Goal: Task Accomplishment & Management: Use online tool/utility

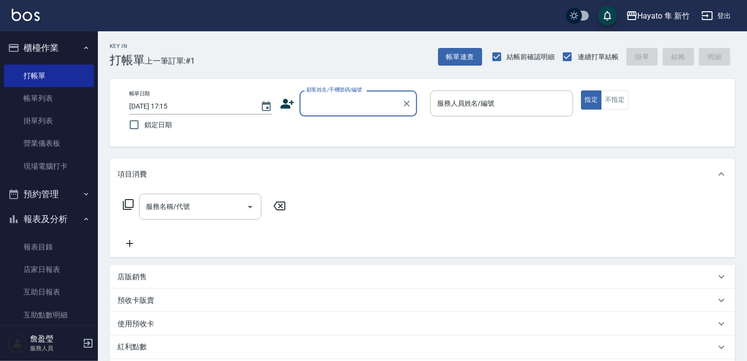
click at [324, 108] on input "顧客姓名/手機號碼/編號" at bounding box center [351, 103] width 94 height 17
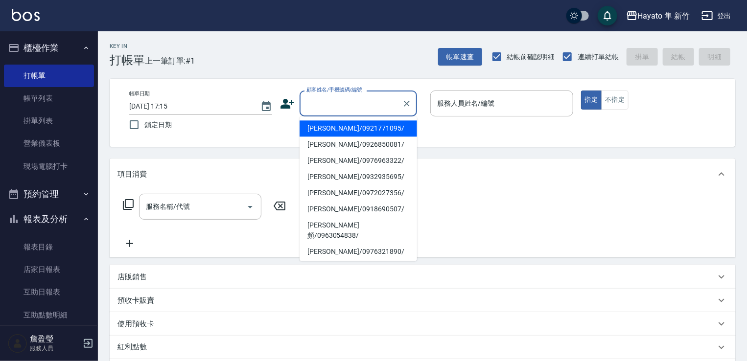
click at [291, 107] on icon at bounding box center [287, 103] width 15 height 15
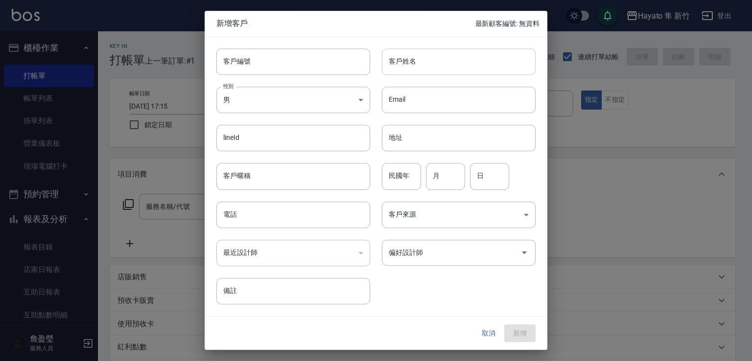
click at [421, 65] on input "客戶姓名" at bounding box center [459, 61] width 154 height 26
type input "路"
click at [425, 65] on input "[PERSON_NAME]" at bounding box center [459, 61] width 154 height 26
drag, startPoint x: 388, startPoint y: 57, endPoint x: 474, endPoint y: 61, distance: 86.8
click at [474, 61] on input "[PERSON_NAME]" at bounding box center [459, 61] width 154 height 26
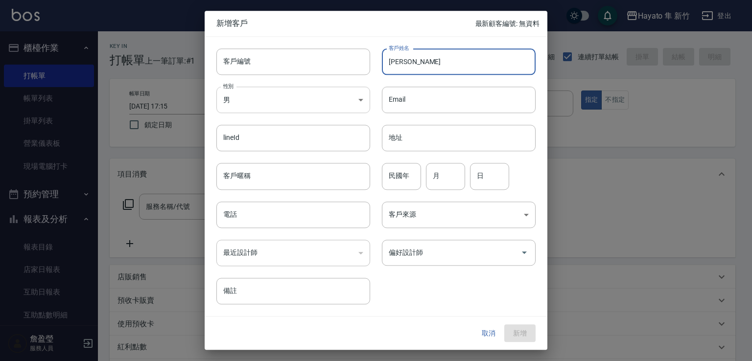
type input "[PERSON_NAME]"
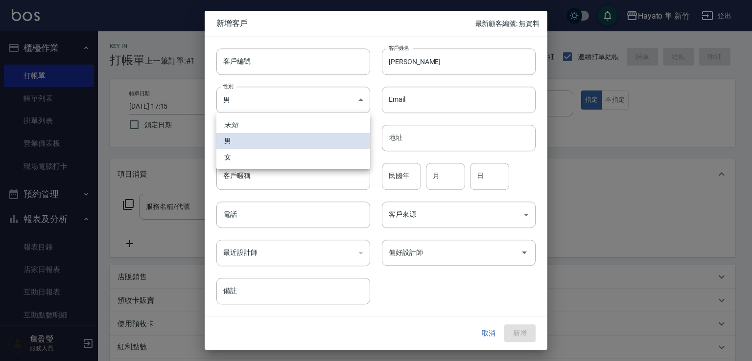
drag, startPoint x: 292, startPoint y: 88, endPoint x: 284, endPoint y: 116, distance: 29.1
click at [290, 88] on body "Hayato 隼 新竹 登出 櫃檯作業 打帳單 帳單列表 掛單列表 營業儀表板 現場電腦打卡 預約管理 預約管理 報表及分析 報表目錄 店家日報表 互助日報表…" at bounding box center [376, 256] width 752 height 513
drag, startPoint x: 273, startPoint y: 159, endPoint x: 275, endPoint y: 200, distance: 40.7
click at [273, 161] on li "女" at bounding box center [293, 157] width 154 height 16
type input "[DEMOGRAPHIC_DATA]"
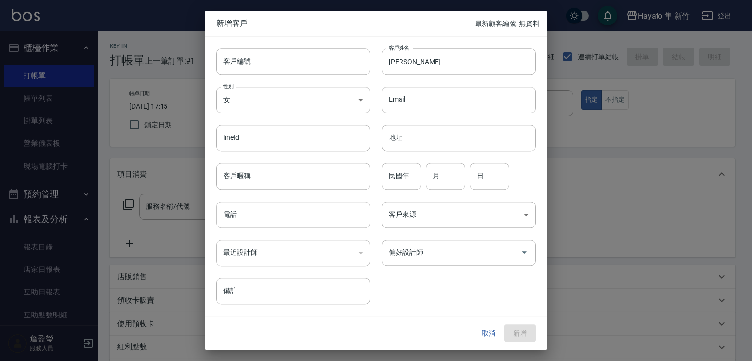
drag, startPoint x: 279, startPoint y: 215, endPoint x: 272, endPoint y: 208, distance: 10.0
click at [278, 212] on input "電話" at bounding box center [293, 215] width 154 height 26
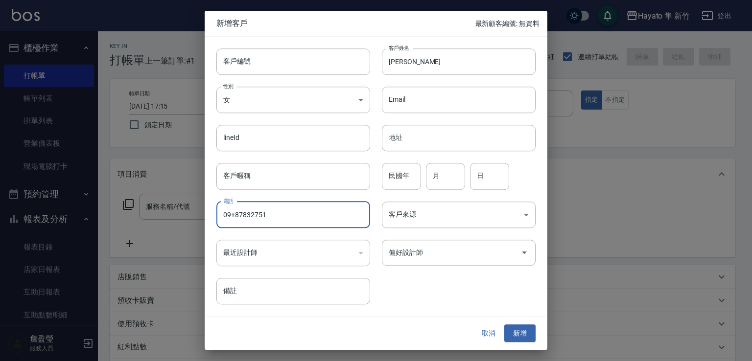
click at [237, 212] on input "09+87832751" at bounding box center [293, 215] width 154 height 26
type input "0987832751"
click at [409, 220] on body "Hayato 隼 新竹 登出 櫃檯作業 打帳單 帳單列表 掛單列表 營業儀表板 現場電腦打卡 預約管理 預約管理 報表及分析 報表目錄 店家日報表 互助日報表…" at bounding box center [376, 256] width 752 height 513
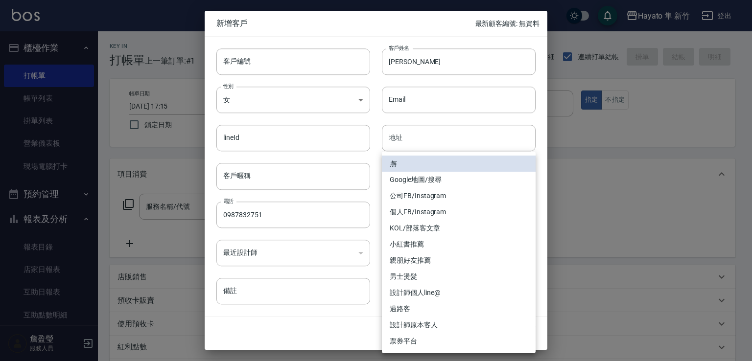
click at [423, 215] on li "個人FB/Instagram" at bounding box center [459, 212] width 154 height 16
type input "個人FB/Instagram"
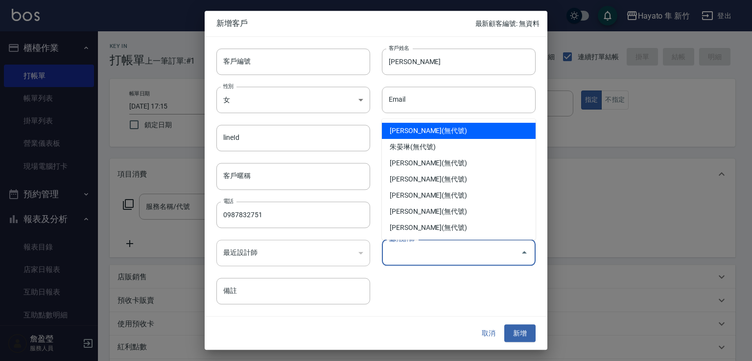
click at [427, 244] on input "偏好設計師" at bounding box center [451, 252] width 130 height 17
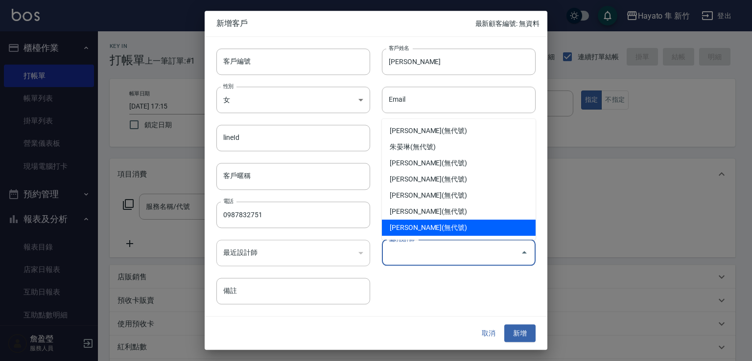
click at [413, 226] on li "[PERSON_NAME](無代號)" at bounding box center [459, 228] width 154 height 16
type input "[PERSON_NAME]"
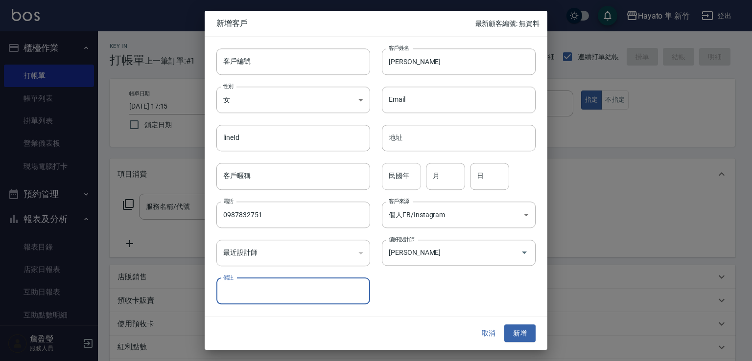
click at [413, 176] on input "民國年" at bounding box center [401, 177] width 39 height 26
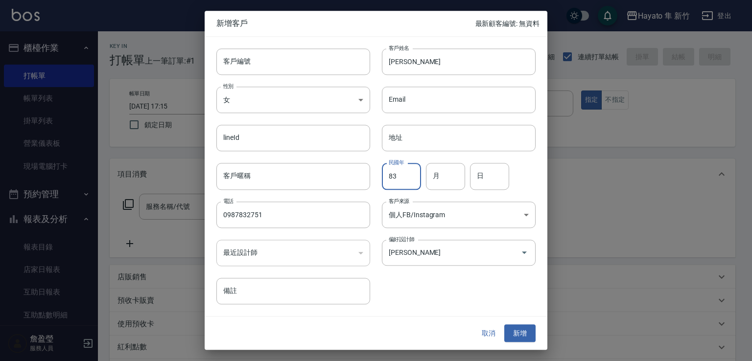
type input "83"
click at [438, 167] on input "月" at bounding box center [445, 177] width 39 height 26
type input "3"
click at [486, 173] on input "日" at bounding box center [489, 177] width 39 height 26
type input "5"
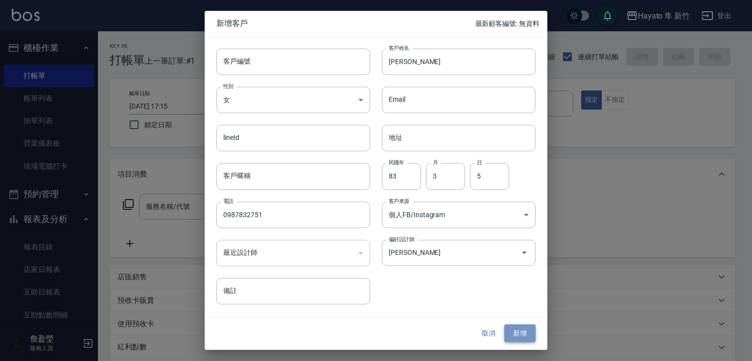
click at [516, 332] on button "新增" at bounding box center [519, 334] width 31 height 18
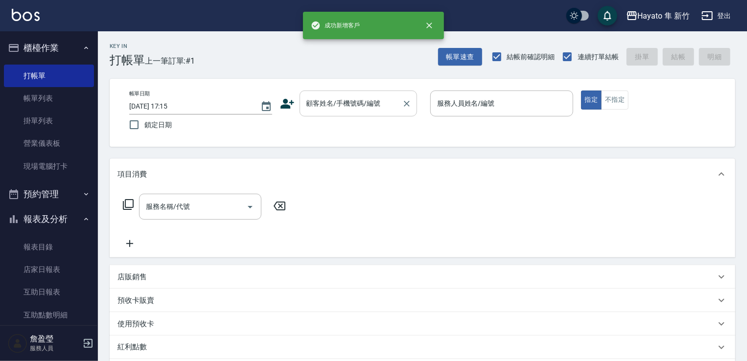
click at [339, 101] on input "顧客姓名/手機號碼/編號" at bounding box center [351, 103] width 94 height 17
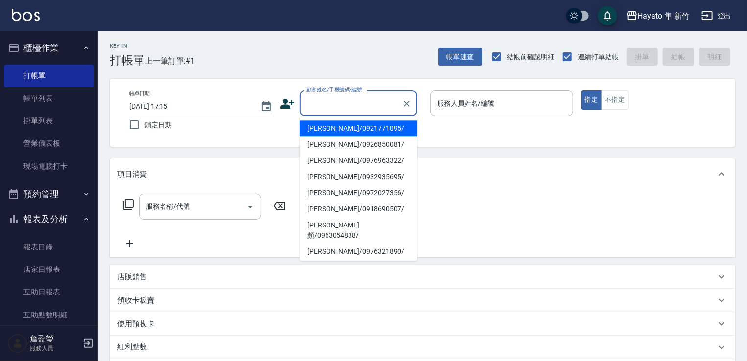
paste input "[PERSON_NAME]"
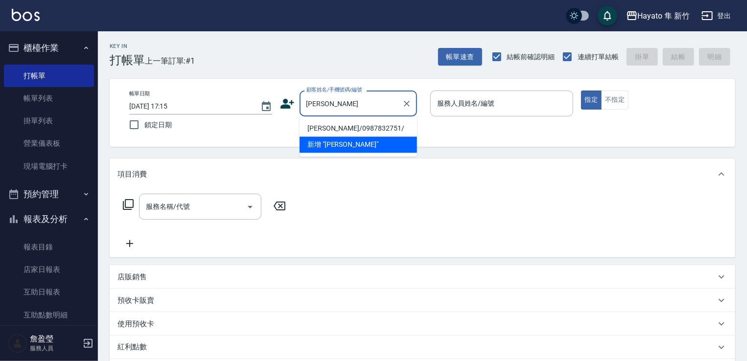
click at [340, 122] on li "[PERSON_NAME]/0987832751/" at bounding box center [358, 128] width 117 height 16
type input "[PERSON_NAME]/0987832751/"
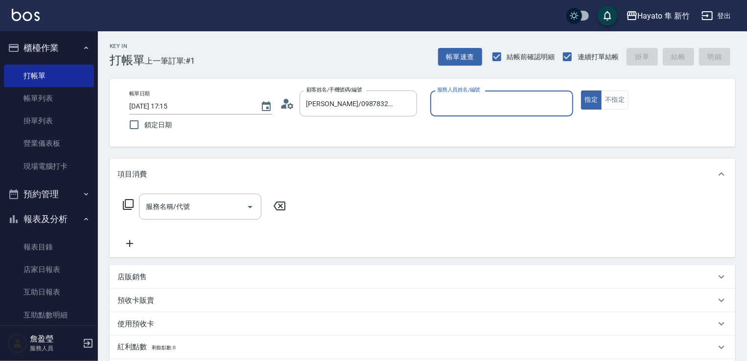
type input "[PERSON_NAME](無代號)"
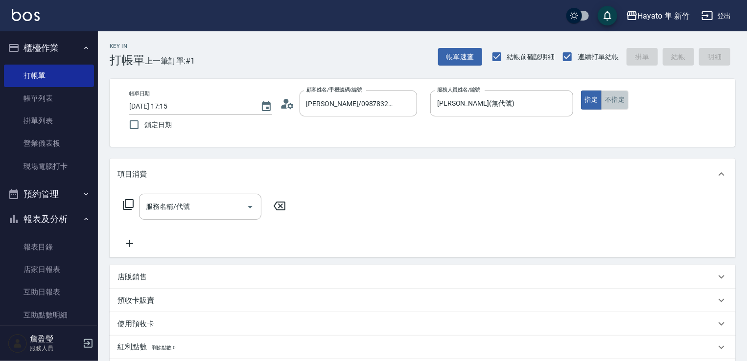
click at [625, 92] on button "不指定" at bounding box center [614, 100] width 27 height 19
click at [204, 202] on input "服務名稱/代號" at bounding box center [192, 206] width 99 height 17
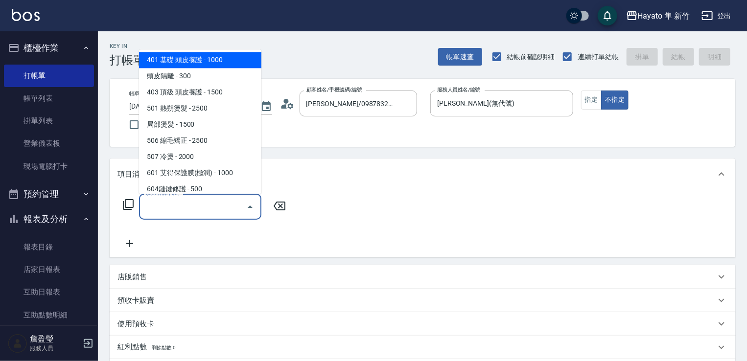
scroll to position [98, 0]
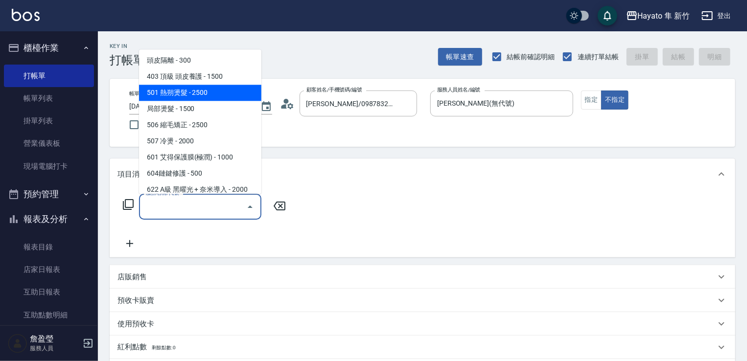
click at [165, 94] on span "501 熱朔燙髮 - 2500" at bounding box center [200, 93] width 122 height 16
type input "501 熱朔燙髮(501)"
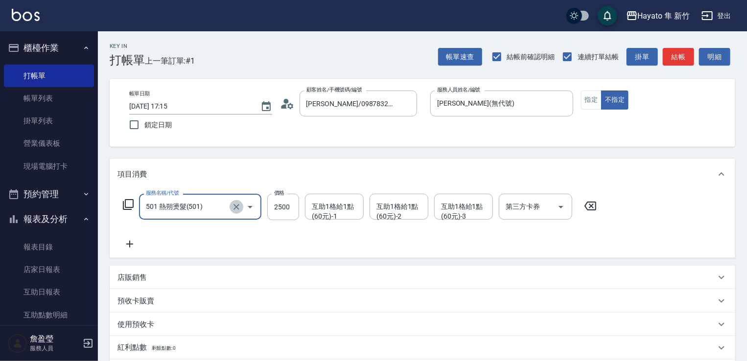
click at [234, 205] on icon "Clear" at bounding box center [237, 207] width 6 height 6
click at [204, 199] on input "服務名稱/代號" at bounding box center [186, 206] width 86 height 17
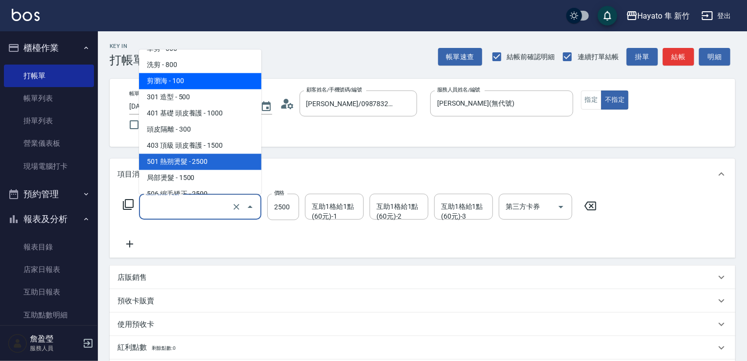
scroll to position [54, 0]
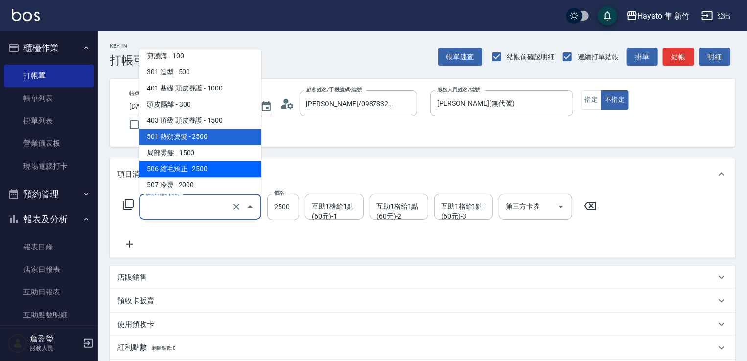
drag, startPoint x: 190, startPoint y: 165, endPoint x: 228, endPoint y: 184, distance: 42.0
click at [193, 168] on span "506 縮毛矯正 - 2500" at bounding box center [200, 169] width 122 height 16
type input "506 縮毛矯正 (506)"
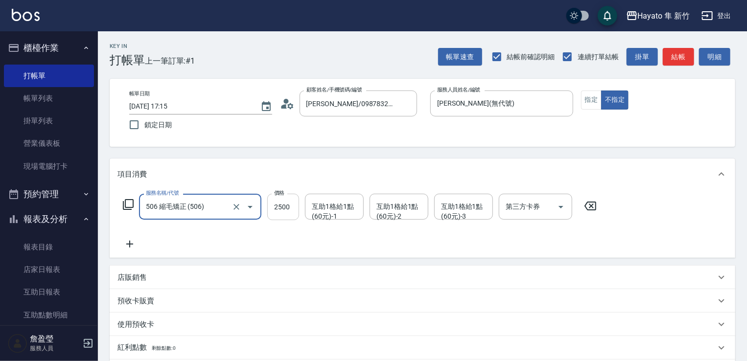
click at [280, 204] on input "2500" at bounding box center [283, 207] width 32 height 26
type input "2480"
click at [233, 258] on div "項目消費 服務名稱/代號 506 縮毛矯正 (506) 服務名稱/代號 價格 2480 價格 互助1格給1點(60元)-1 互助1格給1點(60元)-1 互助…" at bounding box center [423, 283] width 626 height 248
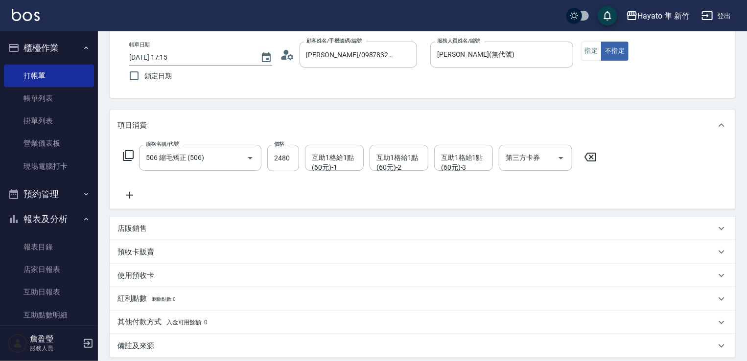
scroll to position [98, 0]
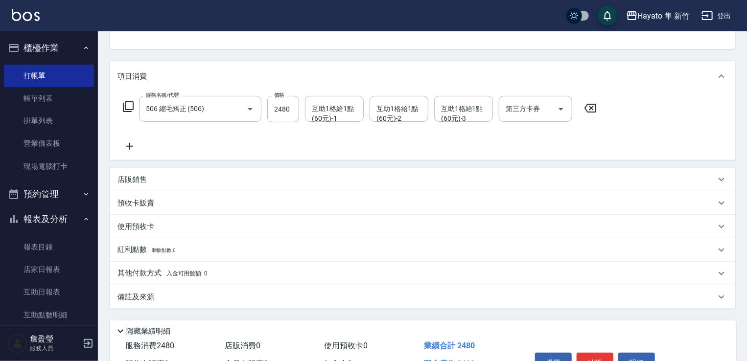
click at [168, 182] on div "店販銷售" at bounding box center [416, 180] width 598 height 10
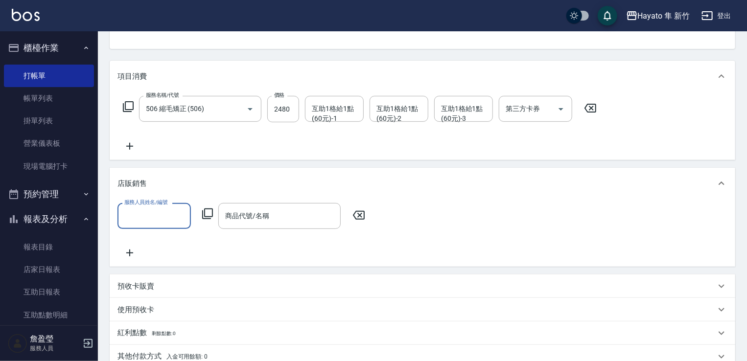
scroll to position [0, 0]
click at [168, 222] on input "服務人員姓名/編號" at bounding box center [154, 216] width 65 height 17
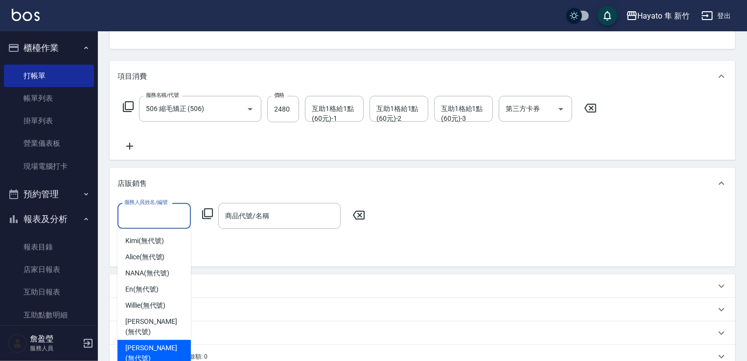
click at [172, 340] on div "[PERSON_NAME] (無代號)" at bounding box center [153, 353] width 73 height 26
type input "[PERSON_NAME](無代號)"
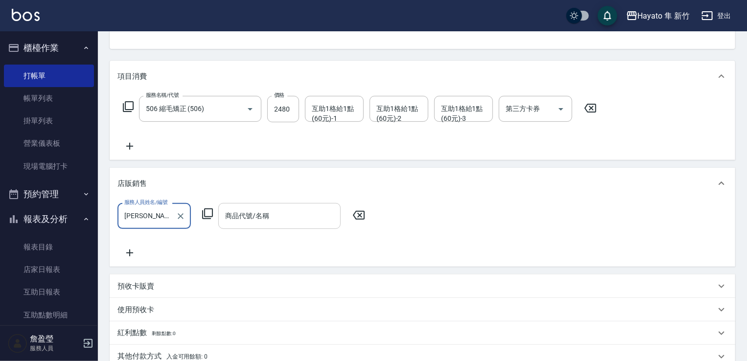
click at [297, 218] on input "商品代號/名稱" at bounding box center [280, 216] width 114 height 17
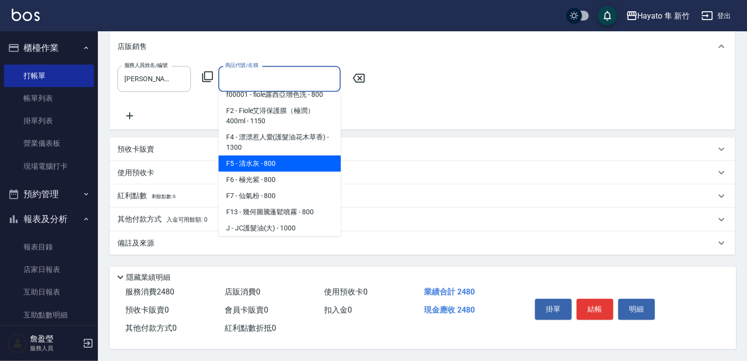
scroll to position [49, 0]
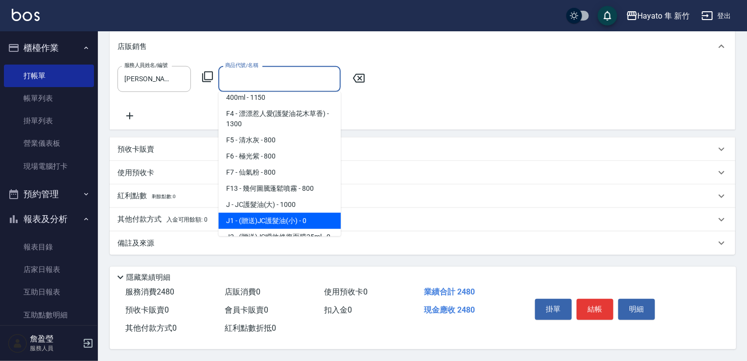
click at [286, 215] on span "J1 - (贈送)JC護髮油(小) - 0" at bounding box center [279, 221] width 122 height 16
type input "(贈送)JC護髮油(小)"
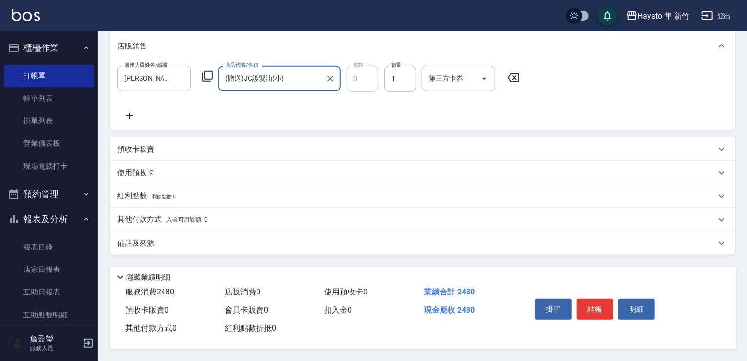
scroll to position [239, 0]
click at [180, 209] on div "其他付款方式 入金可用餘額: 0" at bounding box center [423, 219] width 626 height 23
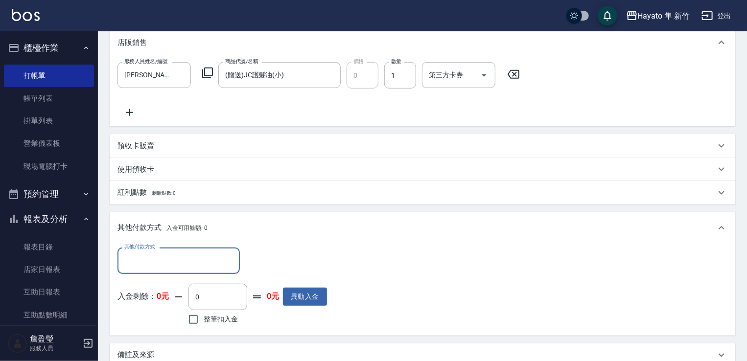
scroll to position [0, 0]
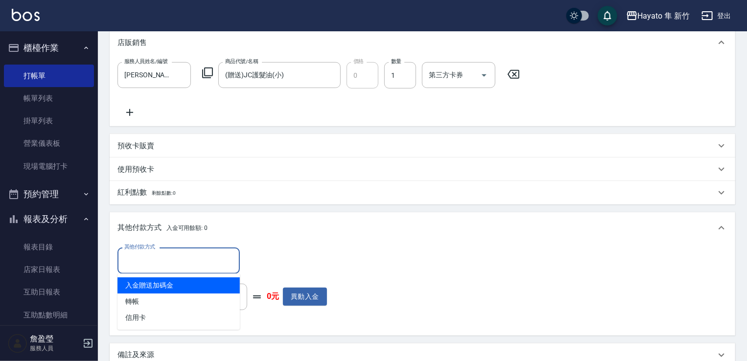
click at [189, 255] on input "其他付款方式" at bounding box center [179, 260] width 114 height 17
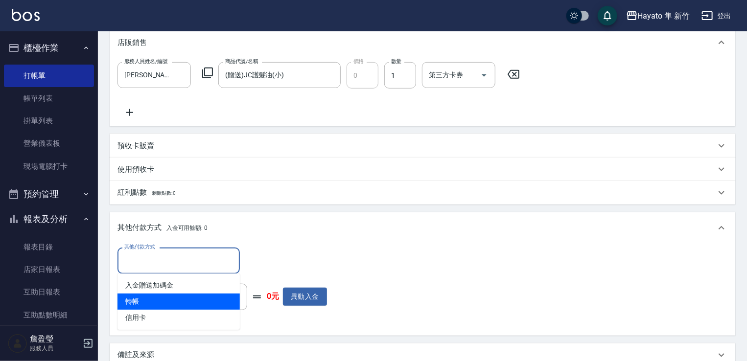
click at [175, 296] on span "轉帳" at bounding box center [178, 302] width 122 height 16
type input "轉帳"
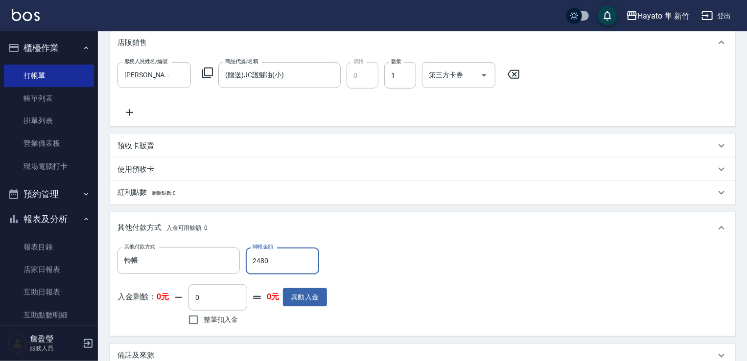
type input "2480"
click at [428, 282] on div "其他付款方式 轉帳 其他付款方式 轉帳金額 2480 轉帳金額 入金剩餘： 0元 0 ​ 整筆扣入金 0元 異動入金" at bounding box center [422, 288] width 610 height 80
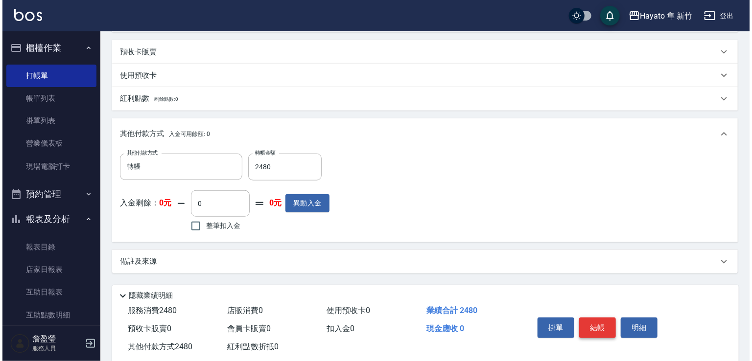
scroll to position [337, 0]
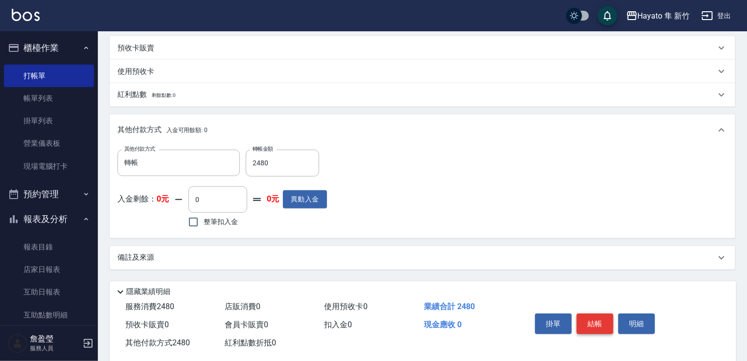
click at [605, 329] on button "結帳" at bounding box center [595, 324] width 37 height 21
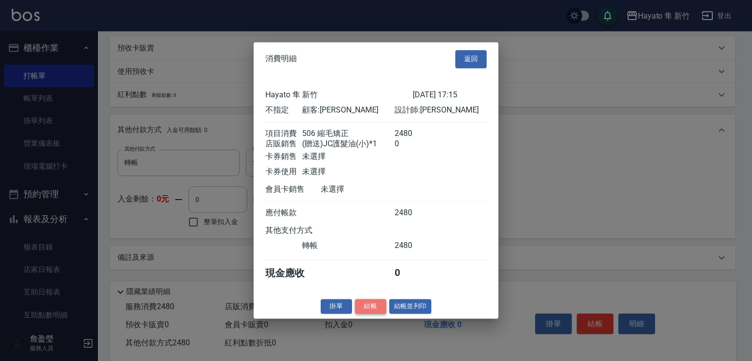
click at [372, 312] on button "結帳" at bounding box center [370, 306] width 31 height 15
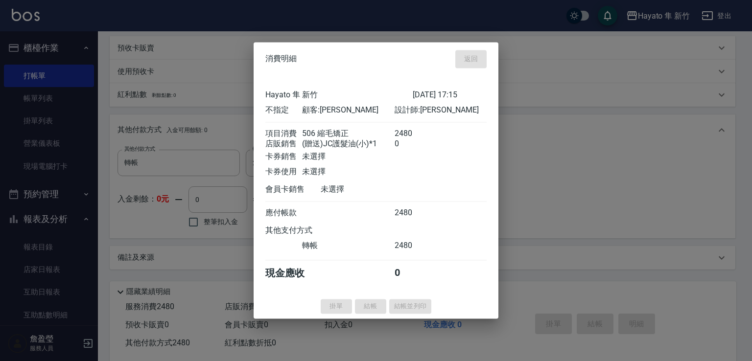
type input "[DATE] 17:16"
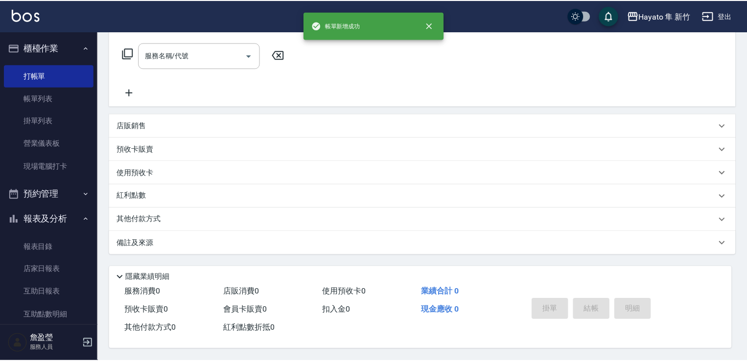
scroll to position [0, 0]
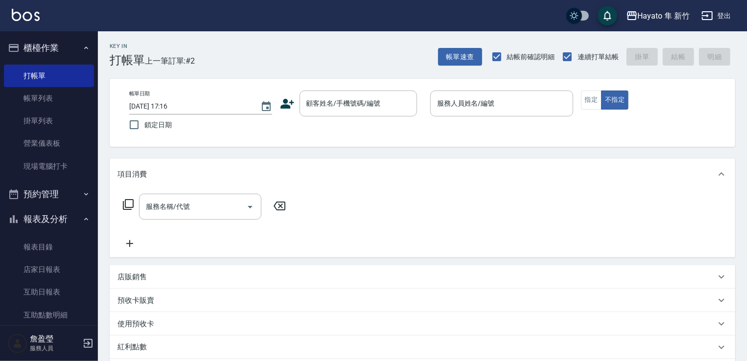
click at [291, 105] on icon at bounding box center [287, 103] width 15 height 15
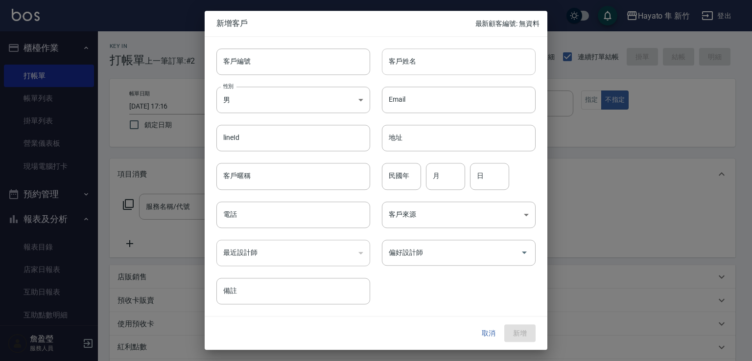
click at [419, 65] on input "客戶姓名" at bounding box center [459, 61] width 154 height 26
drag, startPoint x: 386, startPoint y: 58, endPoint x: 455, endPoint y: 70, distance: 69.5
click at [455, 70] on input "[PERSON_NAME]" at bounding box center [459, 61] width 154 height 26
type input "[PERSON_NAME]"
click at [280, 97] on body "Hayato 隼 新竹 登出 櫃檯作業 打帳單 帳單列表 掛單列表 營業儀表板 現場電腦打卡 預約管理 預約管理 報表及分析 報表目錄 店家日報表 互助日報表…" at bounding box center [376, 256] width 752 height 513
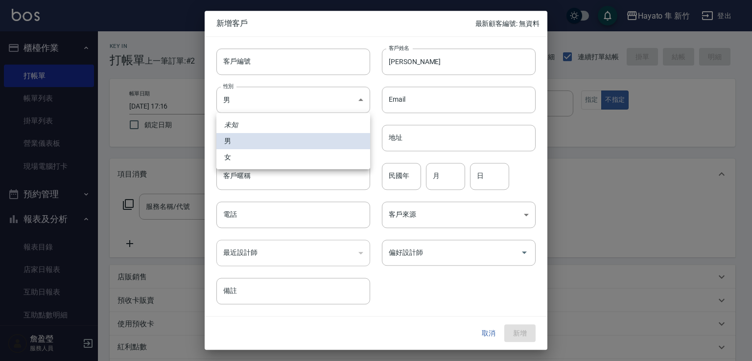
click at [281, 158] on li "女" at bounding box center [293, 157] width 154 height 16
type input "[DEMOGRAPHIC_DATA]"
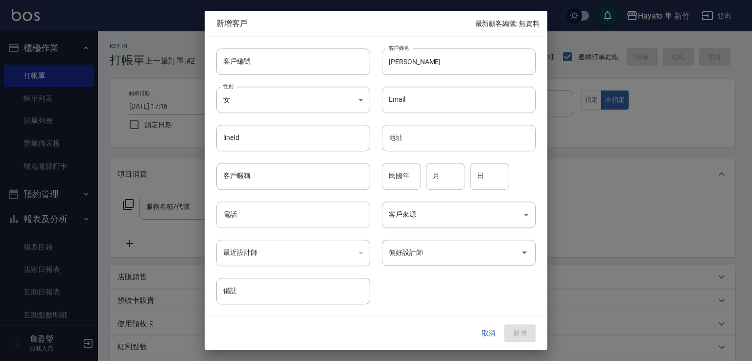
click at [264, 215] on input "電話" at bounding box center [293, 215] width 154 height 26
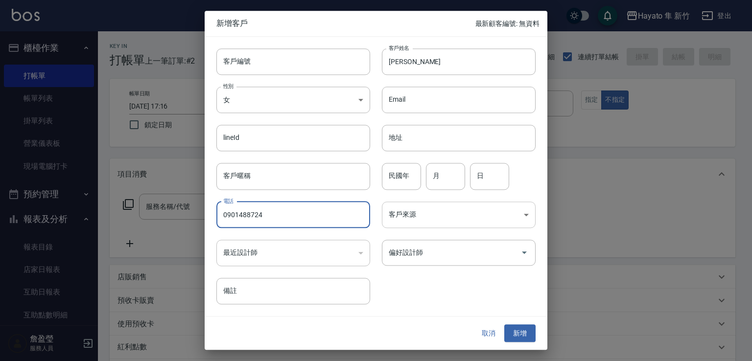
type input "0901488724"
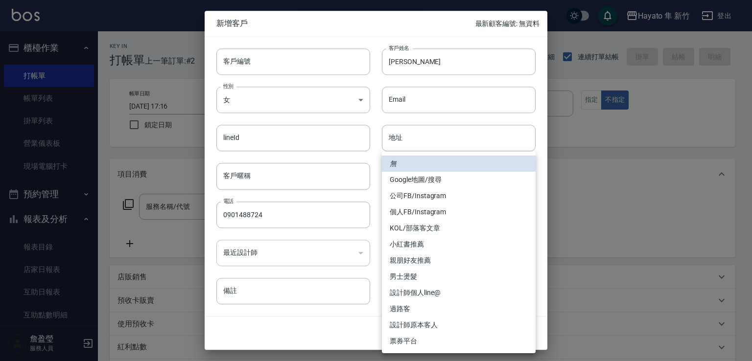
click at [428, 218] on body "Hayato 隼 新竹 登出 櫃檯作業 打帳單 帳單列表 掛單列表 營業儀表板 現場電腦打卡 預約管理 預約管理 報表及分析 報表目錄 店家日報表 互助日報表…" at bounding box center [376, 256] width 752 height 513
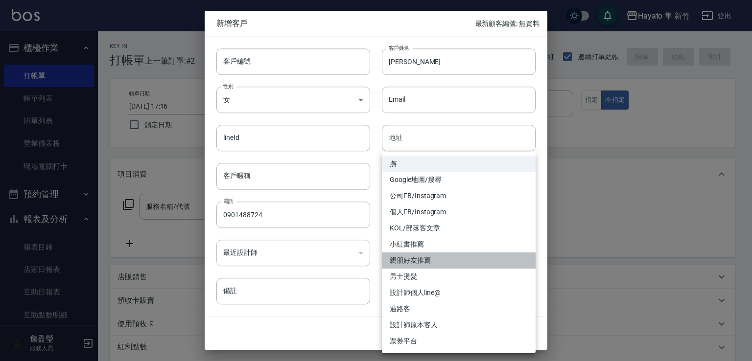
click at [402, 262] on li "親朋好友推薦" at bounding box center [459, 261] width 154 height 16
type input "親朋好友推薦"
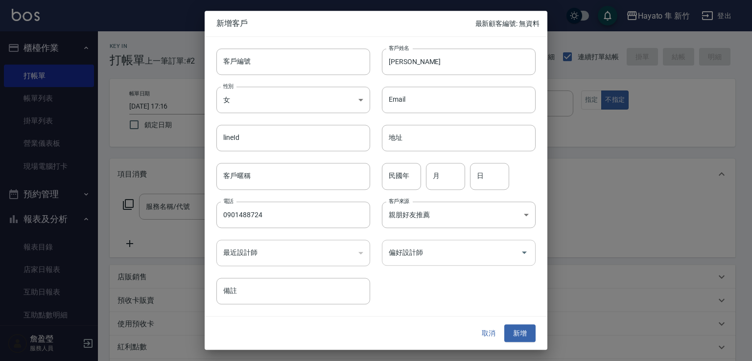
click at [414, 260] on input "偏好設計師" at bounding box center [451, 252] width 130 height 17
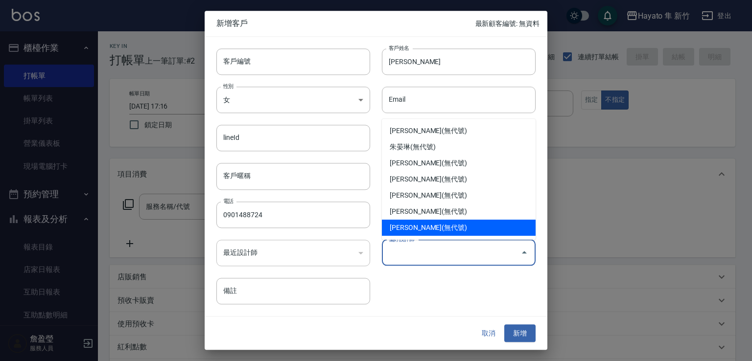
click at [417, 228] on li "[PERSON_NAME](無代號)" at bounding box center [459, 228] width 154 height 16
type input "[PERSON_NAME]"
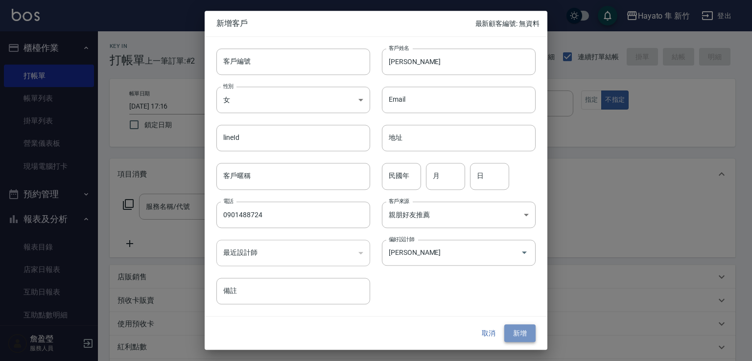
click at [530, 339] on button "新增" at bounding box center [519, 334] width 31 height 18
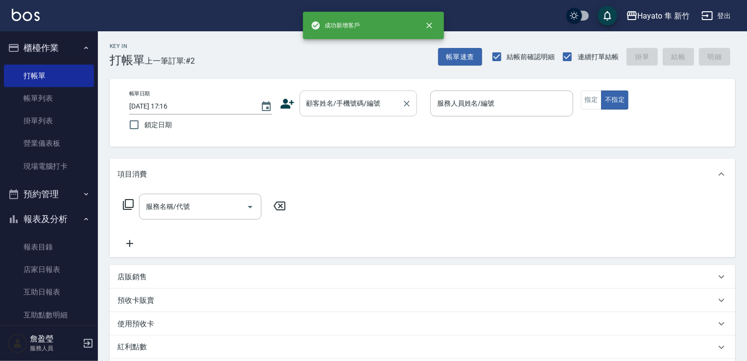
click at [357, 100] on input "顧客姓名/手機號碼/編號" at bounding box center [351, 103] width 94 height 17
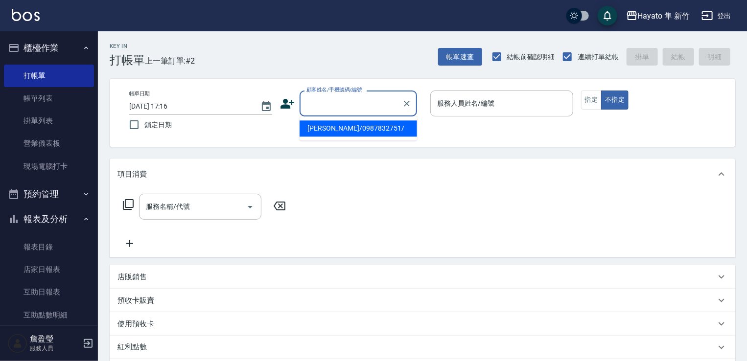
paste input "[PERSON_NAME]"
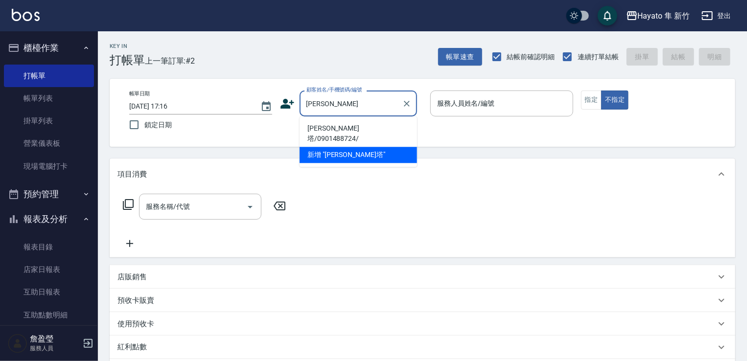
click at [322, 127] on li "[PERSON_NAME]塔/0901488724/" at bounding box center [358, 133] width 117 height 26
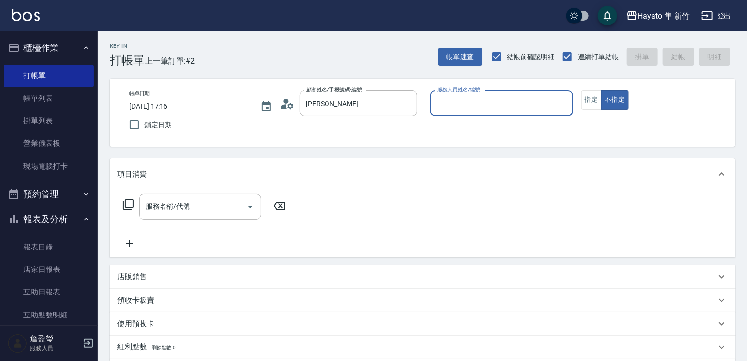
type input "[PERSON_NAME]塔/0901488724/"
type input "[PERSON_NAME](無代號)"
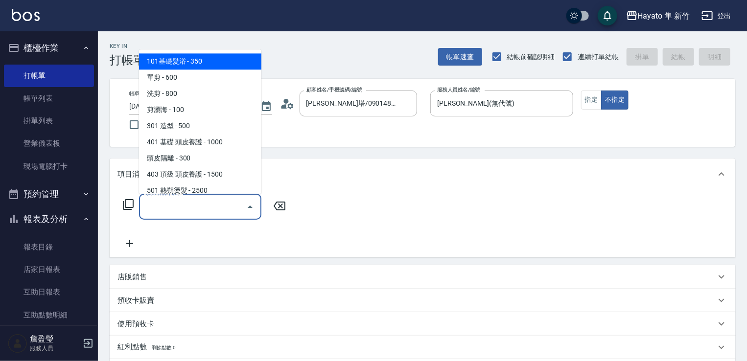
click at [219, 209] on input "服務名稱/代號" at bounding box center [192, 206] width 99 height 17
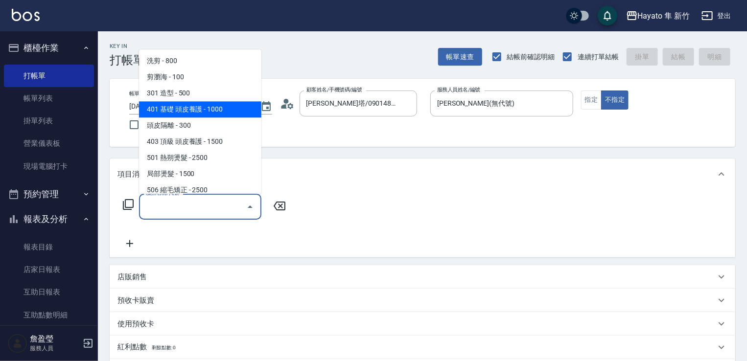
scroll to position [49, 0]
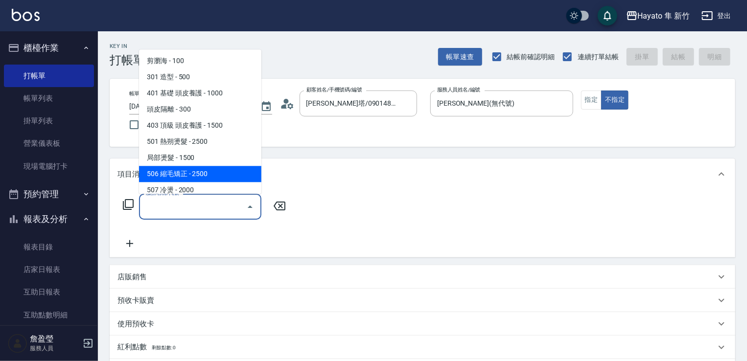
click at [177, 173] on span "506 縮毛矯正 - 2500" at bounding box center [200, 174] width 122 height 16
type input "506 縮毛矯正 (506)"
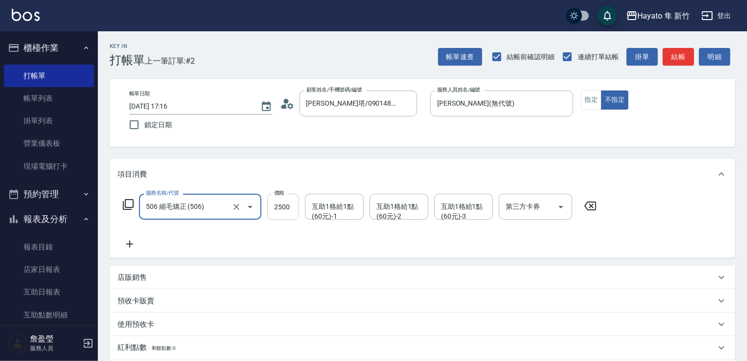
click at [274, 209] on input "2500" at bounding box center [283, 207] width 32 height 26
type input "2480"
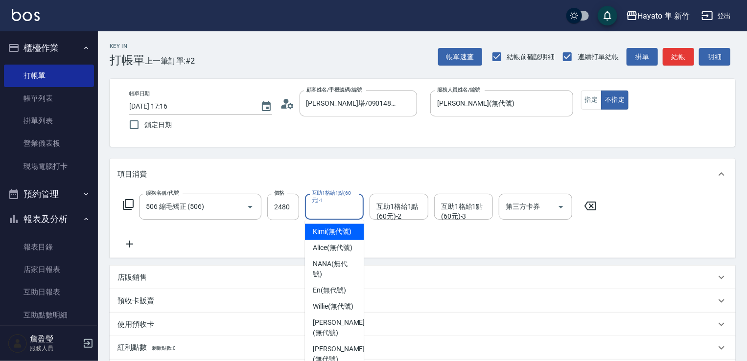
click at [357, 211] on input "互助1格給1點(60元)-1" at bounding box center [334, 206] width 50 height 17
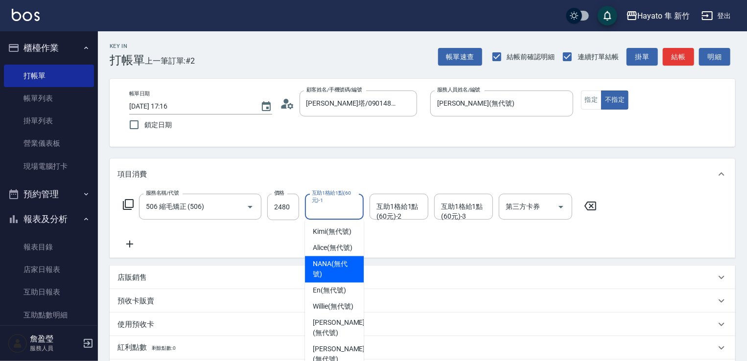
click at [352, 257] on div "NANA (無代號)" at bounding box center [334, 270] width 59 height 26
type input "NANA(無代號)"
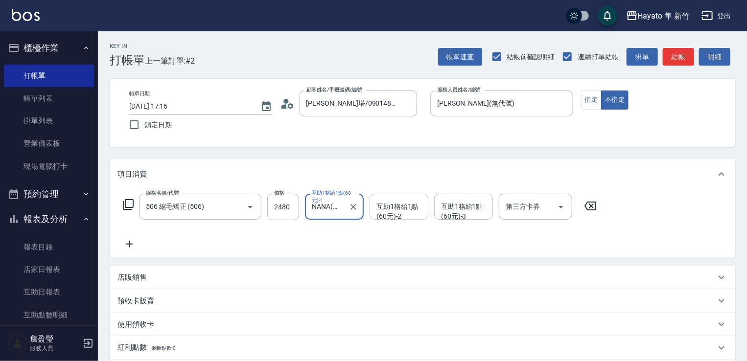
click at [414, 202] on div "互助1格給1點(60元)-2 互助1格給1點(60元)-2" at bounding box center [399, 207] width 59 height 26
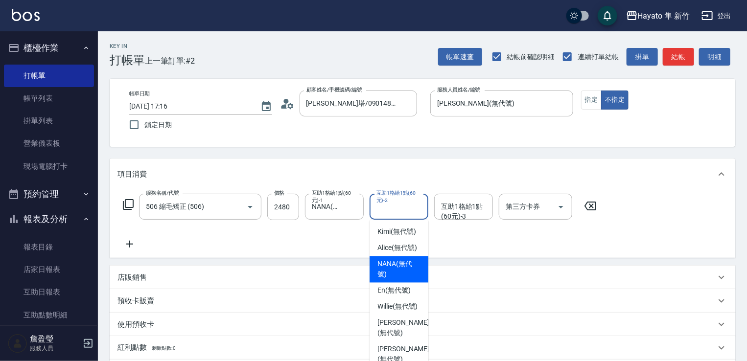
click at [394, 261] on span "NANA (無代號)" at bounding box center [398, 269] width 43 height 21
type input "NANA(無代號)"
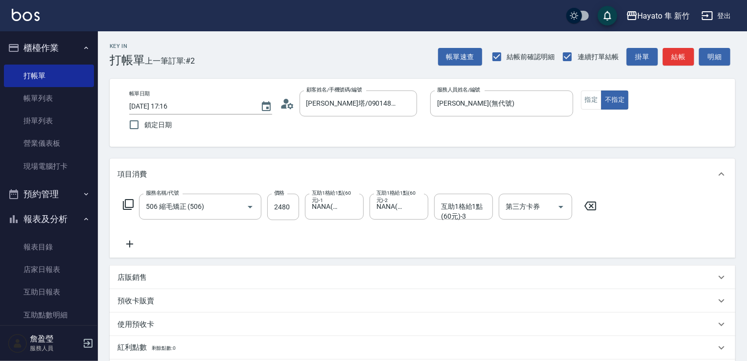
click at [129, 248] on icon at bounding box center [129, 244] width 24 height 12
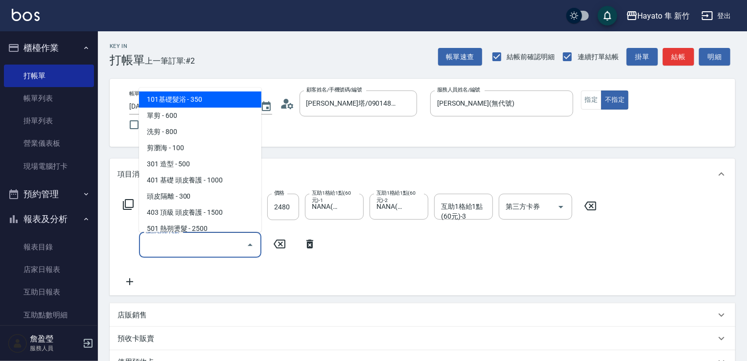
click at [182, 250] on input "服務名稱/代號" at bounding box center [192, 244] width 99 height 17
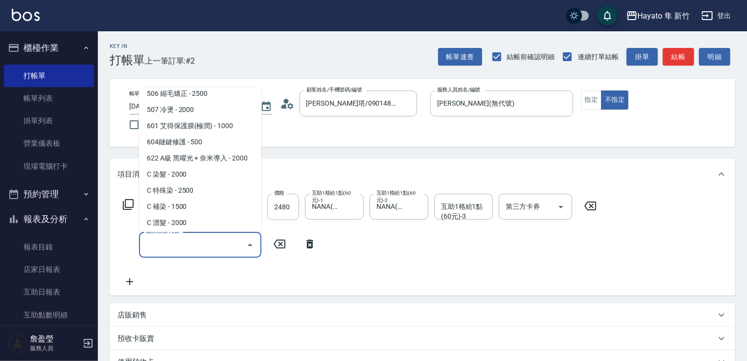
scroll to position [170, 0]
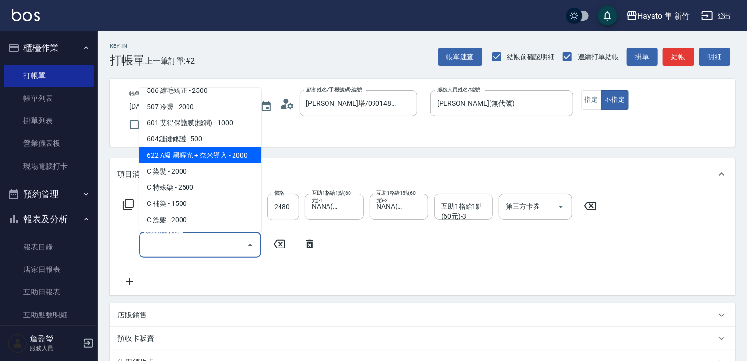
click at [209, 160] on span "622 A級 黑曜光 + 奈米導入 - 2000" at bounding box center [200, 155] width 122 height 16
type input "622 A級 黑曜光 + 奈米導入(622)"
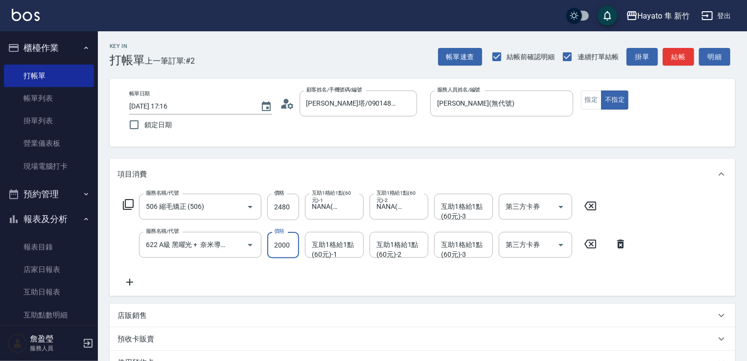
click at [291, 241] on input "2000" at bounding box center [283, 245] width 32 height 26
type input "1800"
click at [296, 263] on div "服務名稱/代號 506 縮毛矯正 (506) 服務名稱/代號 價格 2480 價格 互助1格給1點(60元)-1 NANA(無代號) 互助1格給1點(60元)…" at bounding box center [374, 241] width 515 height 94
click at [349, 252] on input "互助1格給1點(60元)-1" at bounding box center [334, 244] width 50 height 17
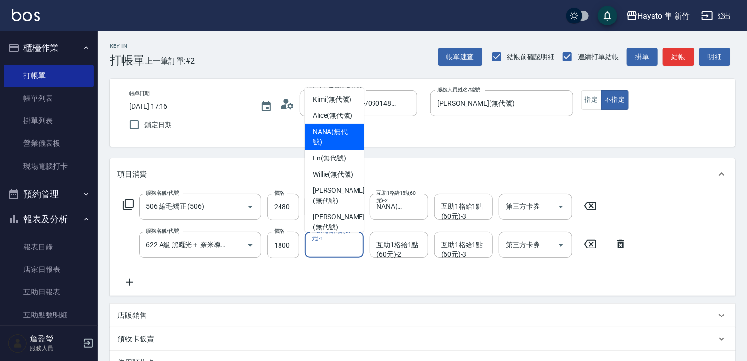
click at [324, 147] on span "NANA (無代號)" at bounding box center [334, 137] width 43 height 21
type input "NANA(無代號)"
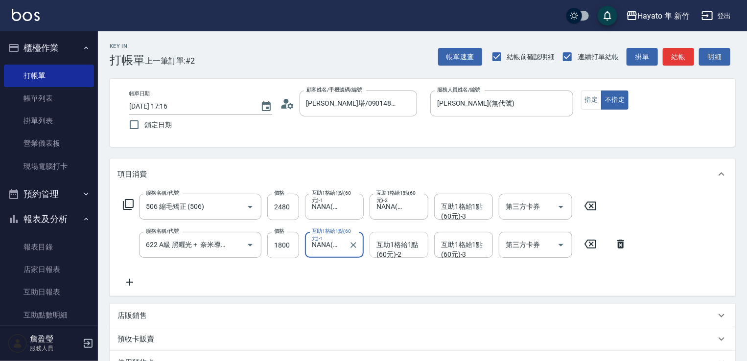
click at [412, 235] on div "互助1格給1點(60元)-2" at bounding box center [399, 245] width 59 height 26
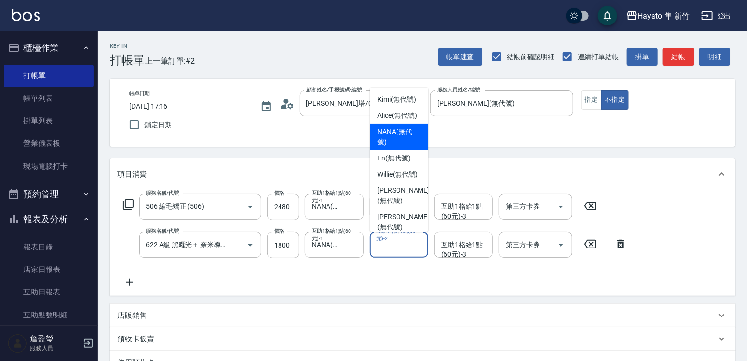
click at [386, 147] on span "NANA (無代號)" at bounding box center [398, 137] width 43 height 21
type input "NANA(無代號)"
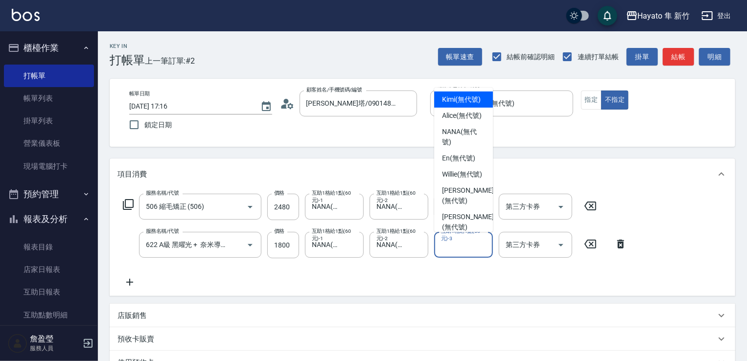
click at [487, 243] on div "互助1格給1點(60元)-3 互助1格給1點(60元)-3" at bounding box center [463, 245] width 59 height 26
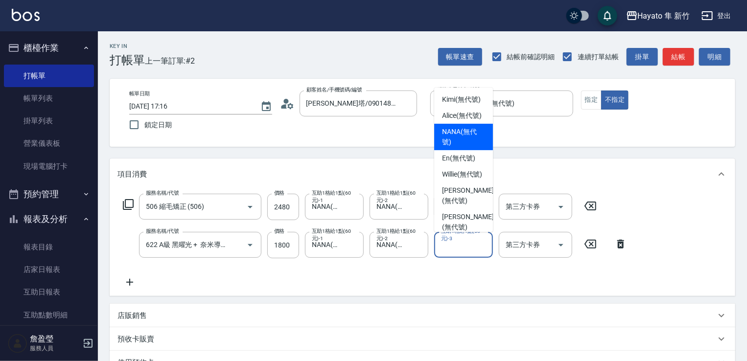
click at [441, 138] on div "NANA (無代號)" at bounding box center [463, 137] width 59 height 26
type input "NANA(無代號)"
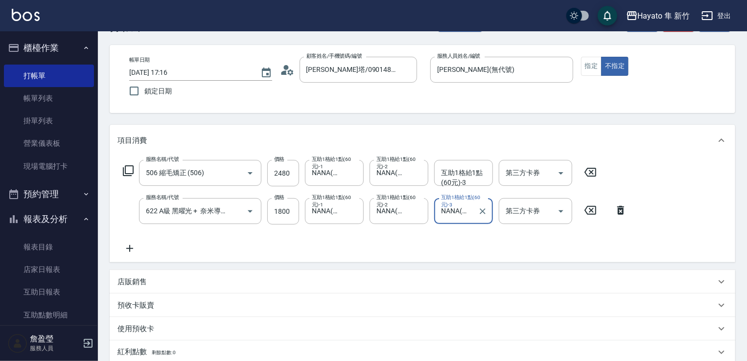
scroll to position [49, 0]
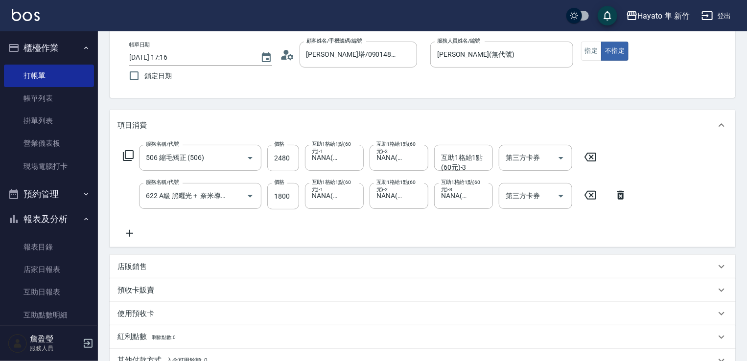
click at [133, 265] on p "店販銷售" at bounding box center [131, 267] width 29 height 10
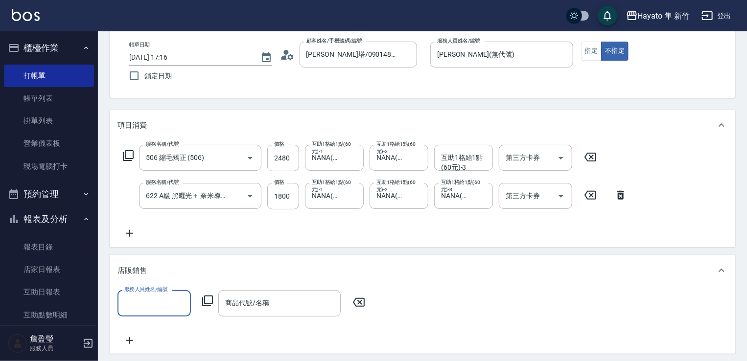
scroll to position [0, 0]
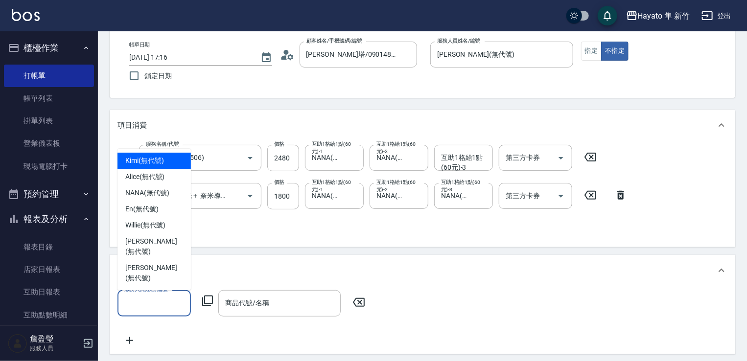
drag, startPoint x: 150, startPoint y: 301, endPoint x: 153, endPoint y: 280, distance: 20.8
click at [151, 295] on input "服務人員姓名/編號" at bounding box center [154, 303] width 65 height 17
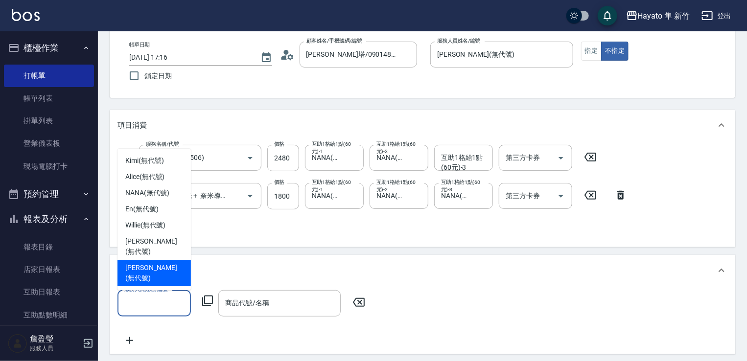
click at [156, 279] on span "[PERSON_NAME] (無代號)" at bounding box center [154, 273] width 58 height 21
type input "[PERSON_NAME](無代號)"
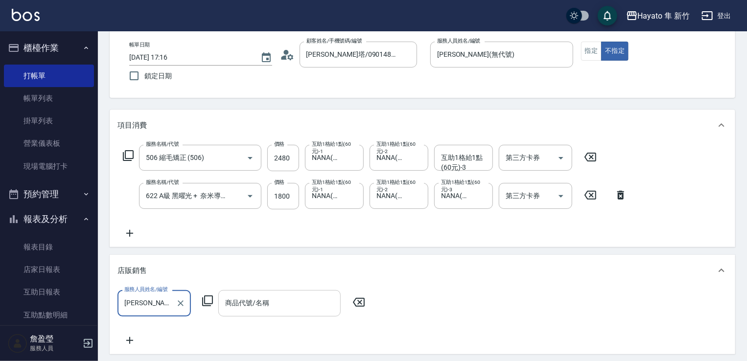
drag, startPoint x: 248, startPoint y: 305, endPoint x: 241, endPoint y: 291, distance: 16.2
click at [249, 304] on input "商品代號/名稱" at bounding box center [280, 303] width 114 height 17
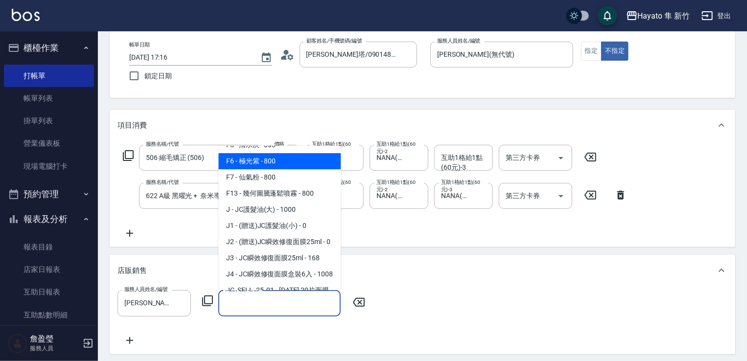
scroll to position [147, 0]
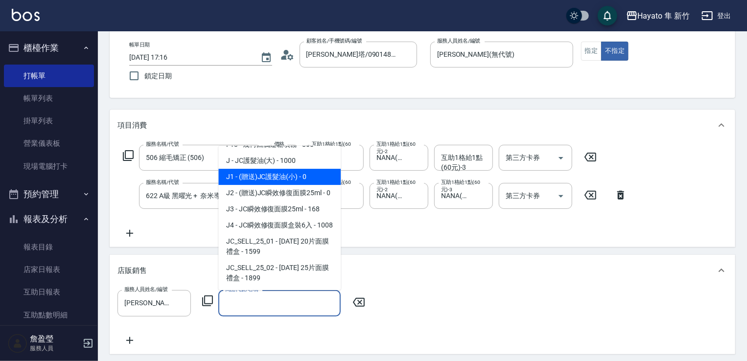
click at [287, 169] on span "J1 - (贈送)JC護髮油(小) - 0" at bounding box center [279, 177] width 122 height 16
type input "(贈送)JC護髮油(小)"
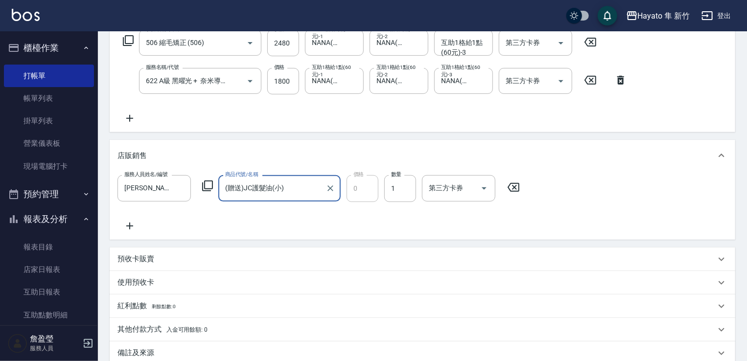
scroll to position [196, 0]
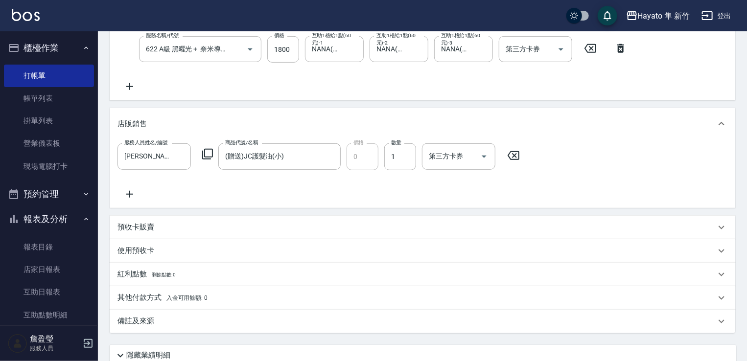
click at [193, 315] on div "備註及來源" at bounding box center [423, 321] width 626 height 23
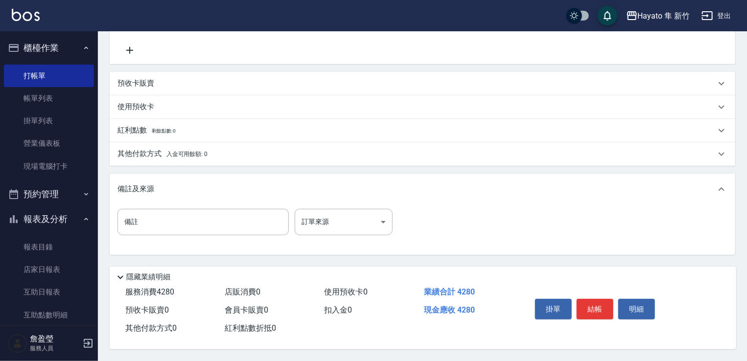
scroll to position [343, 0]
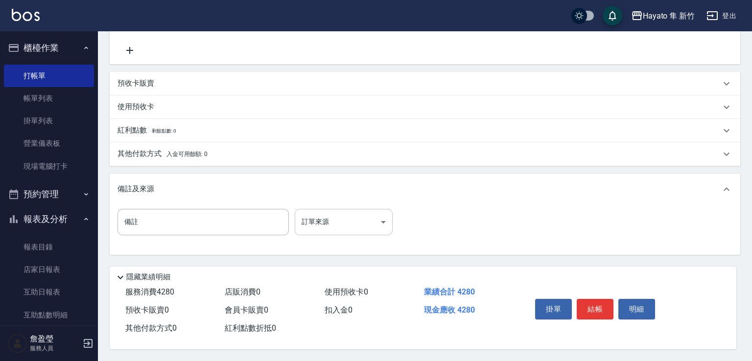
click at [315, 214] on body "Hayato 隼 新竹 登出 櫃檯作業 打帳單 帳單列表 掛單列表 營業儀表板 現場電腦打卡 預約管理 預約管理 報表及分析 報表目錄 店家日報表 互助日報表…" at bounding box center [376, 10] width 752 height 701
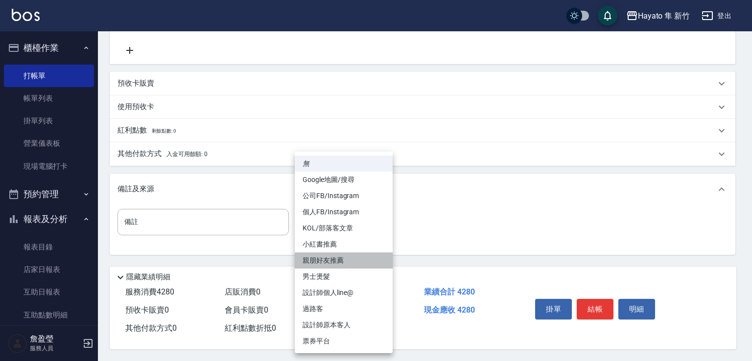
click at [323, 265] on li "親朋好友推薦" at bounding box center [344, 261] width 98 height 16
type input "親朋好友推薦"
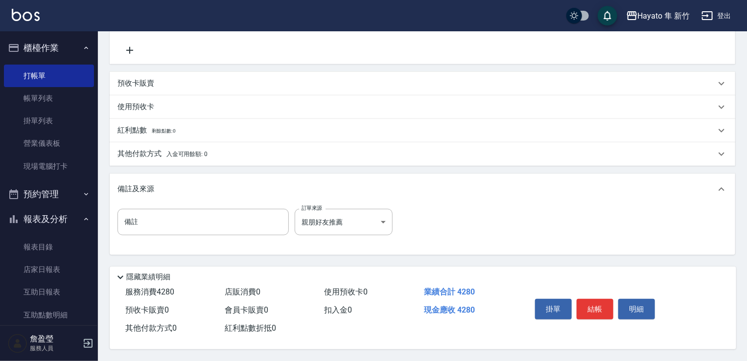
click at [180, 151] on span "入金可用餘額: 0" at bounding box center [187, 154] width 42 height 7
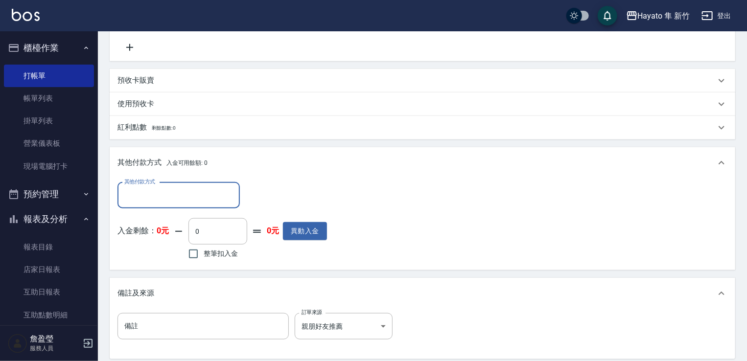
scroll to position [0, 0]
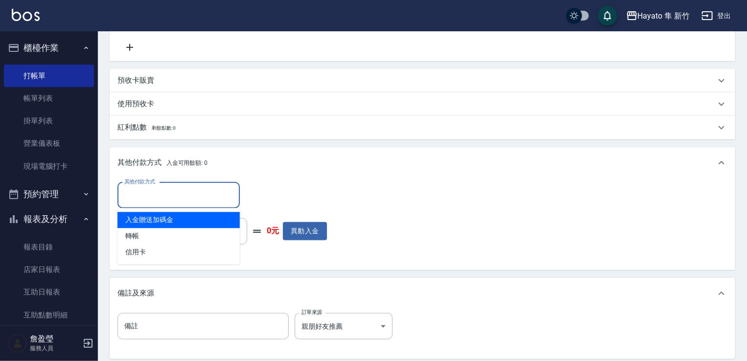
click at [161, 197] on input "其他付款方式" at bounding box center [179, 195] width 114 height 17
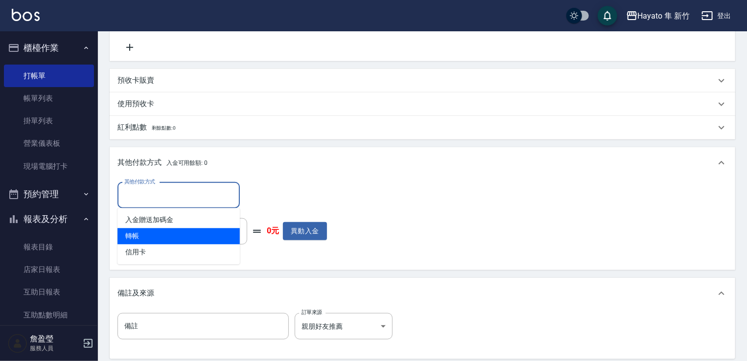
click at [151, 234] on span "轉帳" at bounding box center [178, 237] width 122 height 16
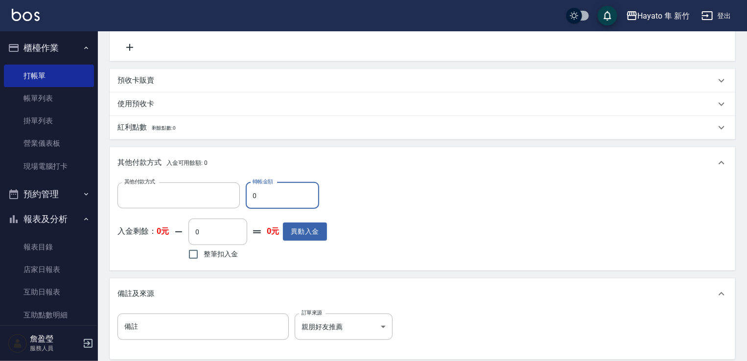
type input "轉帳"
type input "4280"
click at [357, 217] on div "其他付款方式 轉帳 其他付款方式 轉帳金額 4280 轉帳金額 入金剩餘： 0元 0 ​ 整筆扣入金 0元 異動入金" at bounding box center [422, 223] width 610 height 80
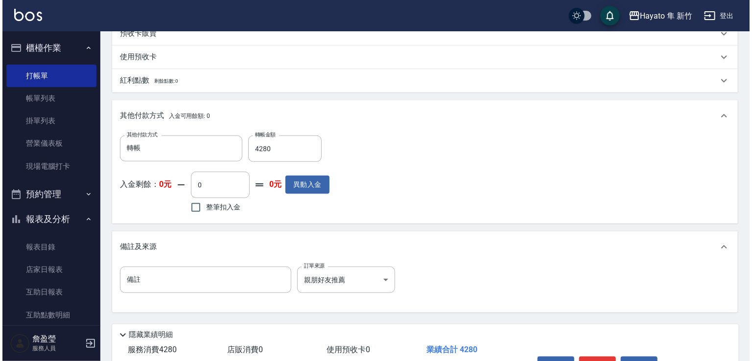
scroll to position [450, 0]
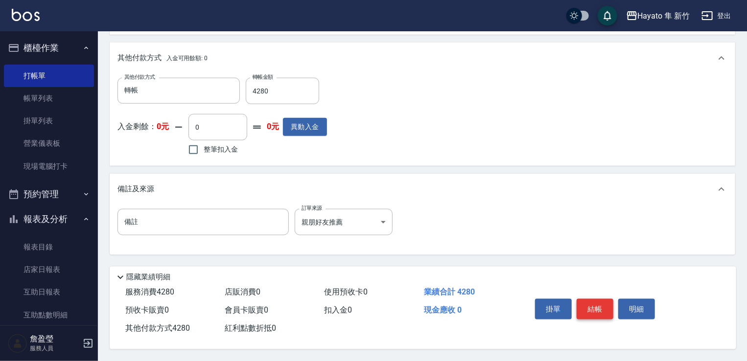
click at [598, 308] on button "結帳" at bounding box center [595, 309] width 37 height 21
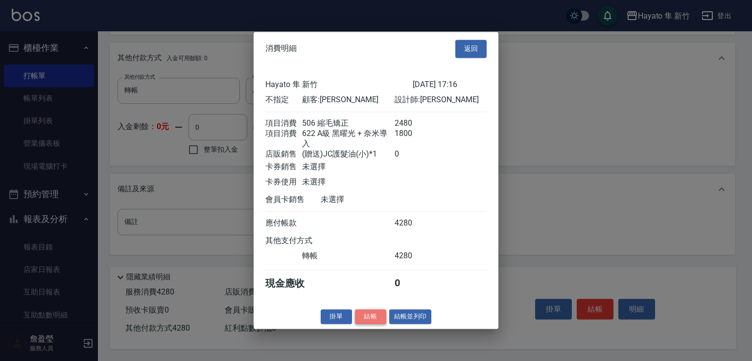
click at [376, 325] on button "結帳" at bounding box center [370, 316] width 31 height 15
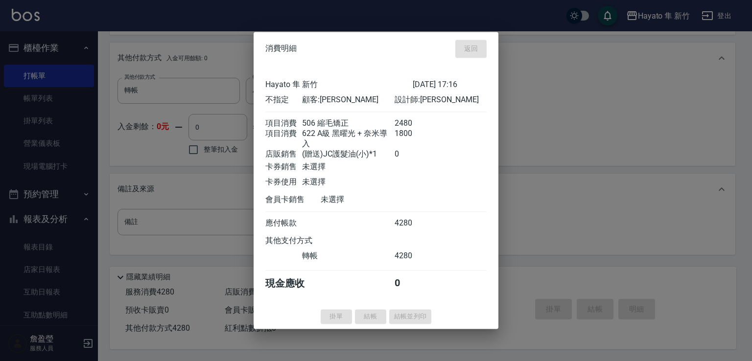
type input "[DATE] 17:18"
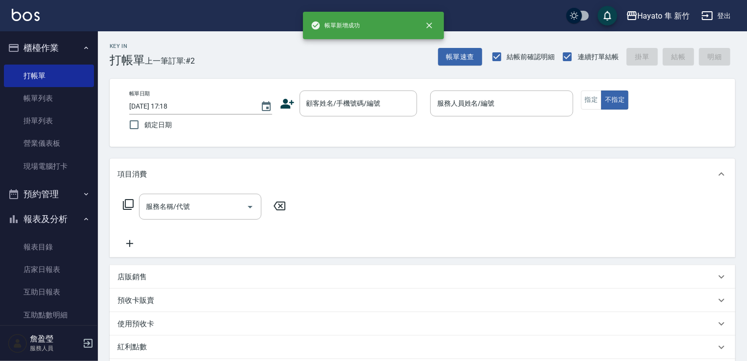
scroll to position [0, 0]
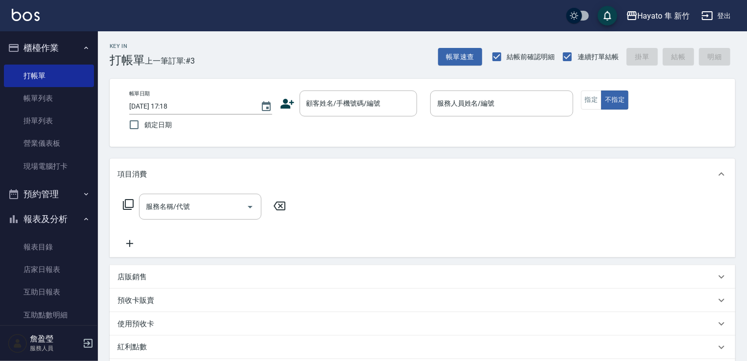
click at [291, 105] on icon at bounding box center [287, 103] width 15 height 15
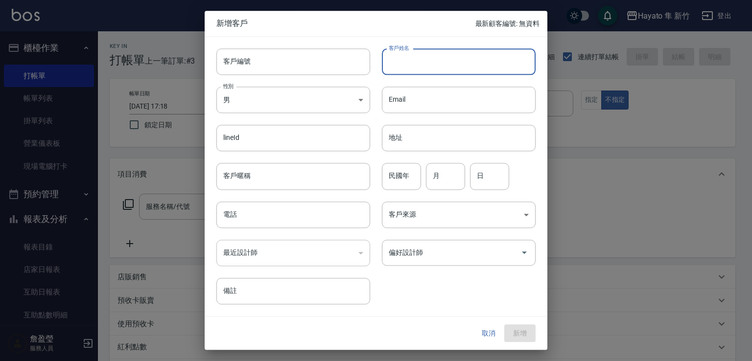
click at [409, 63] on input "客戶姓名" at bounding box center [459, 61] width 154 height 26
click at [414, 63] on input "[PERSON_NAME]" at bounding box center [459, 61] width 154 height 26
drag, startPoint x: 389, startPoint y: 65, endPoint x: 477, endPoint y: 77, distance: 88.5
click at [477, 77] on div "客戶編號 客戶編號 客戶姓名 [PERSON_NAME]姓名 性別 男 [DEMOGRAPHIC_DATA] 性別 Email Email lineId li…" at bounding box center [370, 171] width 331 height 268
type input "[PERSON_NAME]"
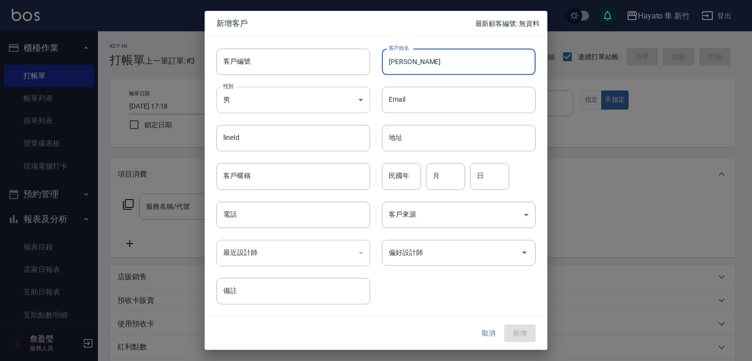
click at [292, 106] on body "Hayato 隼 新竹 登出 櫃檯作業 打帳單 帳單列表 掛單列表 營業儀表板 現場電腦打卡 預約管理 預約管理 報表及分析 報表目錄 店家日報表 互助日報表…" at bounding box center [376, 256] width 752 height 513
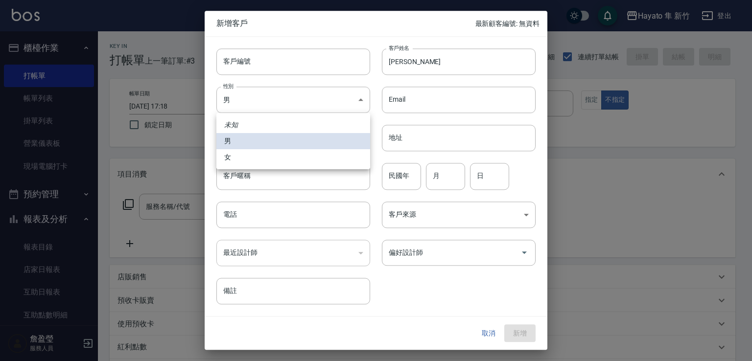
drag, startPoint x: 292, startPoint y: 156, endPoint x: 292, endPoint y: 164, distance: 8.8
click at [292, 157] on li "女" at bounding box center [293, 157] width 154 height 16
type input "[DEMOGRAPHIC_DATA]"
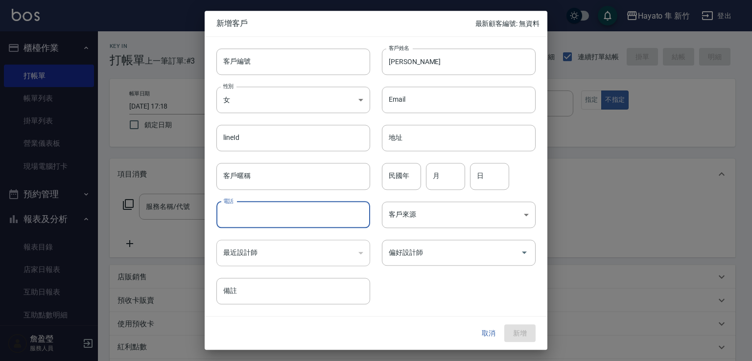
click at [284, 217] on input "電話" at bounding box center [293, 215] width 154 height 26
type input "0933599152"
click at [403, 217] on body "Hayato 隼 新竹 登出 櫃檯作業 打帳單 帳單列表 掛單列表 營業儀表板 現場電腦打卡 預約管理 預約管理 報表及分析 報表目錄 店家日報表 互助日報表…" at bounding box center [376, 256] width 752 height 513
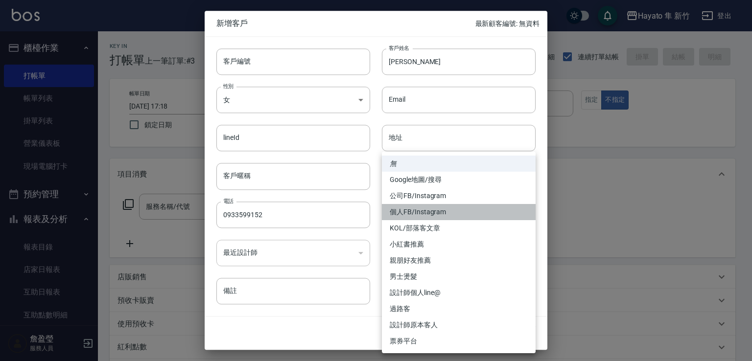
click at [421, 211] on li "個人FB/Instagram" at bounding box center [459, 212] width 154 height 16
type input "個人FB/Instagram"
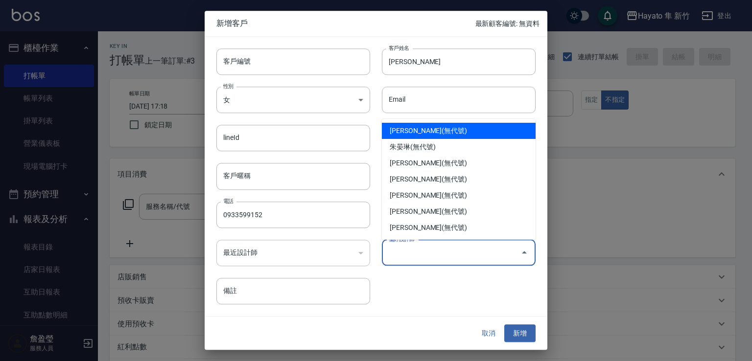
click at [421, 261] on input "偏好設計師" at bounding box center [451, 252] width 130 height 17
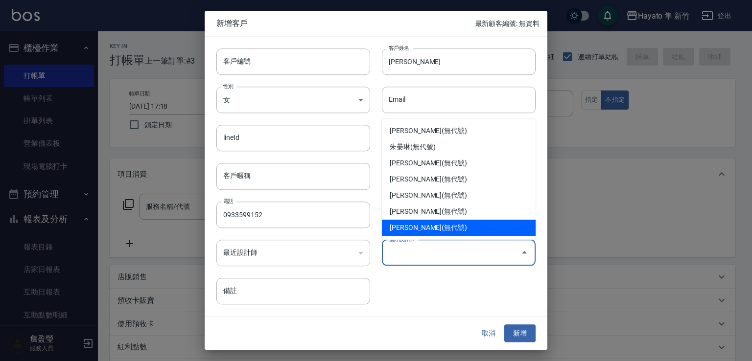
click at [421, 228] on li "[PERSON_NAME](無代號)" at bounding box center [459, 228] width 154 height 16
type input "[PERSON_NAME]"
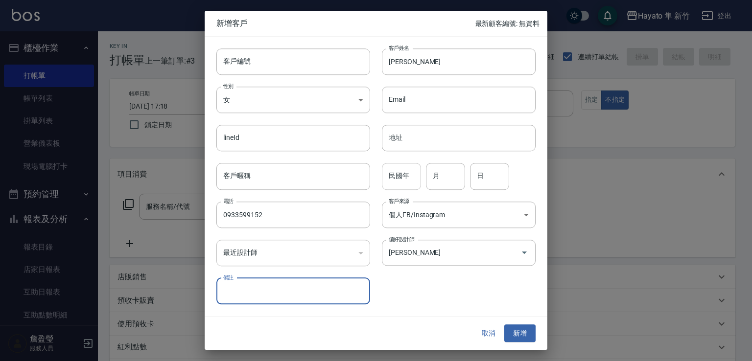
click at [406, 176] on input "民國年" at bounding box center [401, 177] width 39 height 26
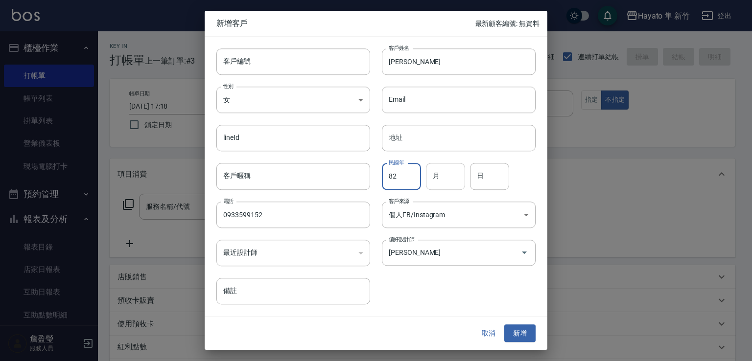
type input "82"
click at [446, 169] on input "月" at bounding box center [445, 177] width 39 height 26
type input "11"
click at [494, 184] on input "日" at bounding box center [489, 177] width 39 height 26
type input "1"
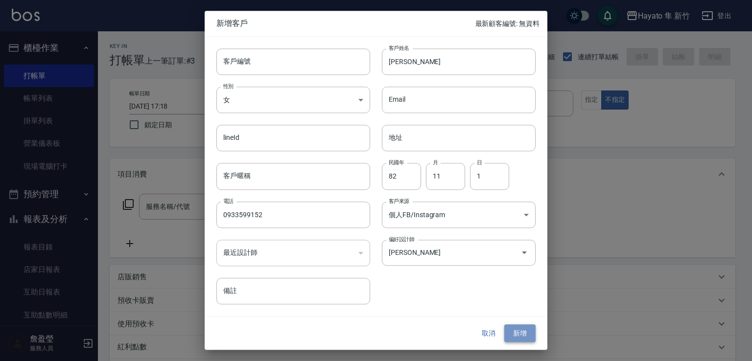
click at [515, 332] on button "新增" at bounding box center [519, 334] width 31 height 18
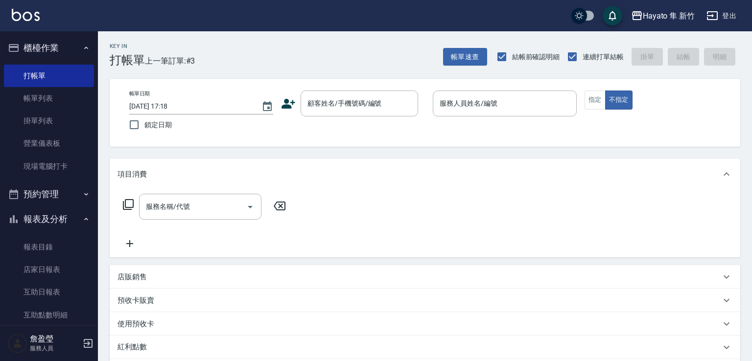
click at [529, 328] on div "使用預收卡" at bounding box center [418, 324] width 603 height 10
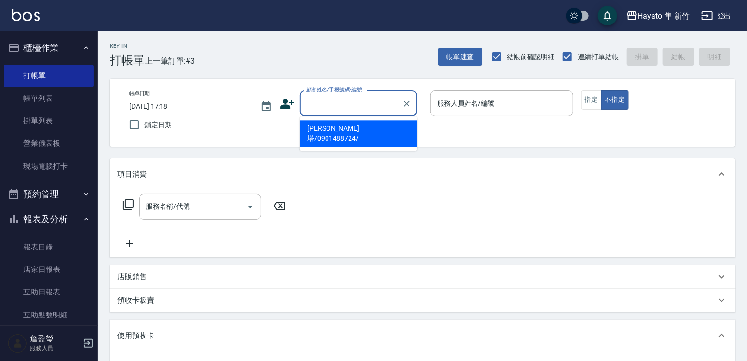
click at [339, 101] on input "顧客姓名/手機號碼/編號" at bounding box center [351, 103] width 94 height 17
paste input "[PERSON_NAME]"
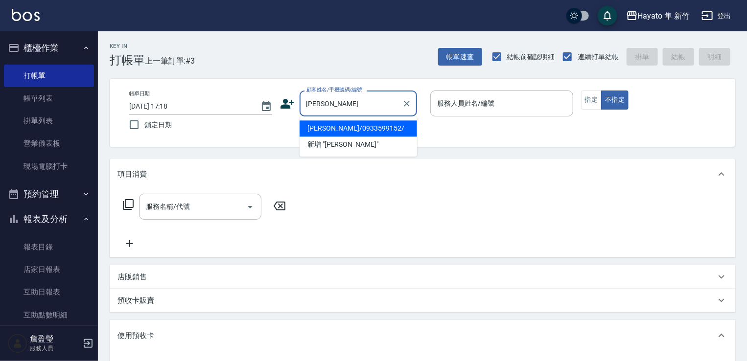
click at [342, 132] on li "[PERSON_NAME]/0933599152/" at bounding box center [358, 128] width 117 height 16
type input "[PERSON_NAME]/0933599152/"
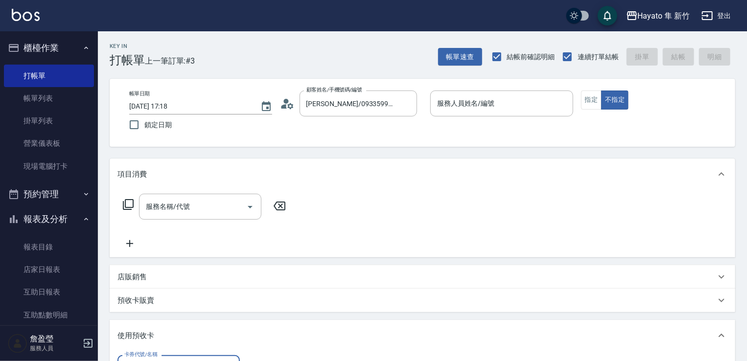
scroll to position [16, 0]
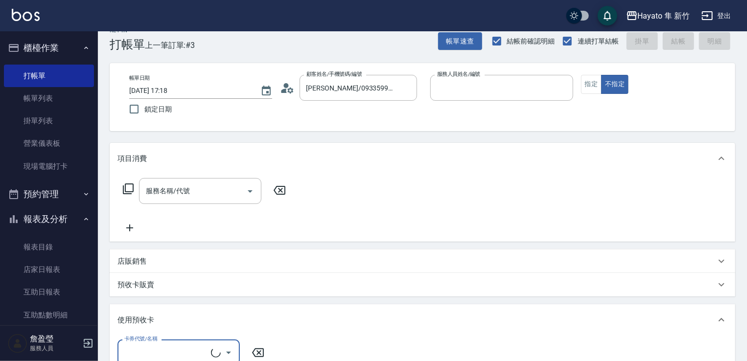
type input "[PERSON_NAME](無代號)"
click at [170, 207] on div "服務名稱/代號 服務名稱/代號" at bounding box center [204, 206] width 174 height 56
click at [171, 184] on input "服務名稱/代號" at bounding box center [192, 191] width 99 height 17
click at [193, 182] on div "服務名稱/代號 服務名稱/代號" at bounding box center [200, 191] width 122 height 26
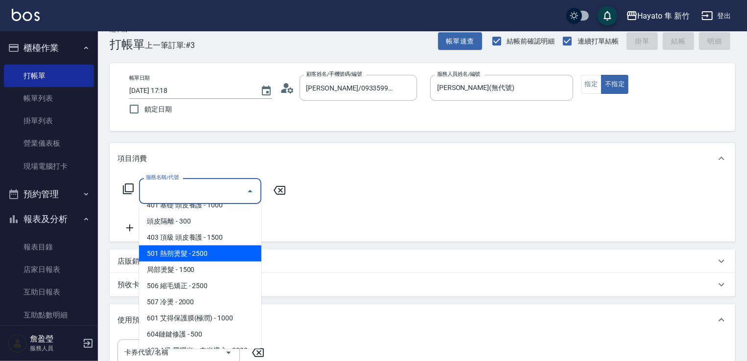
scroll to position [98, 0]
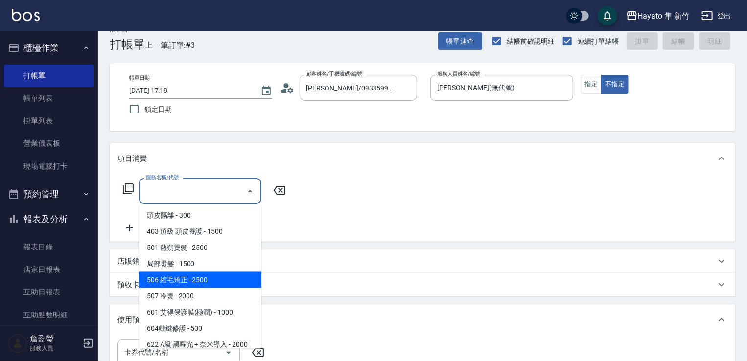
click at [211, 282] on span "506 縮毛矯正 - 2500" at bounding box center [200, 280] width 122 height 16
type input "506 縮毛矯正 (506)"
click at [220, 281] on div "預收卡販賣" at bounding box center [416, 285] width 598 height 10
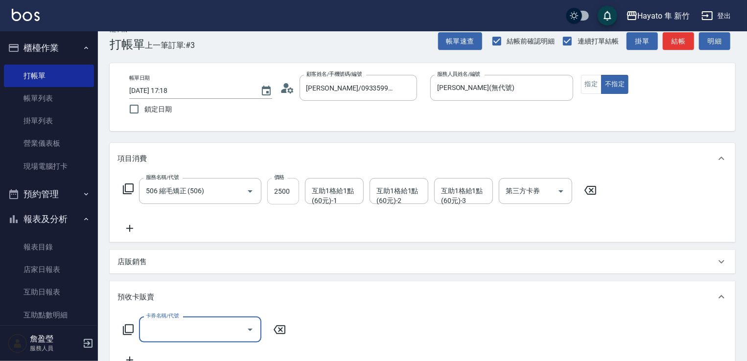
scroll to position [0, 0]
click at [288, 181] on input "2500" at bounding box center [283, 191] width 32 height 26
type input "2480"
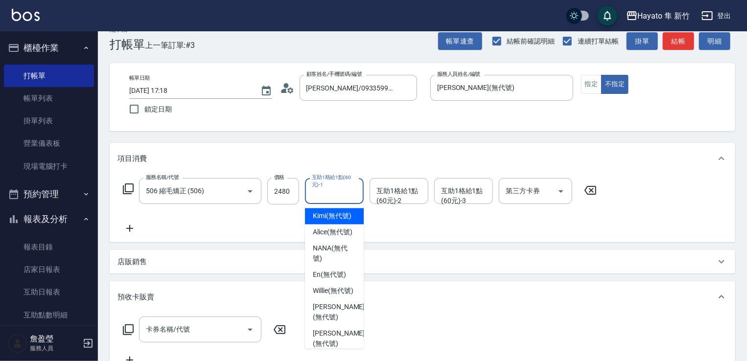
drag, startPoint x: 337, startPoint y: 199, endPoint x: 330, endPoint y: 198, distance: 6.9
click at [335, 199] on input "互助1格給1點(60元)-1" at bounding box center [334, 191] width 50 height 17
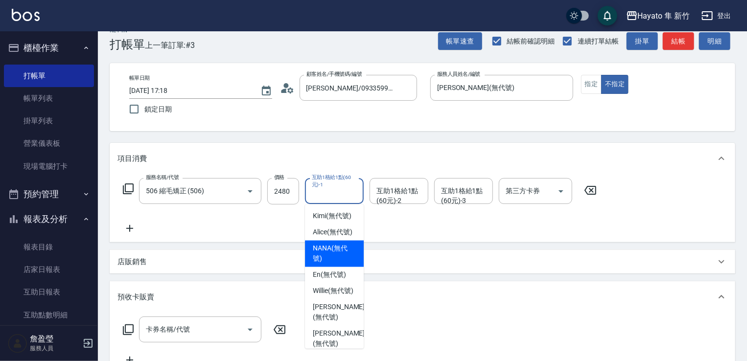
click at [318, 244] on span "NANA (無代號)" at bounding box center [334, 254] width 43 height 21
type input "NANA(無代號)"
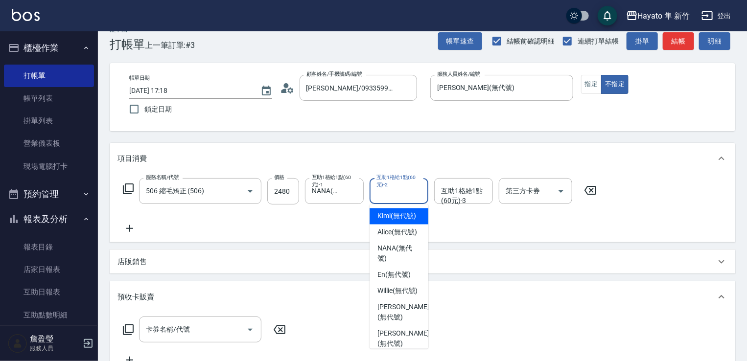
click at [388, 199] on input "互助1格給1點(60元)-2" at bounding box center [399, 191] width 50 height 17
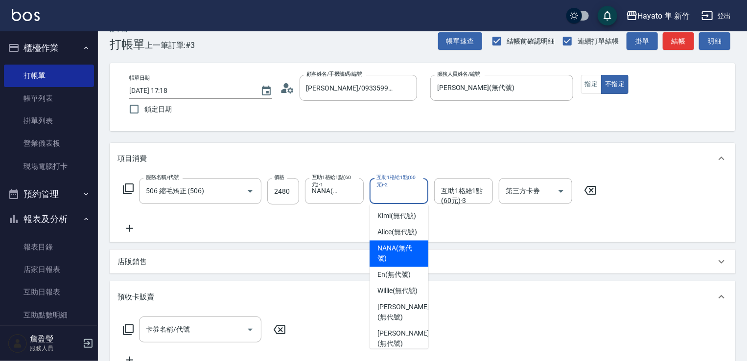
click at [376, 251] on div "NANA (無代號)" at bounding box center [399, 254] width 59 height 26
type input "NANA(無代號)"
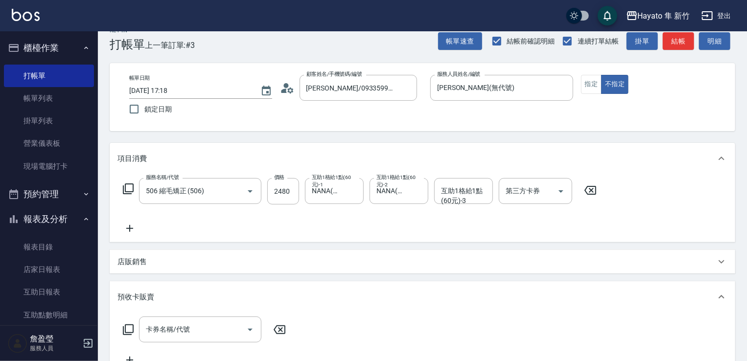
click at [134, 228] on icon at bounding box center [129, 229] width 24 height 12
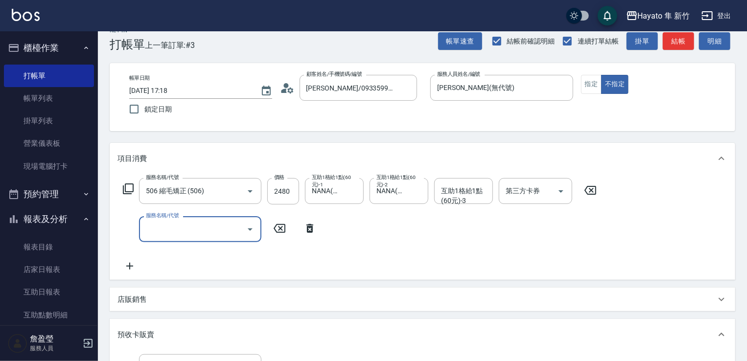
click at [136, 232] on div "服務名稱/代號 服務名稱/代號" at bounding box center [219, 229] width 205 height 26
click at [136, 228] on div "服務名稱/代號 服務名稱/代號" at bounding box center [219, 229] width 205 height 26
click at [153, 222] on input "服務名稱/代號" at bounding box center [192, 229] width 99 height 17
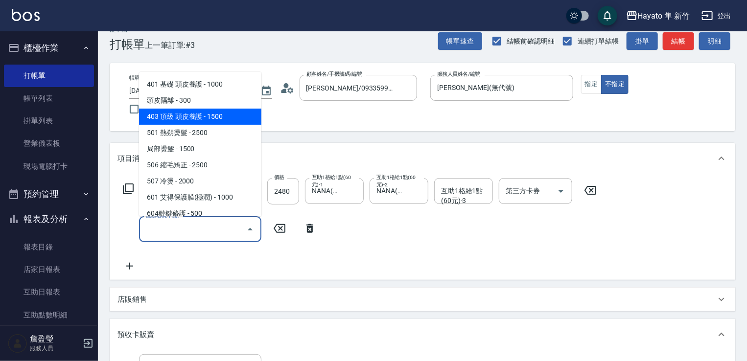
scroll to position [98, 0]
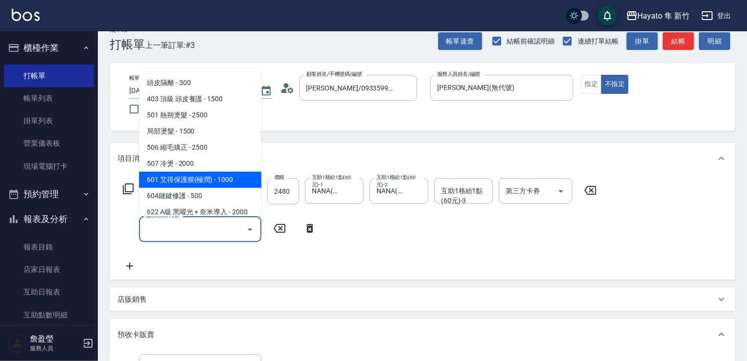
click at [217, 176] on span "601 艾得保護膜(極潤) - 1000" at bounding box center [200, 180] width 122 height 16
type input "601 艾得保護膜(極潤)(601)"
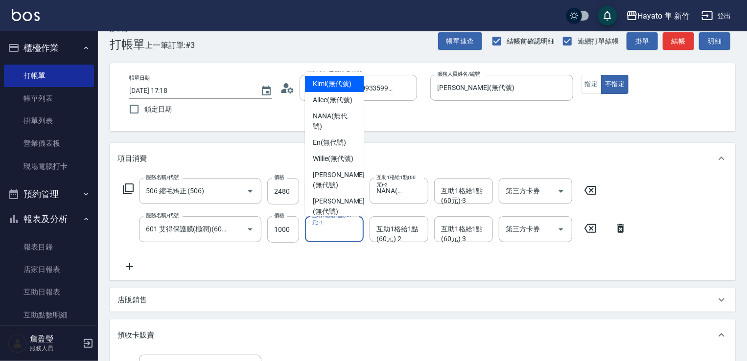
click at [311, 225] on div "互助1格給1點(60元)-1 互助1格給1點(60元)-1" at bounding box center [334, 229] width 59 height 26
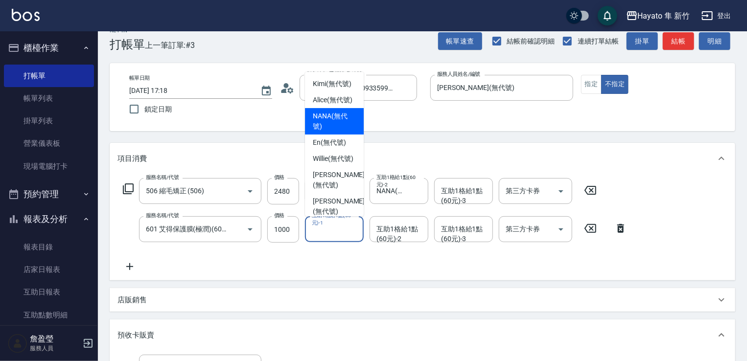
click at [319, 132] on span "NANA (無代號)" at bounding box center [334, 121] width 43 height 21
type input "NANA(無代號)"
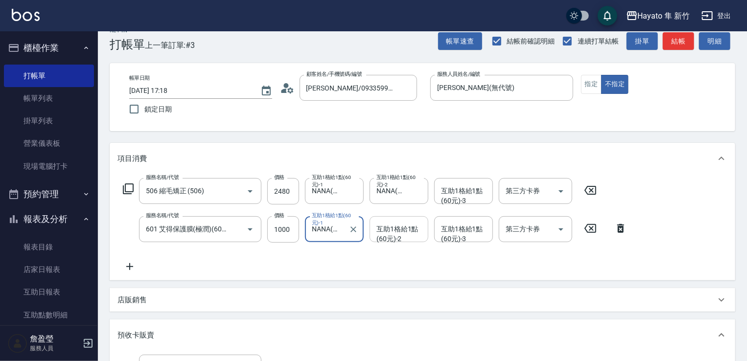
click at [389, 226] on div "互助1格給1點(60元)-2 互助1格給1點(60元)-2" at bounding box center [399, 229] width 59 height 26
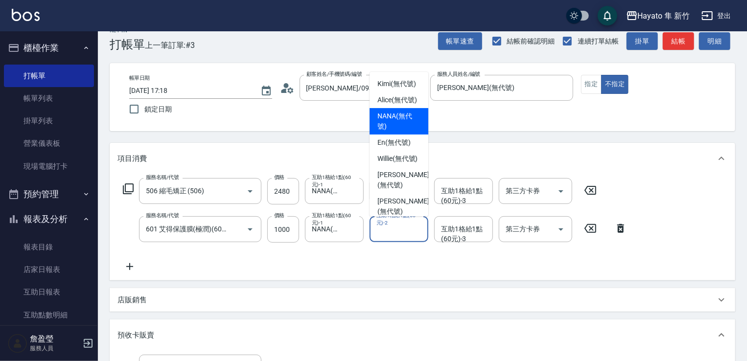
click at [372, 129] on div "NANA (無代號)" at bounding box center [399, 121] width 59 height 26
type input "NANA(無代號)"
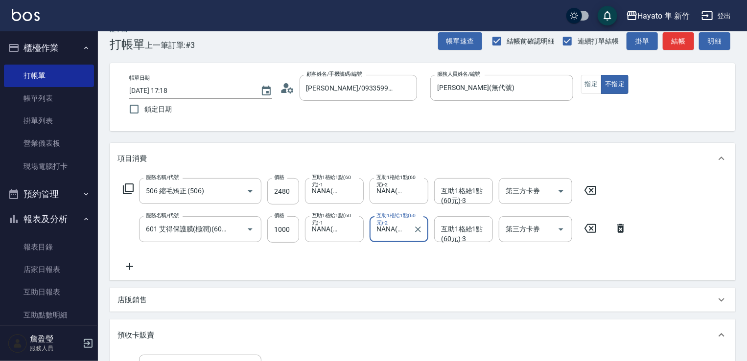
scroll to position [114, 0]
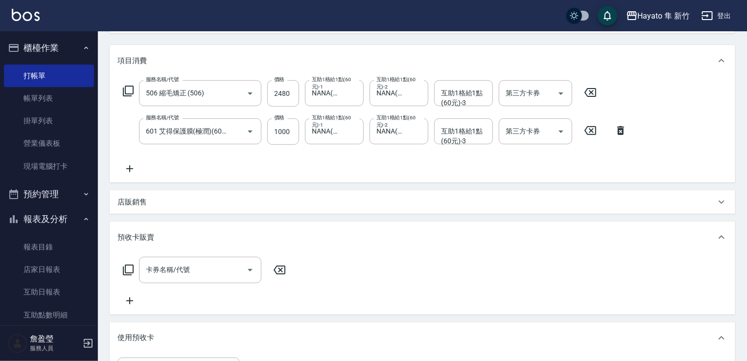
click at [172, 204] on div "店販銷售" at bounding box center [416, 202] width 598 height 10
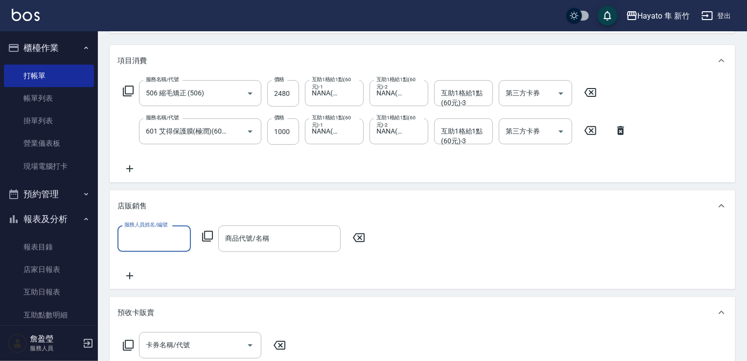
scroll to position [0, 0]
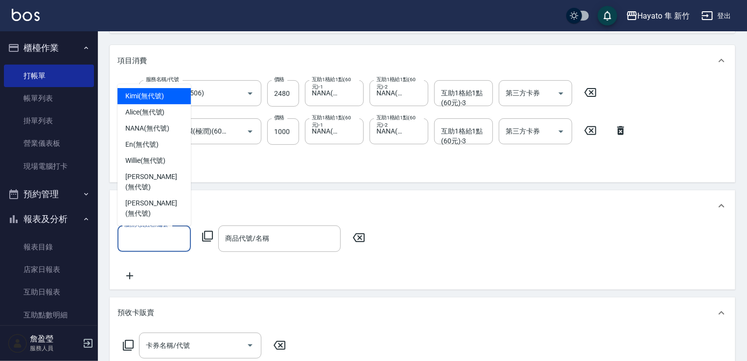
click at [139, 239] on input "服務人員姓名/編號" at bounding box center [154, 238] width 65 height 17
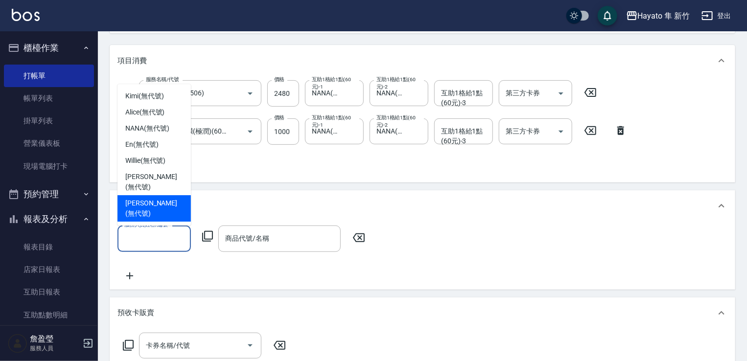
click at [136, 210] on span "[PERSON_NAME] (無代號)" at bounding box center [154, 208] width 58 height 21
type input "[PERSON_NAME](無代號)"
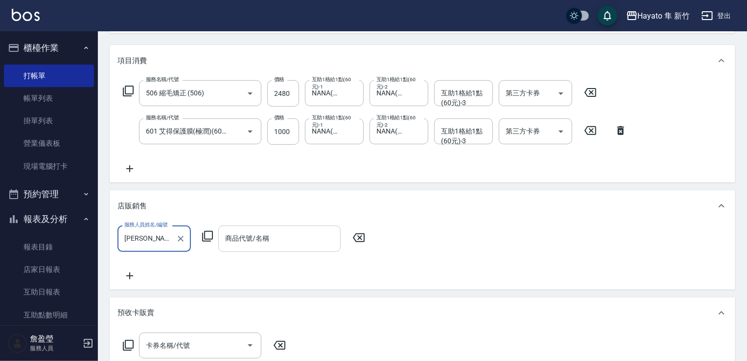
click at [275, 249] on div "商品代號/名稱" at bounding box center [279, 239] width 122 height 26
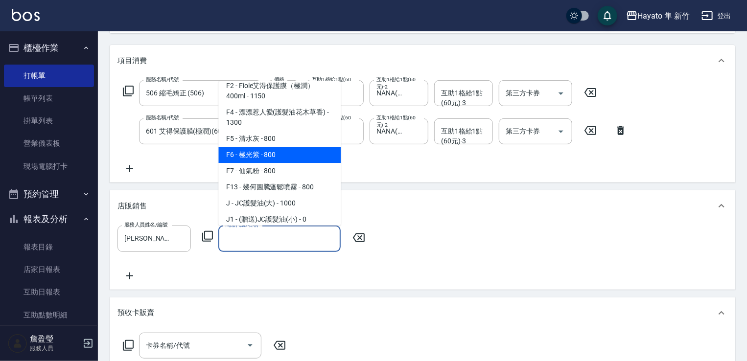
scroll to position [98, 0]
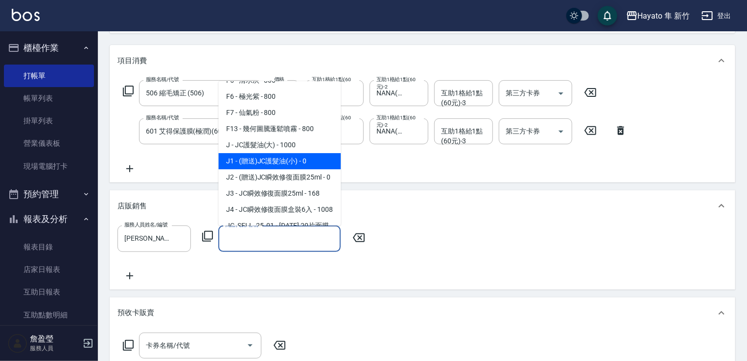
click at [264, 155] on span "J1 - (贈送)JC護髮油(小) - 0" at bounding box center [279, 161] width 122 height 16
type input "(贈送)JC護髮油(小)"
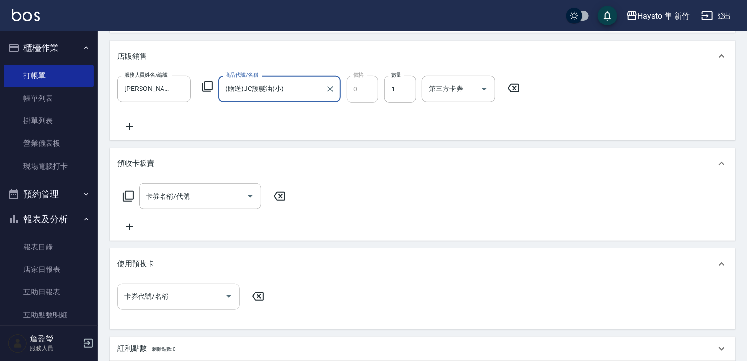
scroll to position [407, 0]
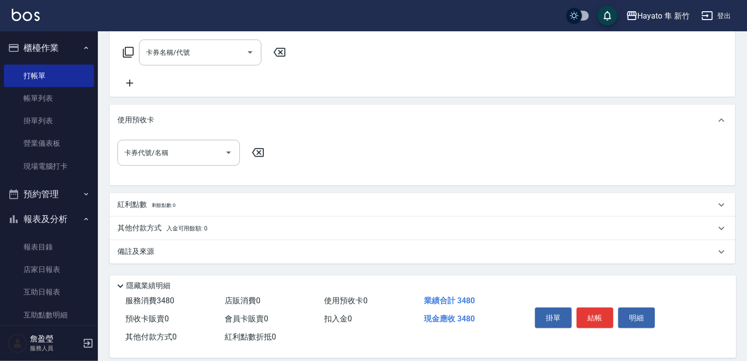
drag, startPoint x: 185, startPoint y: 245, endPoint x: 274, endPoint y: 278, distance: 94.9
click at [185, 246] on div "備註及來源" at bounding box center [423, 251] width 626 height 23
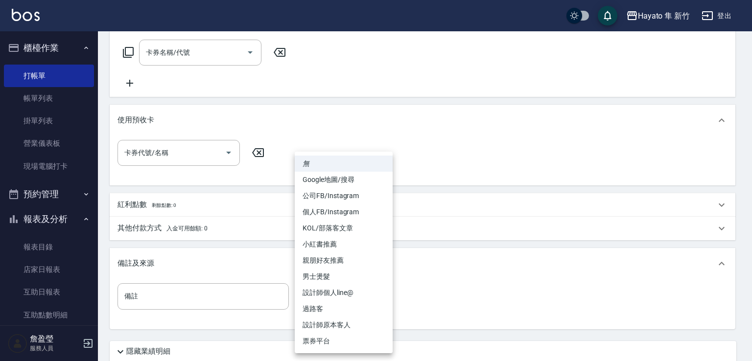
click at [318, 286] on body "Hayato 隼 新竹 登出 櫃檯作業 打帳單 帳單列表 掛單列表 營業儀表板 現場電腦打卡 預約管理 預約管理 報表及分析 報表目錄 店家日報表 互助日報表…" at bounding box center [376, 14] width 752 height 843
click at [304, 209] on li "個人FB/Instagram" at bounding box center [344, 212] width 98 height 16
type input "個人FB/Instagram"
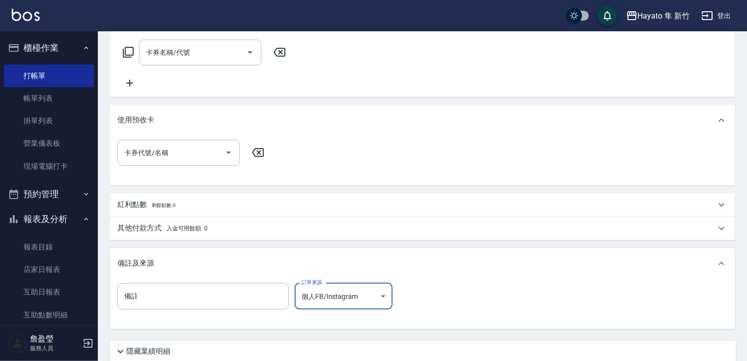
scroll to position [434, 0]
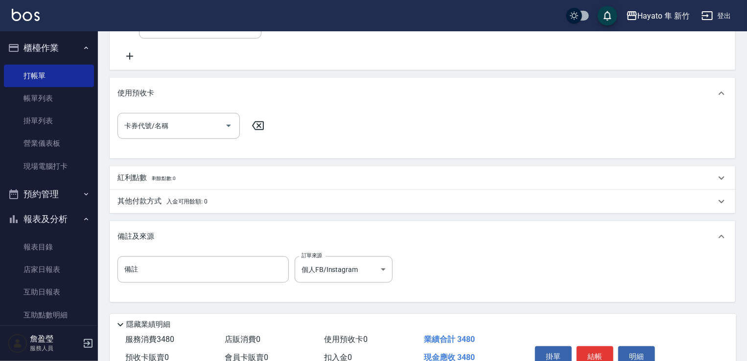
click at [585, 343] on div "掛單 結帳 明細" at bounding box center [595, 358] width 128 height 31
click at [590, 343] on div "掛單 結帳 明細" at bounding box center [595, 358] width 128 height 31
click at [598, 347] on button "結帳" at bounding box center [595, 357] width 37 height 21
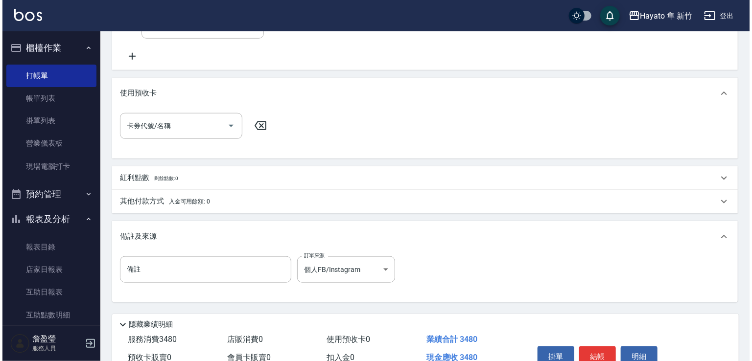
scroll to position [485, 0]
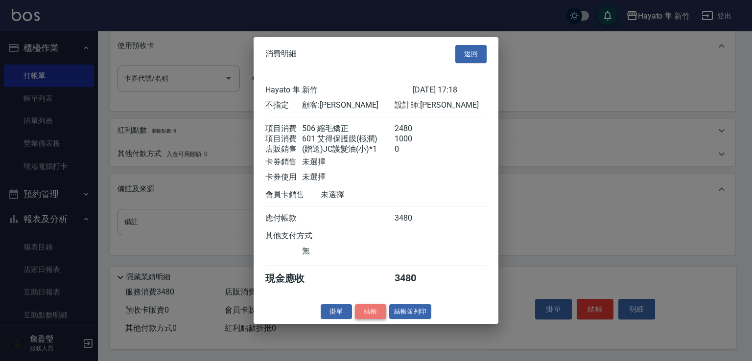
click at [381, 317] on button "結帳" at bounding box center [370, 311] width 31 height 15
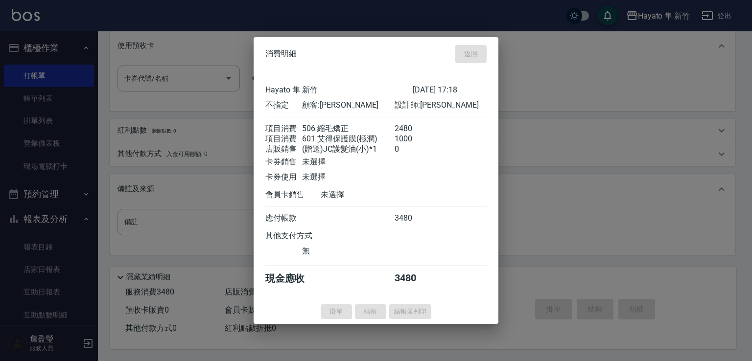
type input "[DATE] 17:20"
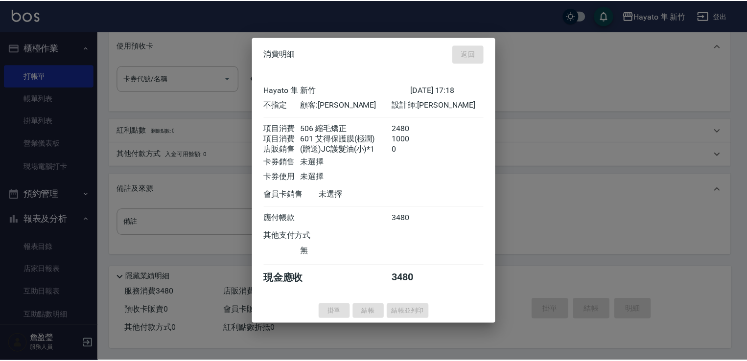
scroll to position [0, 0]
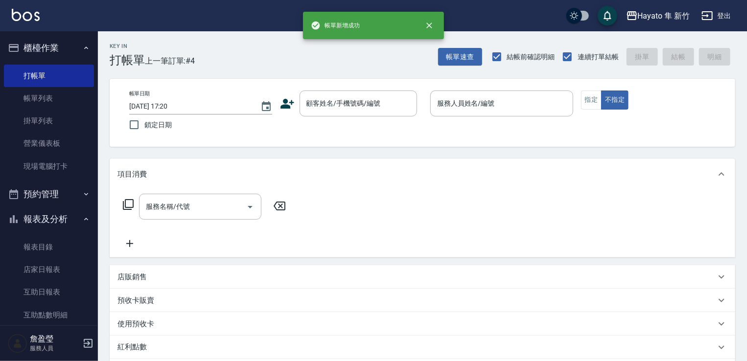
click at [297, 104] on div "顧客姓名/手機號碼/編號 顧客姓名/手機號碼/編號" at bounding box center [351, 104] width 143 height 26
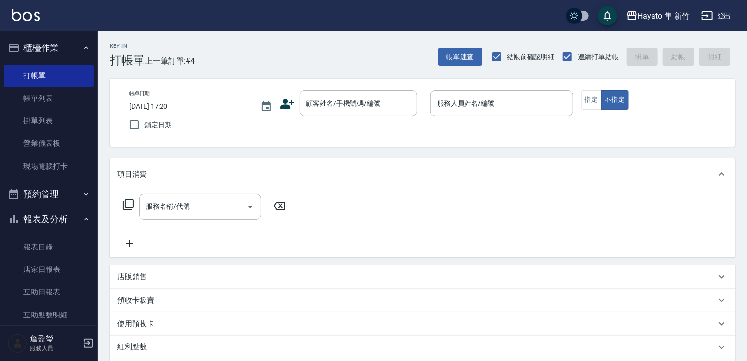
click at [291, 103] on icon at bounding box center [288, 104] width 14 height 10
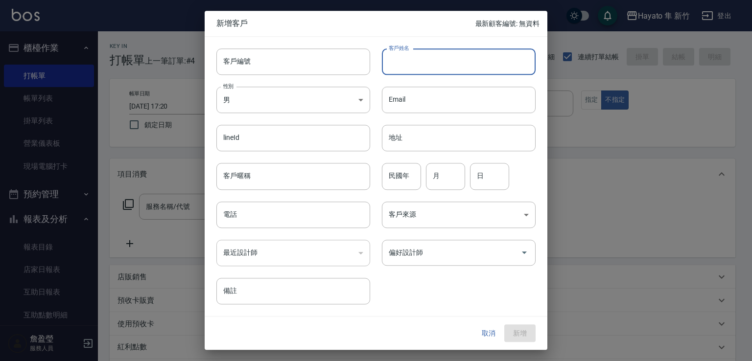
click at [404, 59] on input "客戶姓名" at bounding box center [459, 61] width 154 height 26
drag, startPoint x: 388, startPoint y: 61, endPoint x: 473, endPoint y: 64, distance: 85.2
click at [473, 64] on input "[PERSON_NAME]" at bounding box center [459, 61] width 154 height 26
type input "[PERSON_NAME]"
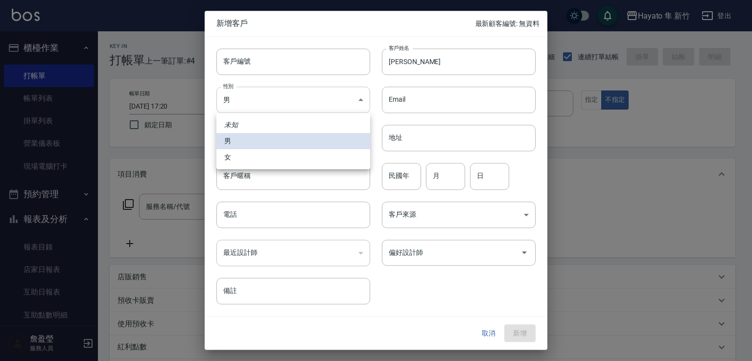
click at [301, 102] on body "Hayato 隼 新竹 登出 櫃檯作業 打帳單 帳單列表 掛單列表 營業儀表板 現場電腦打卡 預約管理 預約管理 報表及分析 報表目錄 店家日報表 互助日報表…" at bounding box center [376, 256] width 752 height 513
click at [306, 163] on li "女" at bounding box center [293, 157] width 154 height 16
type input "[DEMOGRAPHIC_DATA]"
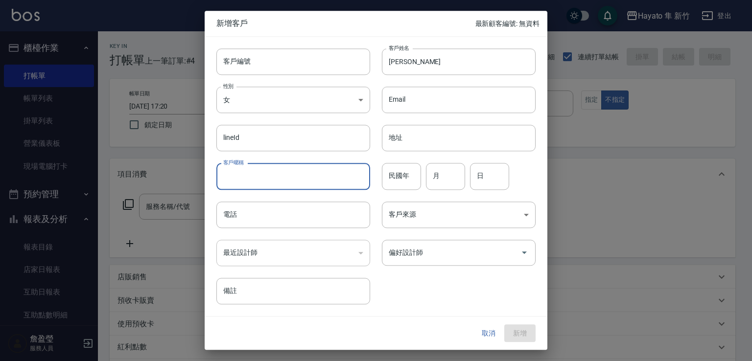
click at [301, 185] on input "客戶暱稱" at bounding box center [293, 177] width 154 height 26
click at [242, 217] on input "電話" at bounding box center [293, 215] width 154 height 26
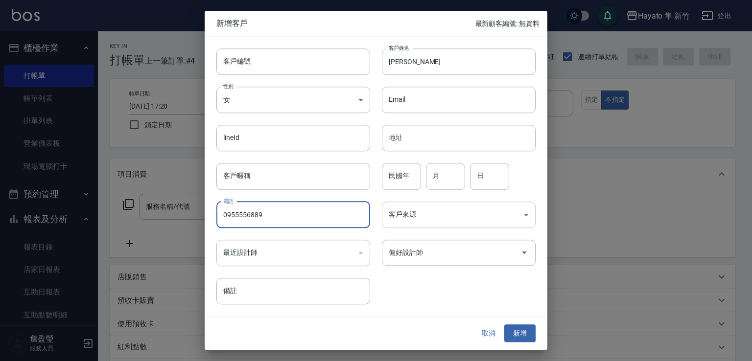
type input "0955556889"
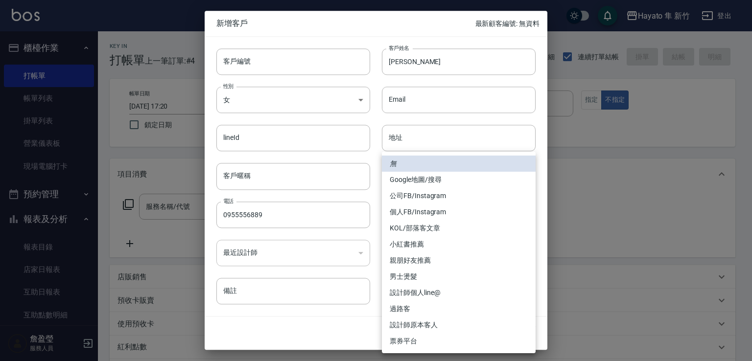
click at [413, 216] on body "Hayato 隼 新竹 登出 櫃檯作業 打帳單 帳單列表 掛單列表 營業儀表板 現場電腦打卡 預約管理 預約管理 報表及分析 報表目錄 店家日報表 互助日報表…" at bounding box center [376, 256] width 752 height 513
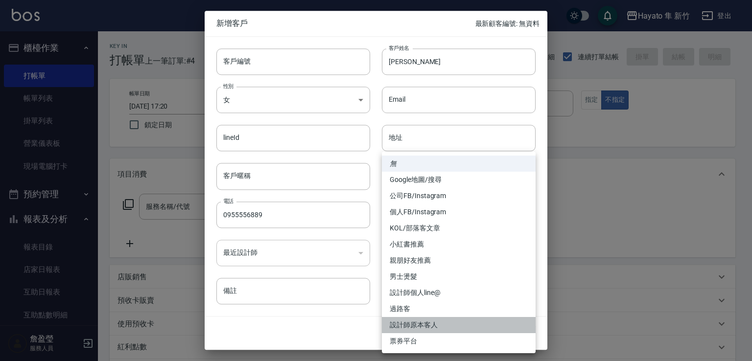
click at [403, 322] on li "設計師原本客人" at bounding box center [459, 325] width 154 height 16
type input "設計師原本客人"
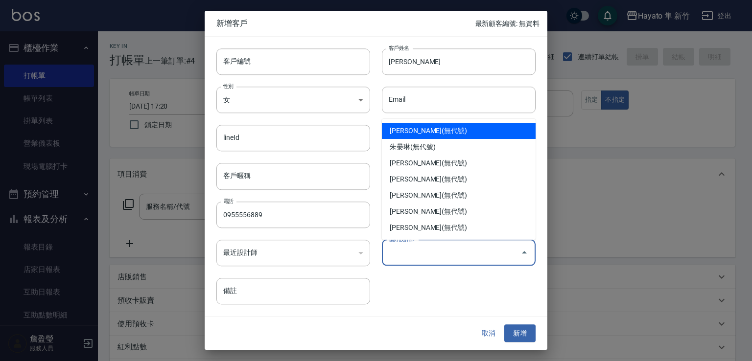
click at [401, 254] on input "偏好設計師" at bounding box center [451, 252] width 130 height 17
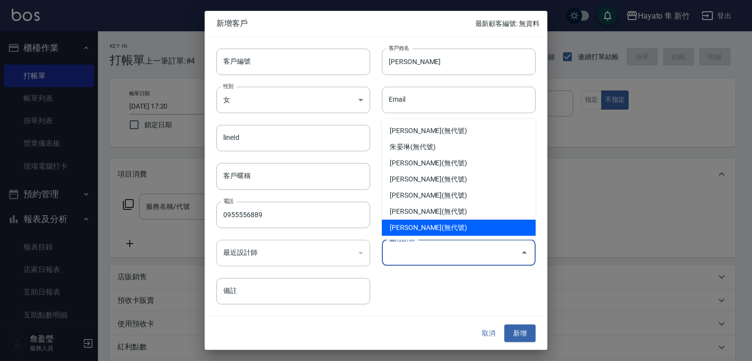
click at [421, 223] on li "[PERSON_NAME](無代號)" at bounding box center [459, 228] width 154 height 16
type input "[PERSON_NAME]"
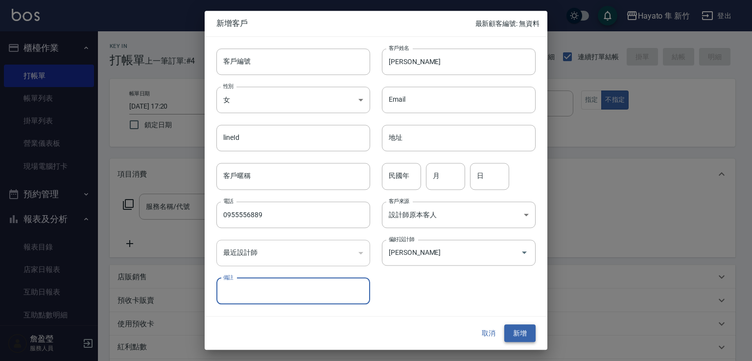
click at [530, 329] on button "新增" at bounding box center [519, 334] width 31 height 18
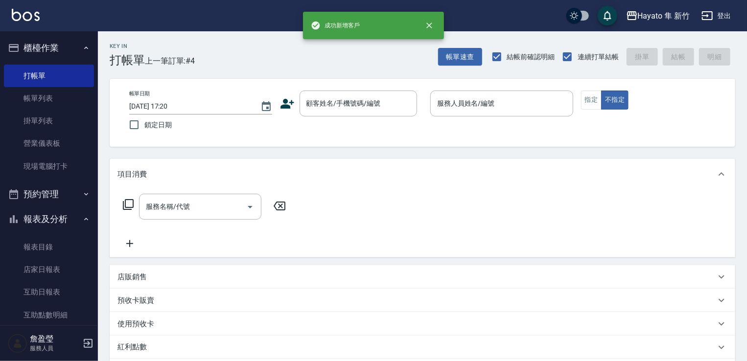
click at [364, 86] on div "帳單日期 [DATE] 17:20 鎖定日期 顧客姓名/手機號碼/編號 顧客姓名/手機號碼/編號 服務人員姓名/編號 服務人員姓名/編號 指定 不指定" at bounding box center [423, 113] width 626 height 68
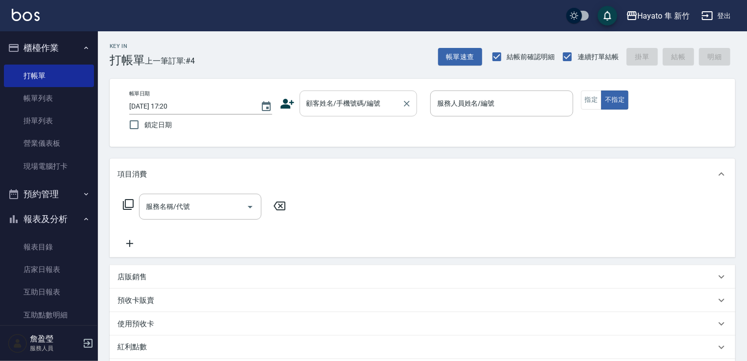
click at [357, 97] on input "顧客姓名/手機號碼/編號" at bounding box center [351, 103] width 94 height 17
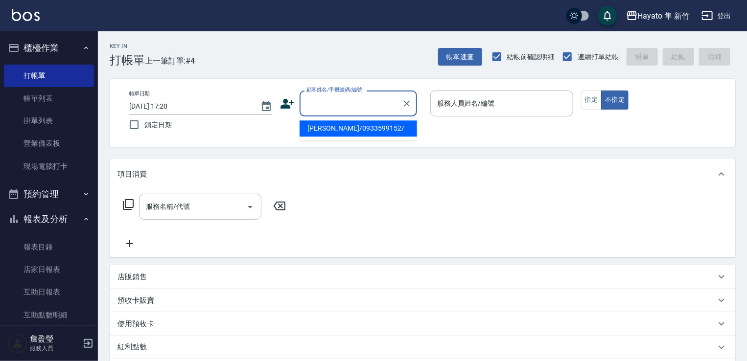
paste input "[PERSON_NAME]"
click at [336, 130] on li "[PERSON_NAME]/0955556889/" at bounding box center [358, 128] width 117 height 16
type input "[PERSON_NAME]/0955556889/"
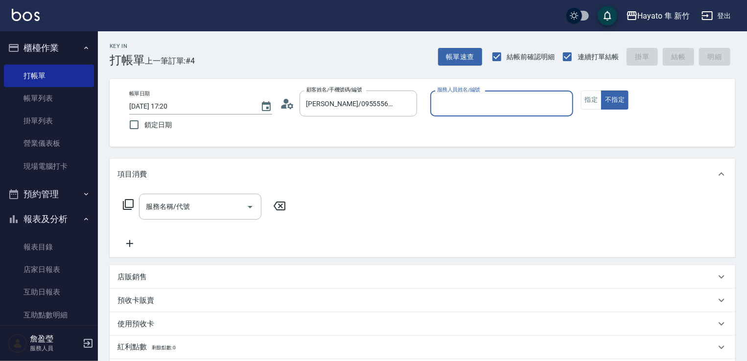
type input "[PERSON_NAME](無代號)"
drag, startPoint x: 593, startPoint y: 101, endPoint x: 491, endPoint y: 146, distance: 111.3
click at [592, 104] on button "指定" at bounding box center [591, 100] width 21 height 19
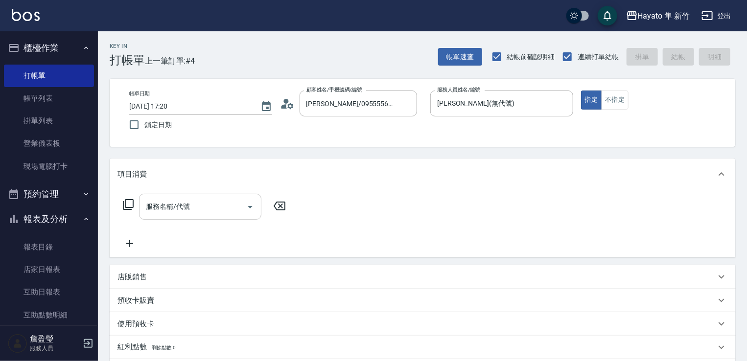
click at [167, 198] on div "服務名稱/代號" at bounding box center [200, 207] width 122 height 26
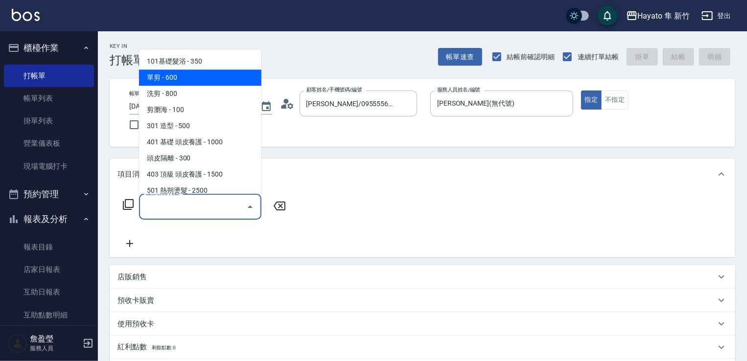
click at [178, 75] on span "單剪 - 600" at bounding box center [200, 78] width 122 height 16
type input "單剪(102)"
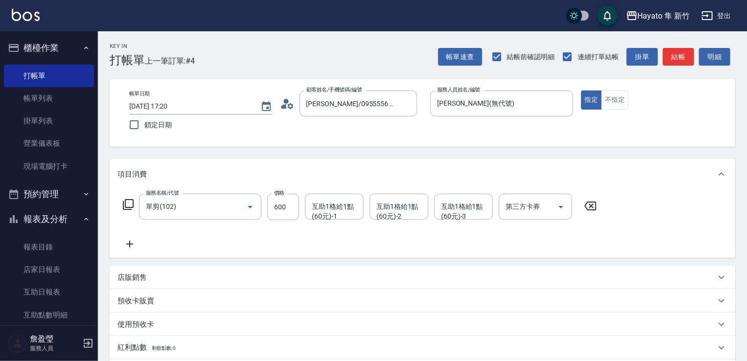
click at [130, 241] on icon at bounding box center [129, 244] width 24 height 12
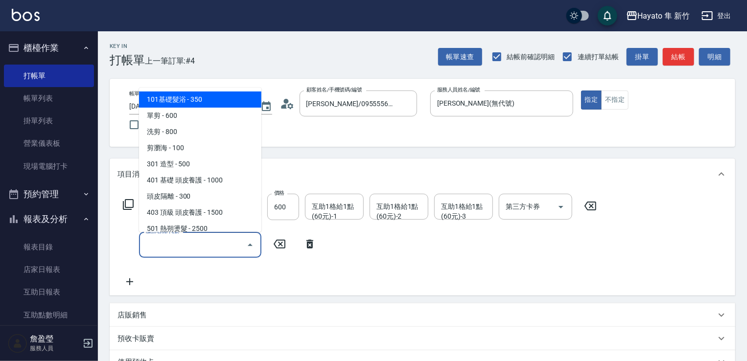
drag, startPoint x: 130, startPoint y: 241, endPoint x: 171, endPoint y: 191, distance: 64.4
click at [171, 247] on input "服務名稱/代號" at bounding box center [192, 244] width 99 height 17
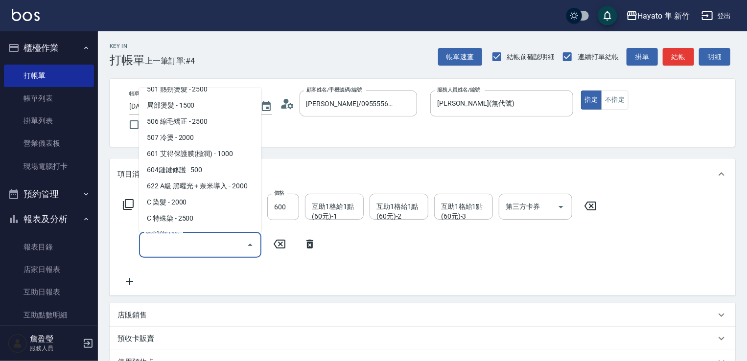
scroll to position [147, 0]
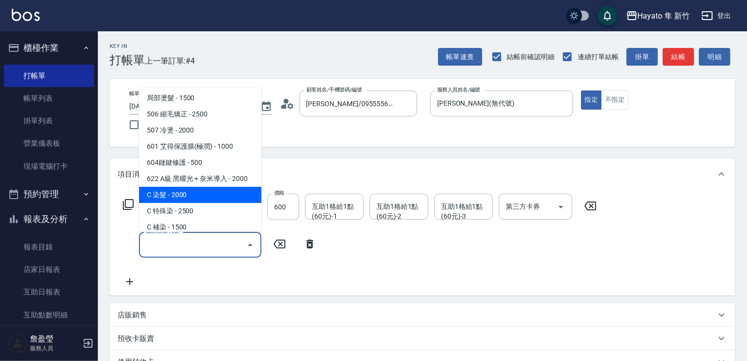
click at [174, 187] on span "C 染髮 - 2000" at bounding box center [200, 195] width 122 height 16
type input "C 染髮(701)"
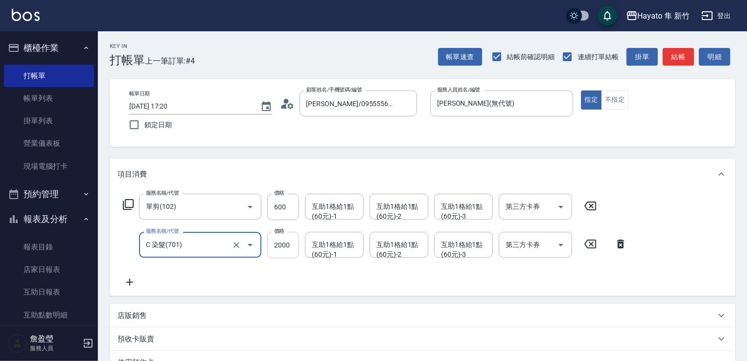
click at [271, 237] on input "2000" at bounding box center [283, 245] width 32 height 26
type input "2300"
click at [214, 271] on div "服務名稱/代號 單剪(102) 服務名稱/代號 價格 600 價格 互助1格給1點(60元)-1 互助1格給1點(60元)-1 互助1格給1點(60元)-2 …" at bounding box center [374, 241] width 515 height 94
click at [132, 283] on icon at bounding box center [129, 283] width 24 height 12
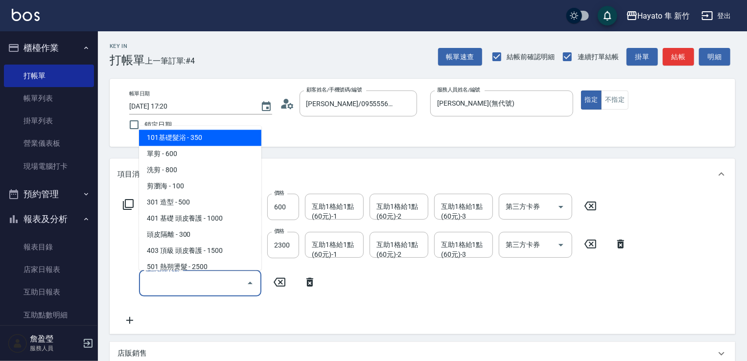
drag, startPoint x: 183, startPoint y: 292, endPoint x: 180, endPoint y: 244, distance: 47.6
click at [187, 290] on input "服務名稱/代號" at bounding box center [192, 283] width 99 height 17
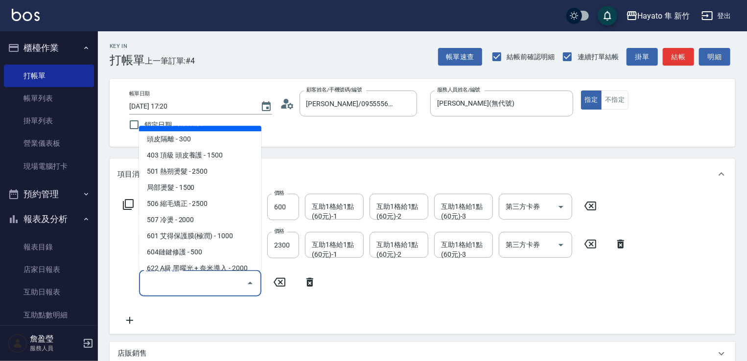
scroll to position [98, 0]
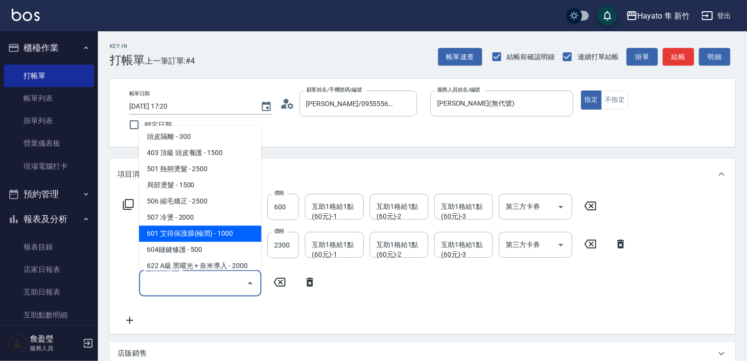
click at [183, 234] on span "601 艾得保護膜(極潤) - 1000" at bounding box center [200, 234] width 122 height 16
type input "601 艾得保護膜(極潤)(601)"
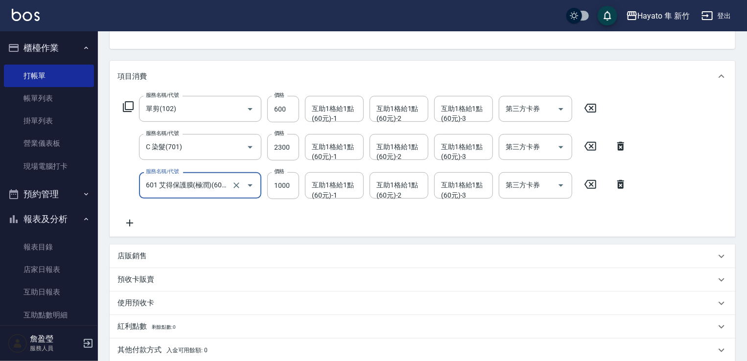
click at [185, 259] on div "店販銷售" at bounding box center [416, 256] width 598 height 10
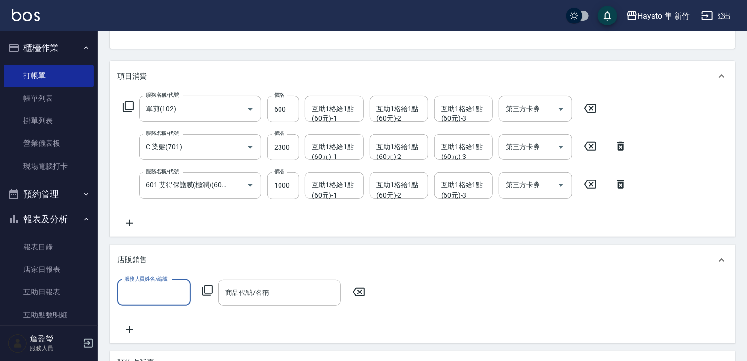
scroll to position [0, 0]
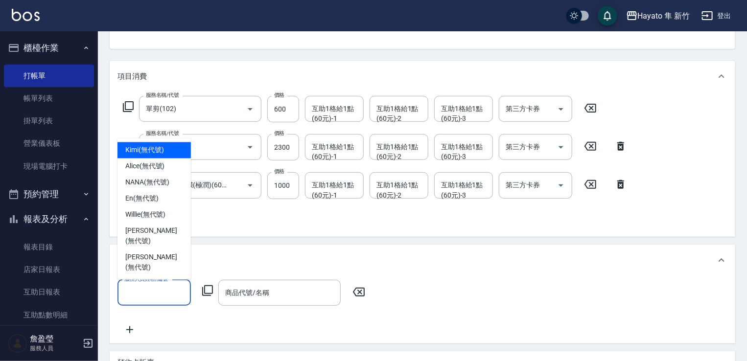
click at [174, 293] on input "服務人員姓名/編號" at bounding box center [154, 292] width 65 height 17
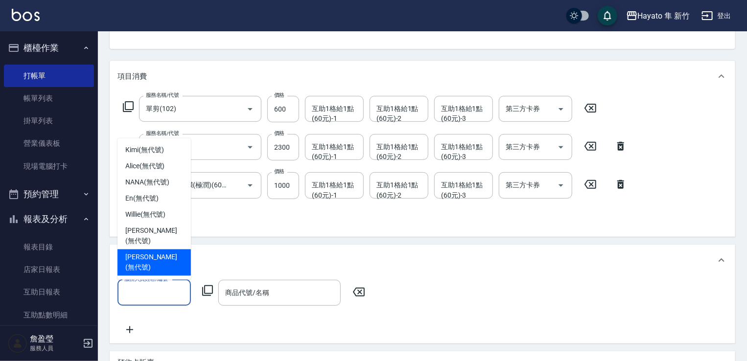
click at [155, 267] on span "[PERSON_NAME] (無代號)" at bounding box center [154, 263] width 58 height 21
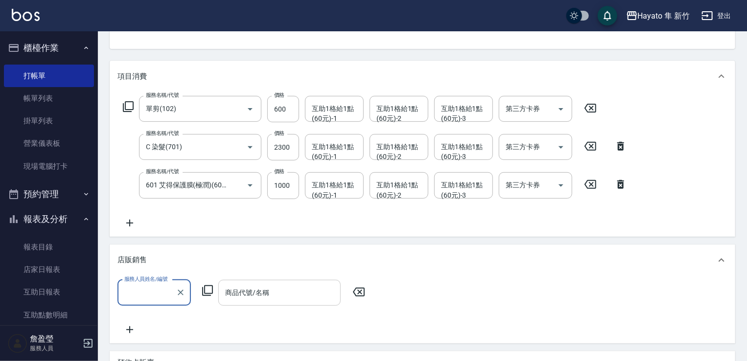
type input "[PERSON_NAME](無代號)"
click at [275, 299] on input "商品代號/名稱" at bounding box center [280, 292] width 114 height 17
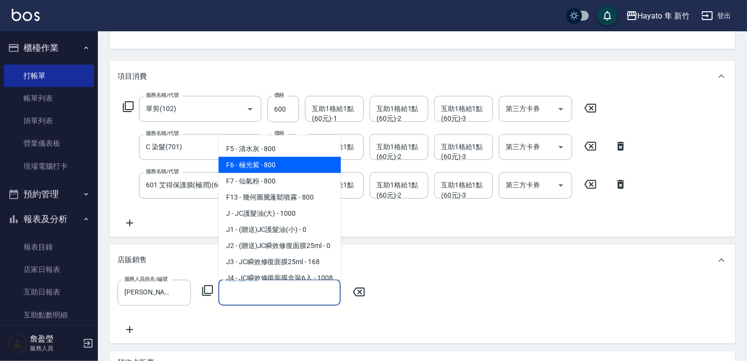
scroll to position [98, 0]
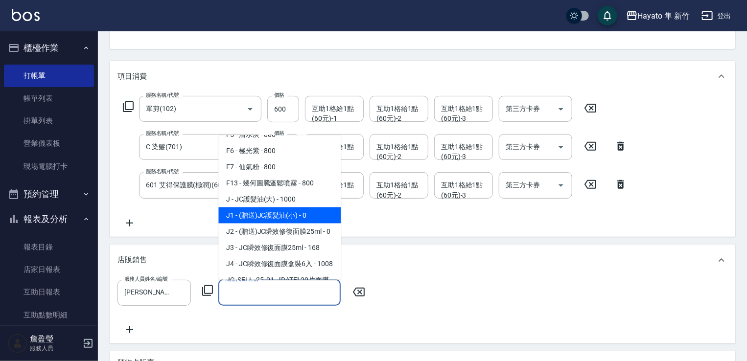
click at [235, 215] on span "J1 - (贈送)JC護髮油(小) - 0" at bounding box center [279, 215] width 122 height 16
type input "(贈送)JC護髮油(小)"
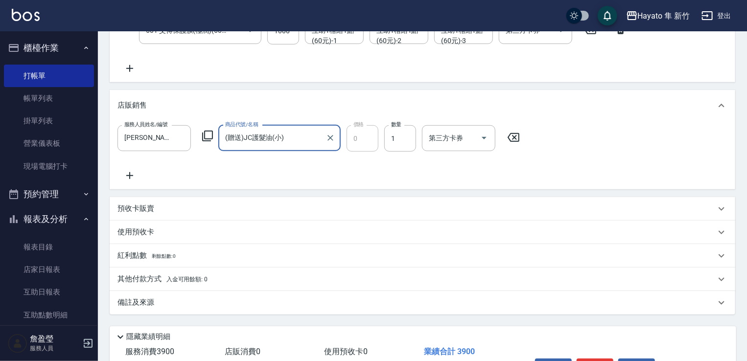
scroll to position [315, 0]
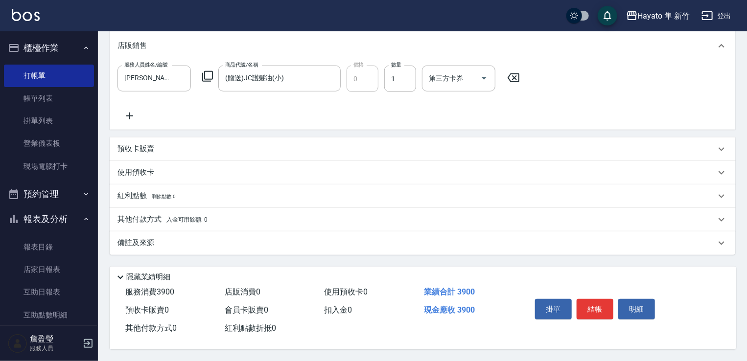
click at [192, 239] on div "備註及來源" at bounding box center [416, 243] width 598 height 10
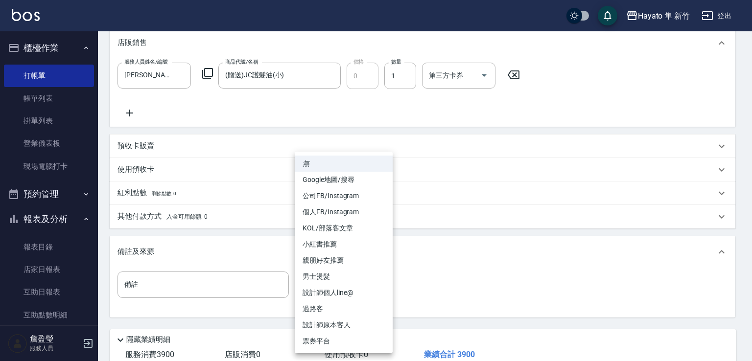
click at [305, 282] on body "Hayato 隼 新竹 登出 櫃檯作業 打帳單 帳單列表 掛單列表 營業儀表板 現場電腦打卡 預約管理 預約管理 報表及分析 報表目錄 店家日報表 互助日報表…" at bounding box center [376, 54] width 752 height 739
click at [336, 325] on li "設計師原本客人" at bounding box center [344, 325] width 98 height 16
type input "設計師原本客人"
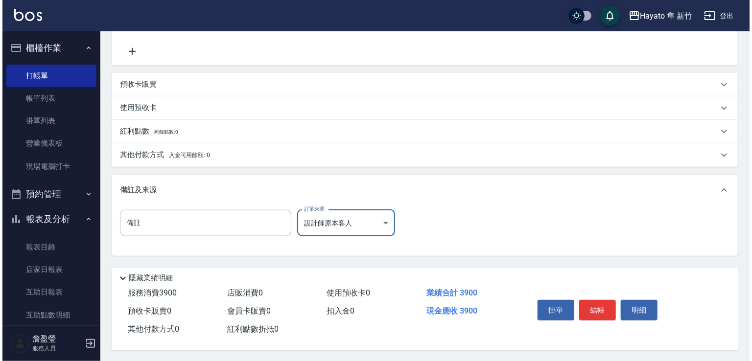
scroll to position [381, 0]
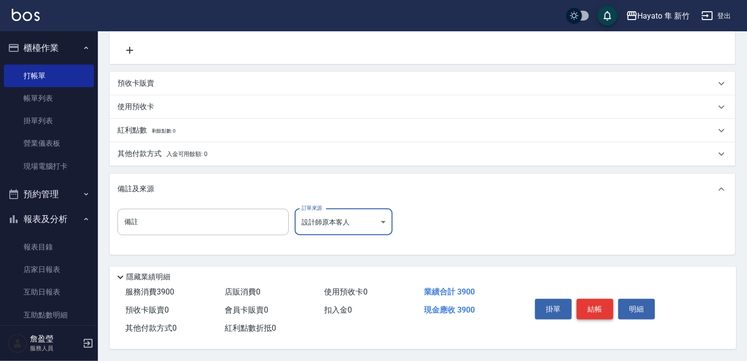
click at [590, 306] on button "結帳" at bounding box center [595, 309] width 37 height 21
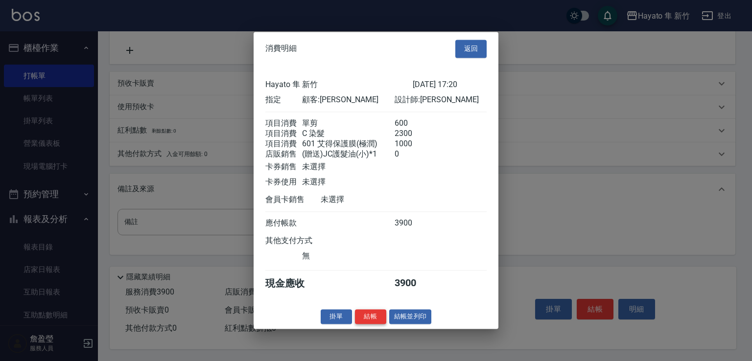
click at [376, 325] on button "結帳" at bounding box center [370, 316] width 31 height 15
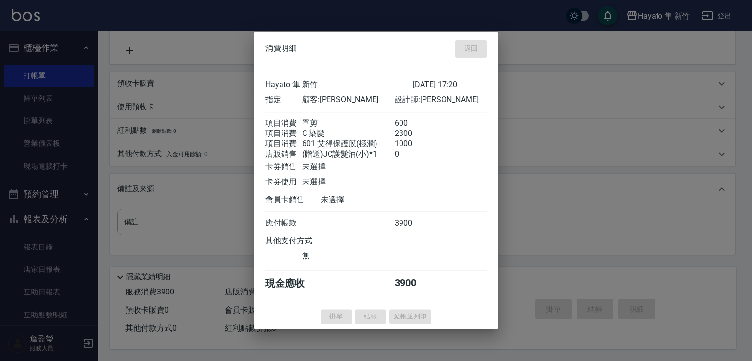
type input "[DATE] 17:22"
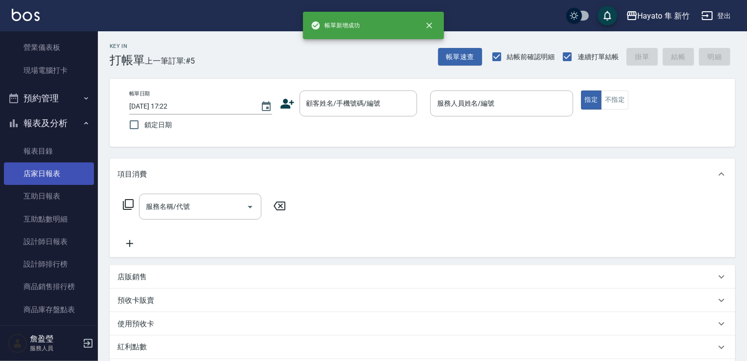
scroll to position [98, 0]
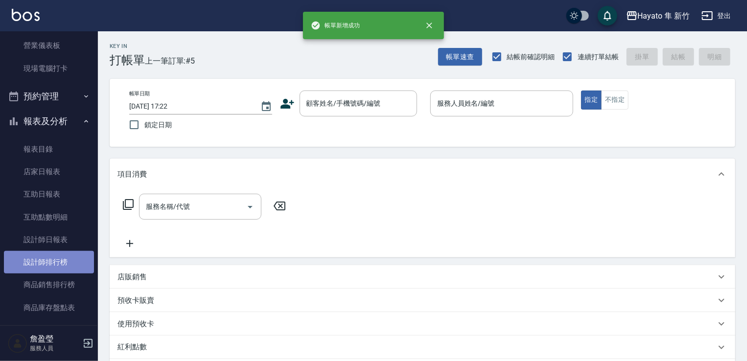
click at [65, 261] on link "設計師排行榜" at bounding box center [49, 262] width 90 height 23
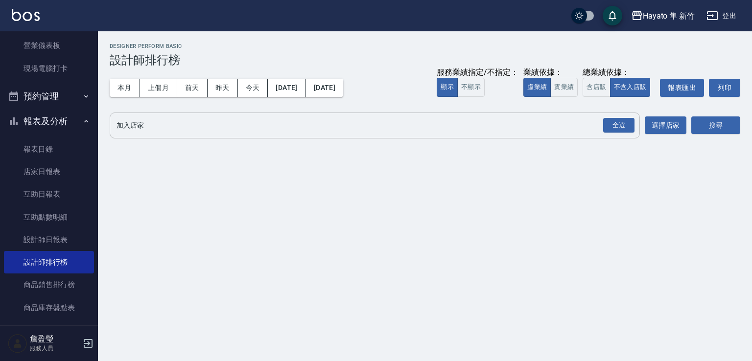
click at [591, 126] on input "加入店家" at bounding box center [367, 125] width 507 height 17
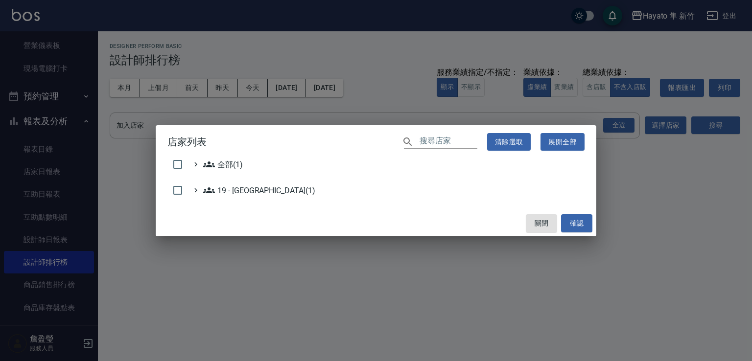
click at [616, 126] on div "店家列表 ​ 清除選取 展開全部 全部(1) 19 - 新城區(1) 關閉 確認" at bounding box center [376, 180] width 752 height 361
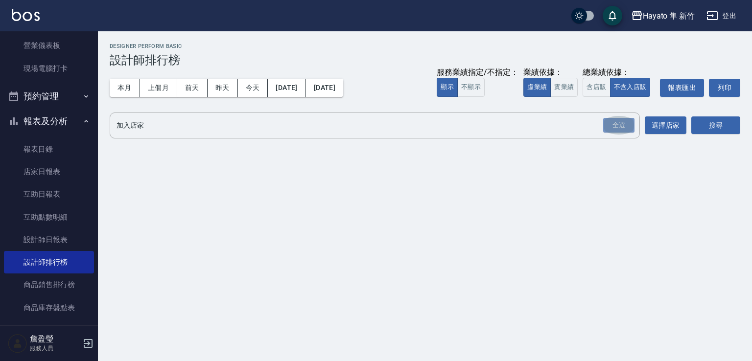
click at [616, 126] on div "全選" at bounding box center [618, 125] width 31 height 15
click at [717, 117] on button "搜尋" at bounding box center [715, 126] width 49 height 18
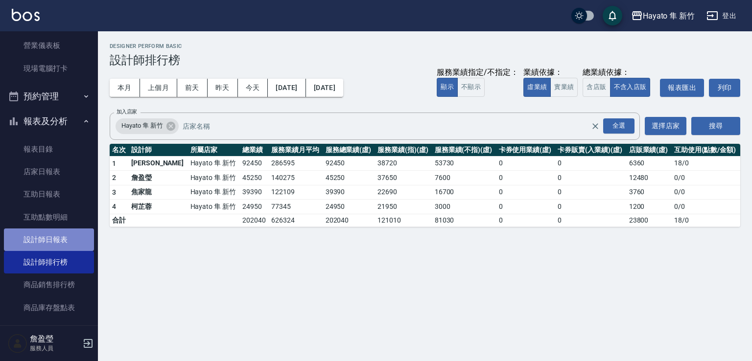
click at [56, 245] on link "設計師日報表" at bounding box center [49, 240] width 90 height 23
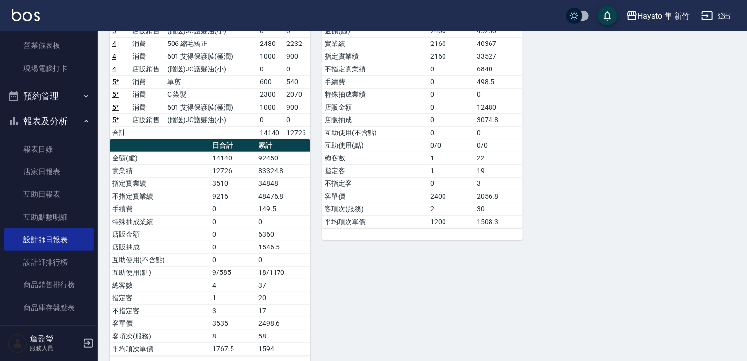
scroll to position [188, 0]
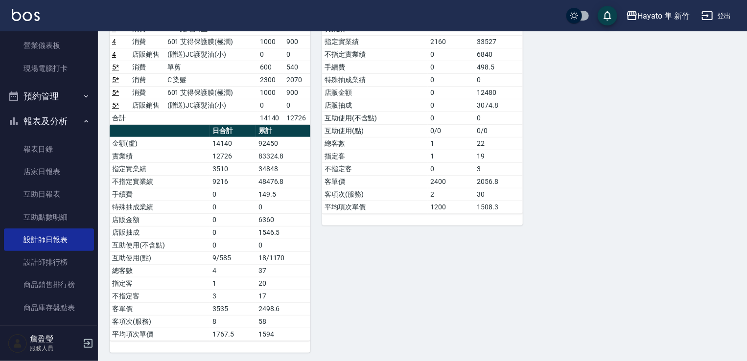
click at [225, 290] on div "[PERSON_NAME] [PERSON_NAME][DATE] 日報表 單號 類別 項目 金額 業績 2 消費 506 縮毛矯正 2480 2232 2 …" at bounding box center [416, 131] width 637 height 444
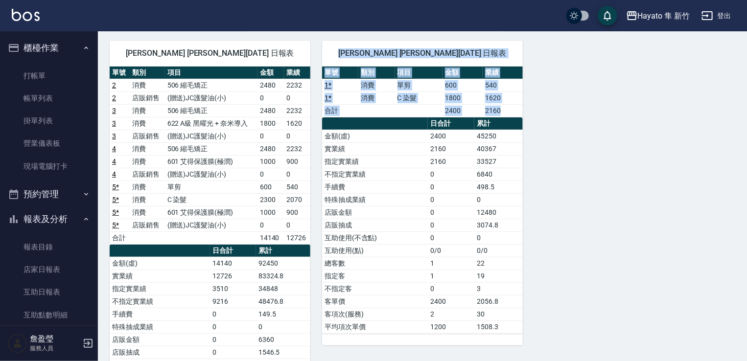
scroll to position [0, 0]
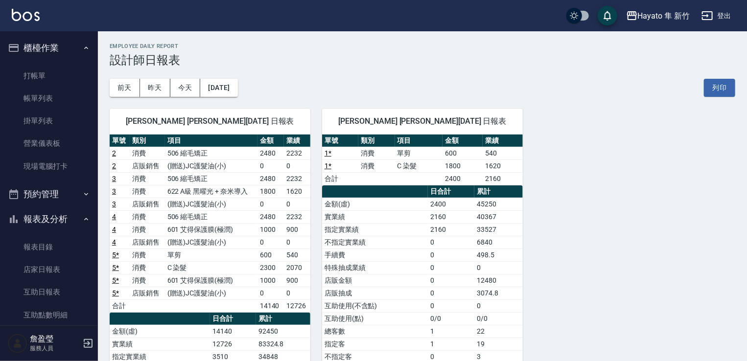
click at [421, 70] on div "[DATE] [DATE] [DATE] [DATE] 列印" at bounding box center [423, 88] width 626 height 42
click at [40, 71] on link "打帳單" at bounding box center [49, 76] width 90 height 23
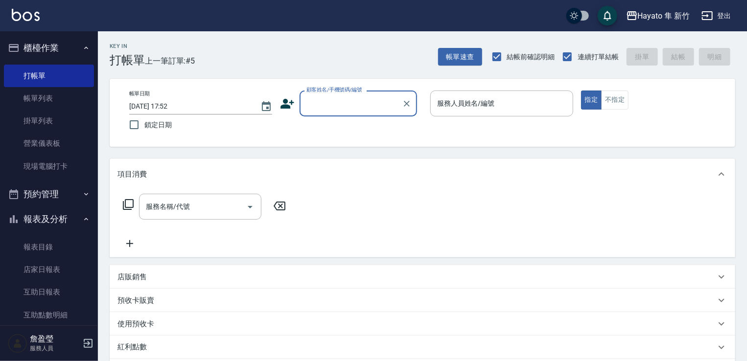
click at [349, 100] on input "顧客姓名/手機號碼/編號" at bounding box center [351, 103] width 94 height 17
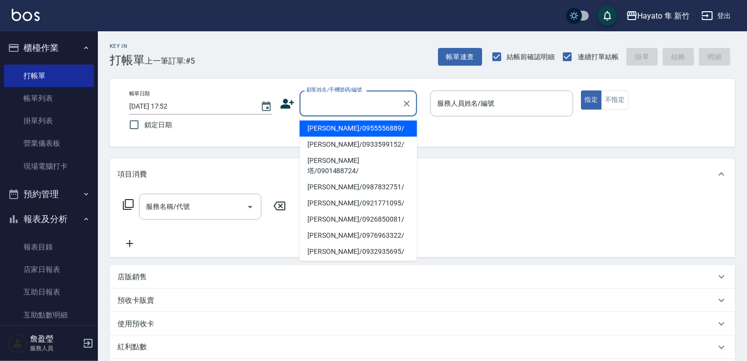
click at [285, 106] on icon at bounding box center [288, 104] width 14 height 10
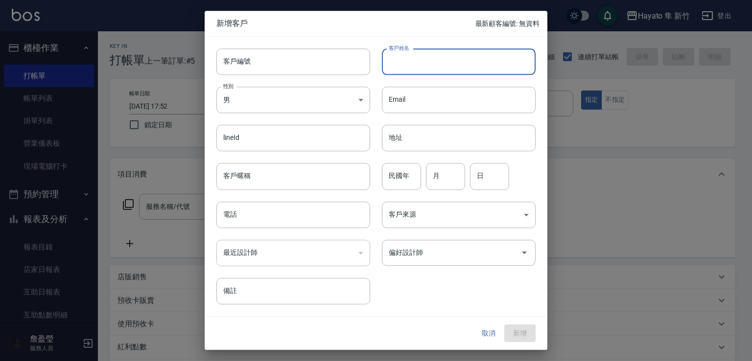
click at [484, 66] on input "客戶姓名" at bounding box center [459, 61] width 154 height 26
type input "[PERSON_NAME]"
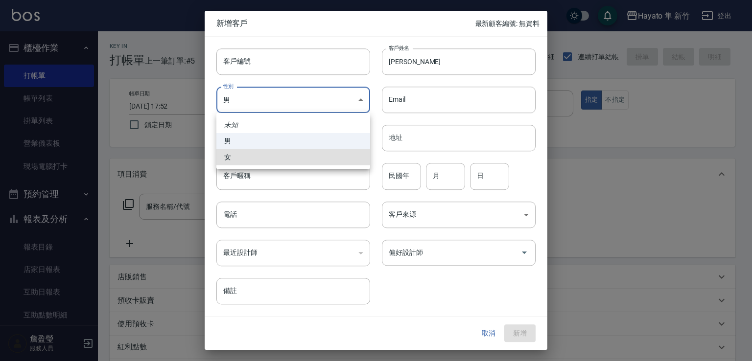
type input "[DEMOGRAPHIC_DATA]"
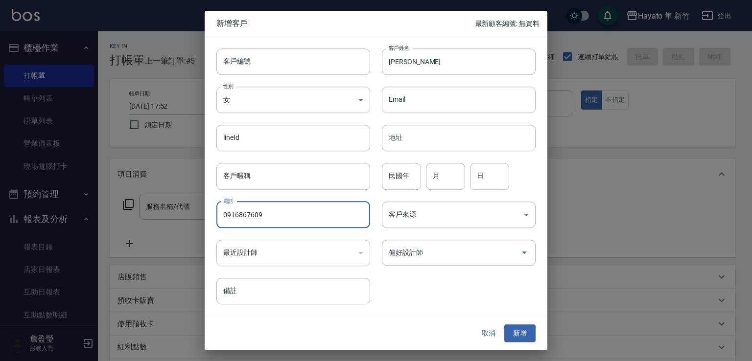
type input "0916867609"
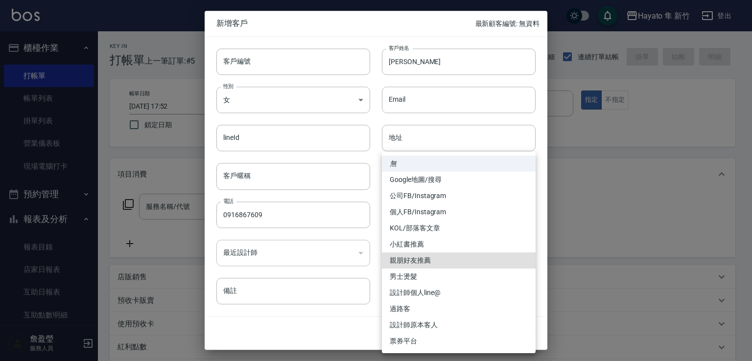
type input "親朋好友推薦"
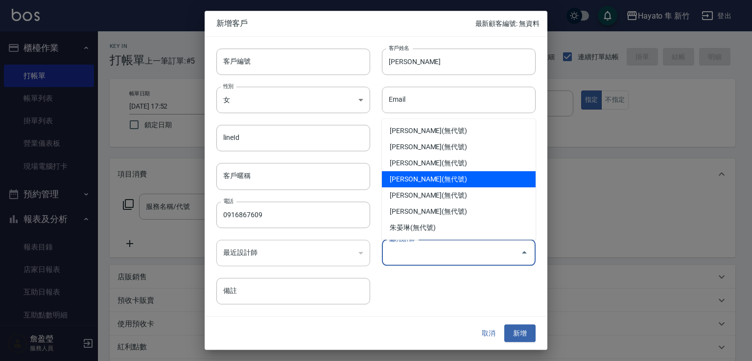
type input "柯芷蓉"
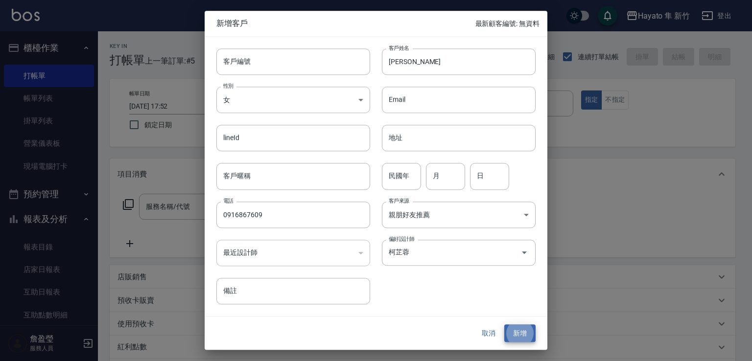
click at [504, 325] on button "新增" at bounding box center [519, 334] width 31 height 18
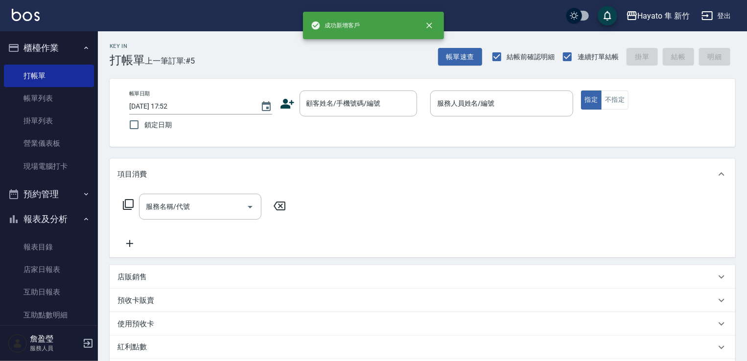
click at [294, 98] on icon at bounding box center [287, 103] width 15 height 15
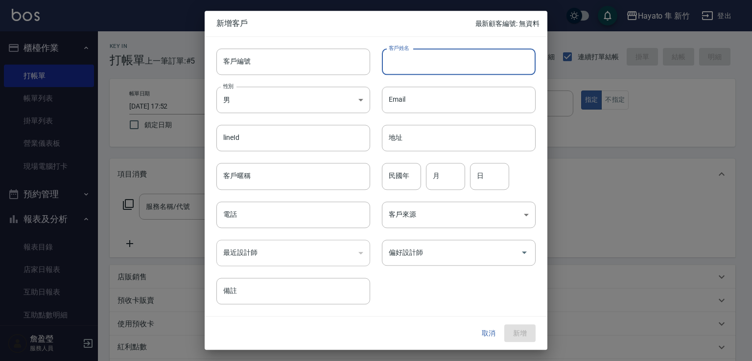
click at [458, 49] on input "客戶姓名" at bounding box center [459, 61] width 154 height 26
type input "[PERSON_NAME]"
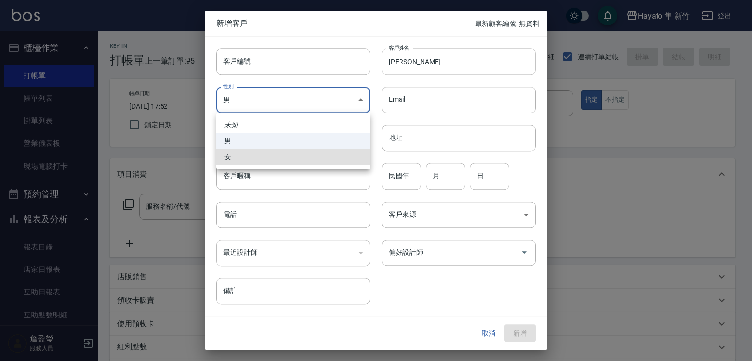
type input "[DEMOGRAPHIC_DATA]"
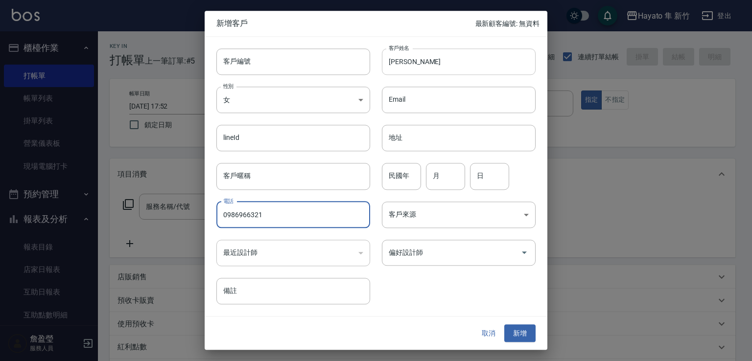
type input "0986966321"
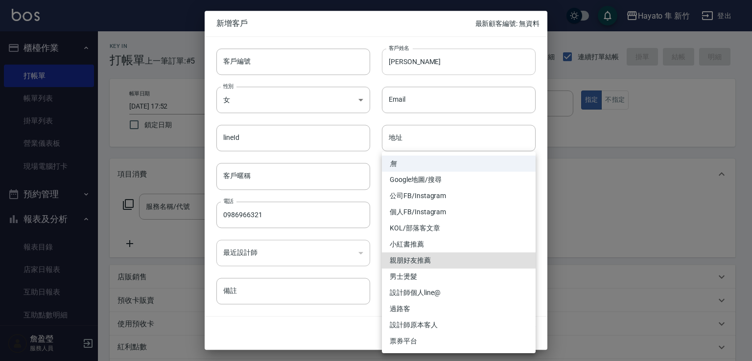
type input "親朋好友推薦"
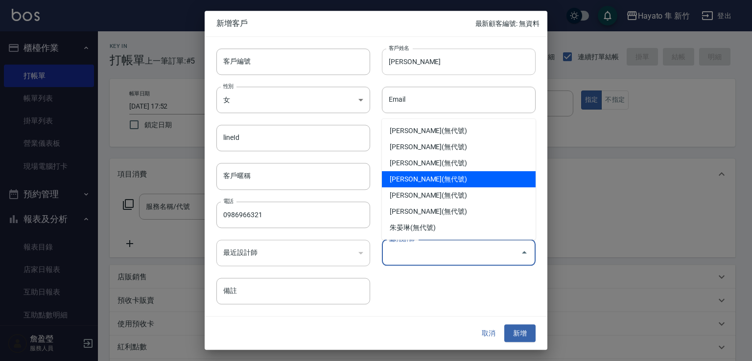
type input "柯芷蓉"
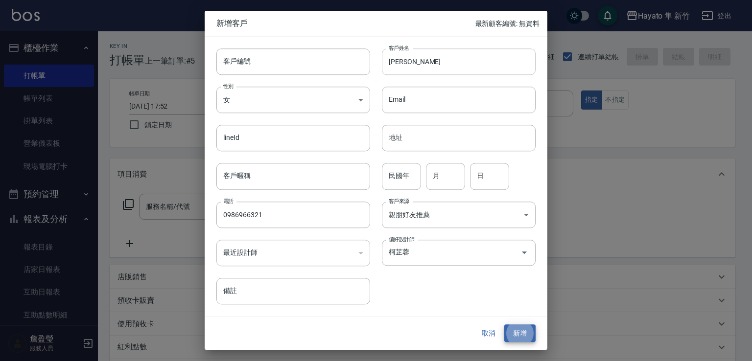
click at [504, 325] on button "新增" at bounding box center [519, 334] width 31 height 18
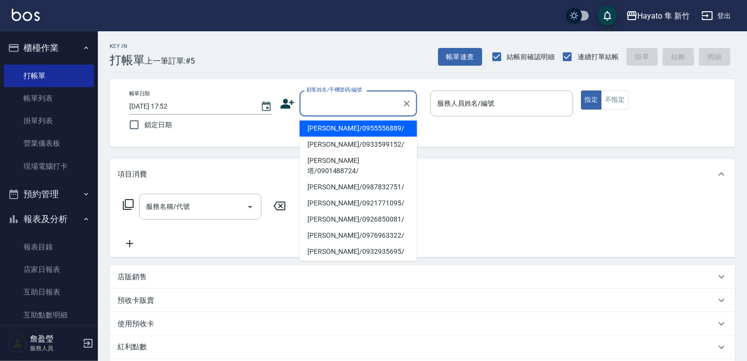
click at [317, 104] on input "顧客姓名/手機號碼/編號" at bounding box center [351, 103] width 94 height 17
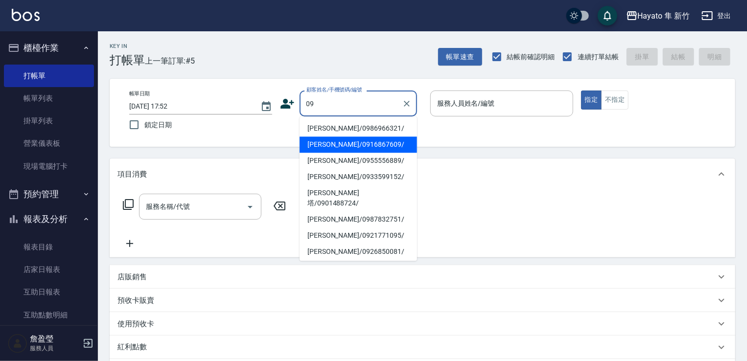
click at [356, 144] on li "[PERSON_NAME]/0916867609/" at bounding box center [358, 145] width 117 height 16
type input "[PERSON_NAME]/0916867609/"
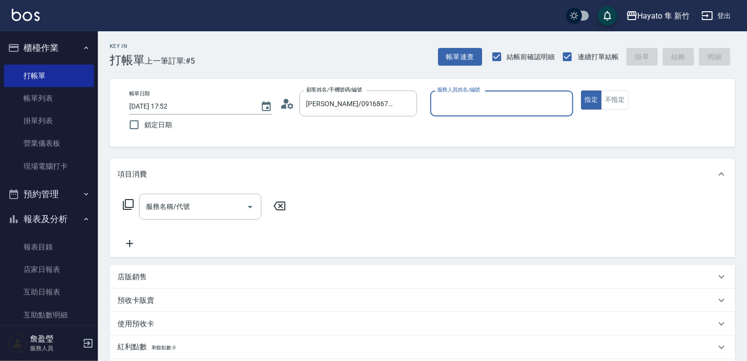
type input "Kimi(無代號)"
click at [178, 213] on input "服務名稱/代號" at bounding box center [192, 206] width 99 height 17
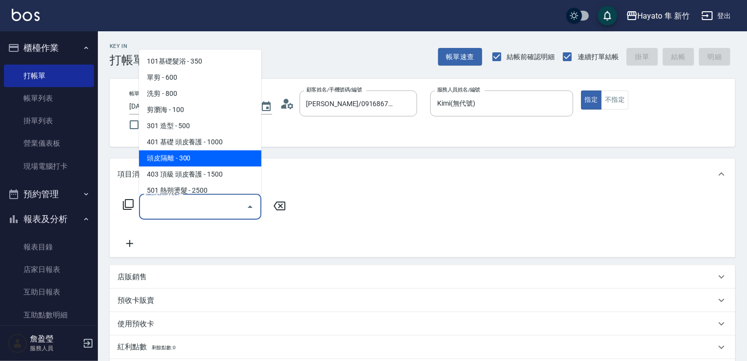
scroll to position [49, 0]
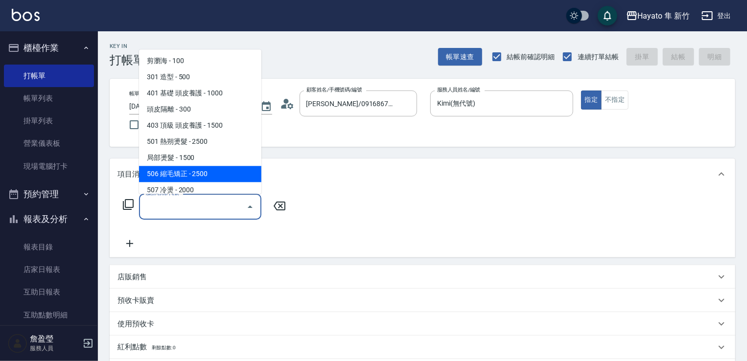
click at [220, 166] on span "506 縮毛矯正 - 2500" at bounding box center [200, 174] width 122 height 16
type input "506 縮毛矯正 (506)"
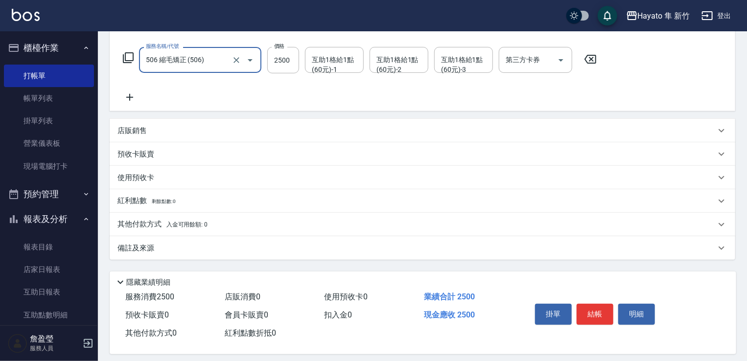
scroll to position [155, 0]
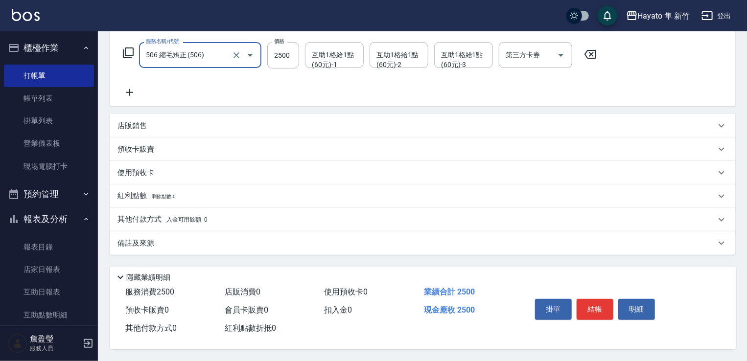
click at [239, 238] on div "備註及來源" at bounding box center [416, 243] width 598 height 10
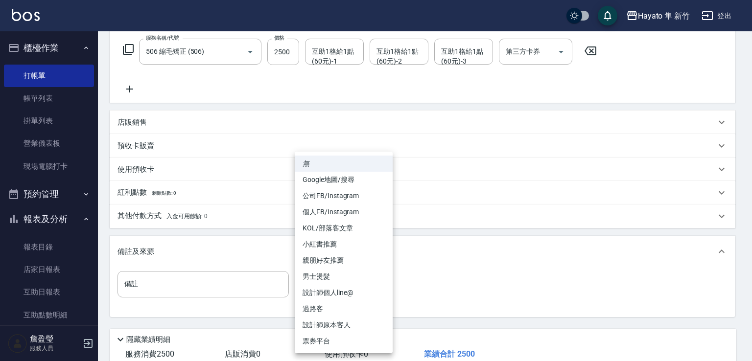
click at [329, 277] on body "Hayato 隼 新竹 登出 櫃檯作業 打帳單 帳單列表 掛單列表 營業儀表板 現場電腦打卡 預約管理 預約管理 報表及分析 報表目錄 店家日報表 互助日報表…" at bounding box center [376, 134] width 752 height 579
click at [340, 320] on li "設計師原本客人" at bounding box center [344, 325] width 98 height 16
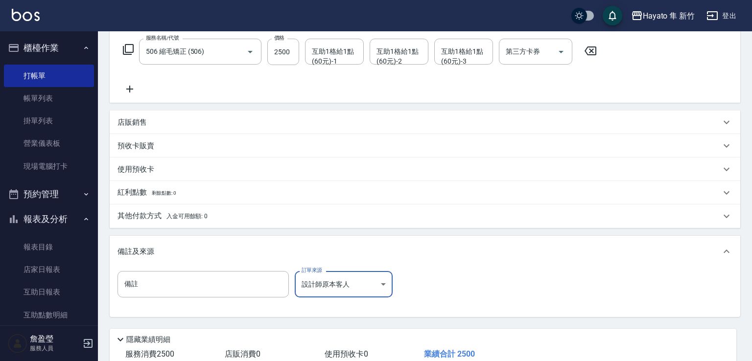
click at [382, 281] on body "Hayato 隼 新竹 登出 櫃檯作業 打帳單 帳單列表 掛單列表 營業儀表板 現場電腦打卡 預約管理 預約管理 報表及分析 報表目錄 店家日報表 互助日報表…" at bounding box center [376, 134] width 752 height 579
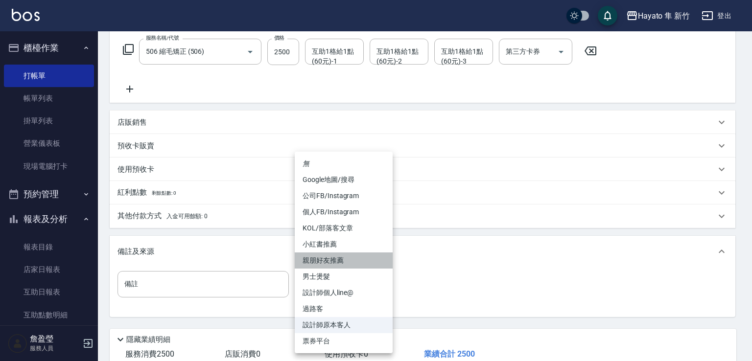
click at [339, 263] on li "親朋好友推薦" at bounding box center [344, 261] width 98 height 16
type input "親朋好友推薦"
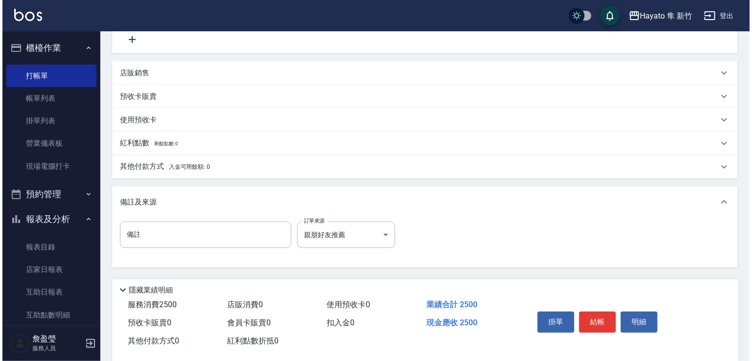
scroll to position [221, 0]
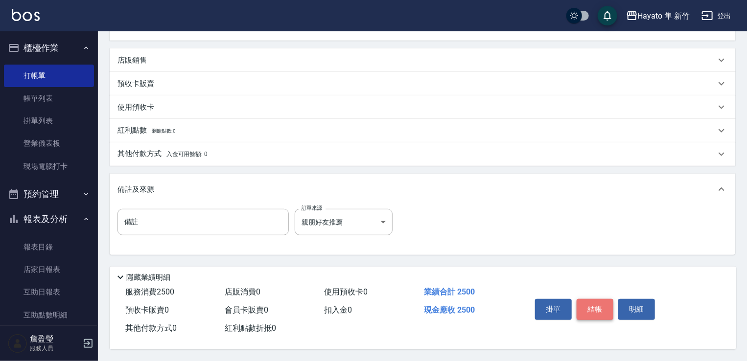
click at [606, 301] on button "結帳" at bounding box center [595, 309] width 37 height 21
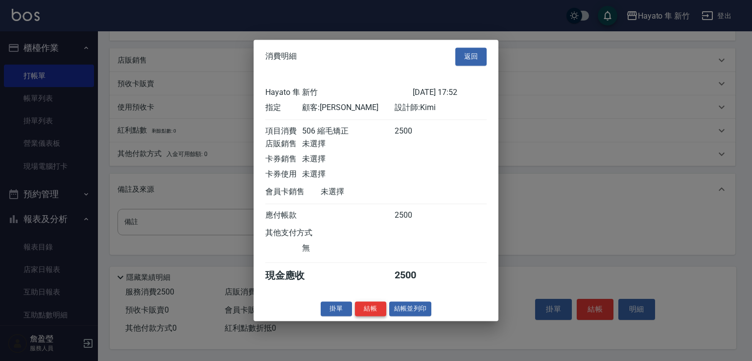
click at [379, 307] on button "結帳" at bounding box center [370, 309] width 31 height 15
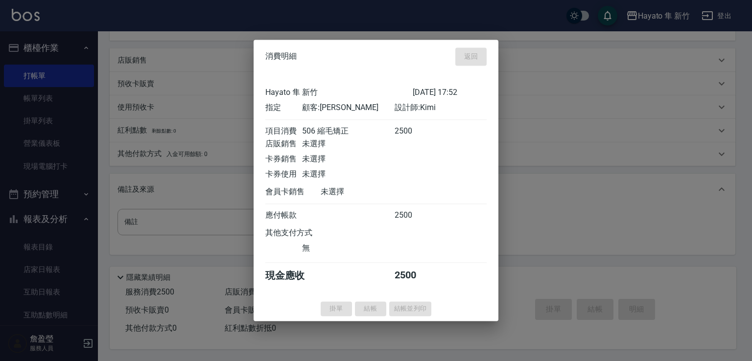
type input "[DATE] 17:55"
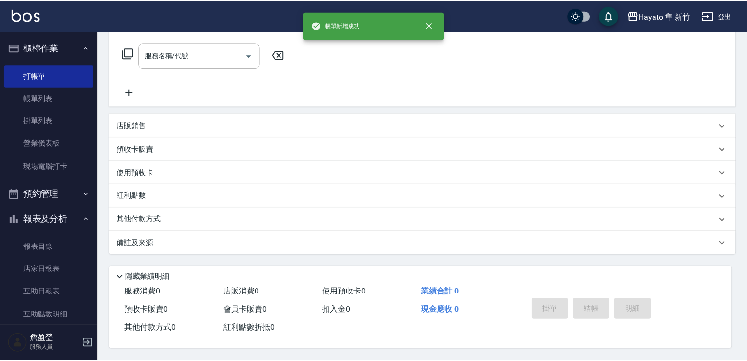
scroll to position [0, 0]
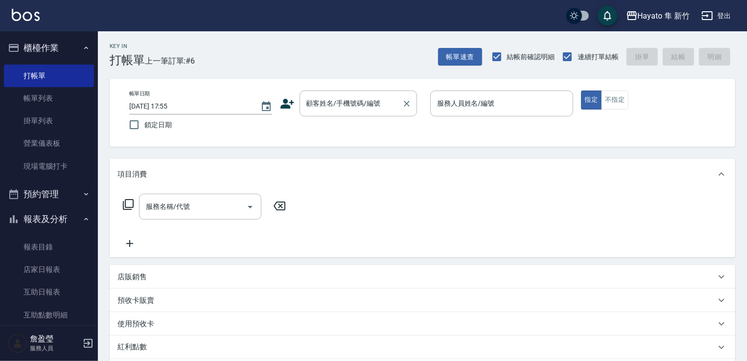
click at [334, 108] on input "顧客姓名/手機號碼/編號" at bounding box center [351, 103] width 94 height 17
click at [322, 105] on label "顧客姓名/手機號碼/編號" at bounding box center [343, 103] width 74 height 10
click at [322, 105] on input "顧客姓名/手機號碼/編號" at bounding box center [351, 103] width 94 height 17
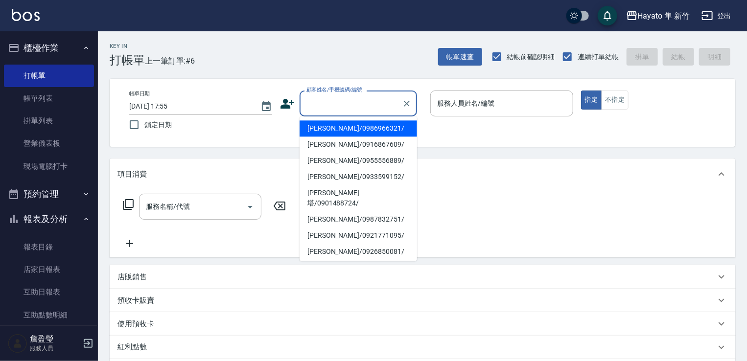
click at [330, 130] on li "[PERSON_NAME]/0986966321/" at bounding box center [358, 128] width 117 height 16
type input "[PERSON_NAME]/0986966321/"
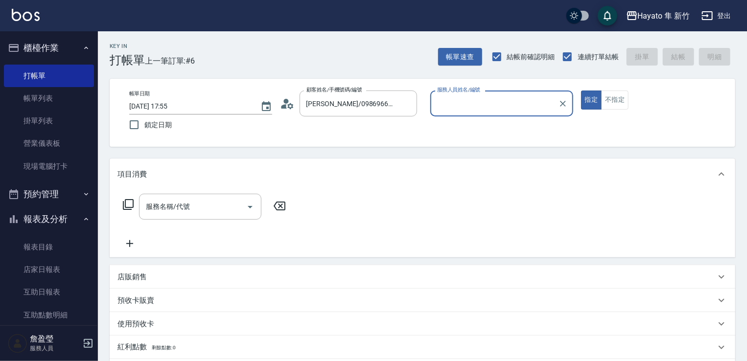
type input "Kimi(無代號)"
click at [229, 211] on input "服務名稱/代號" at bounding box center [192, 206] width 99 height 17
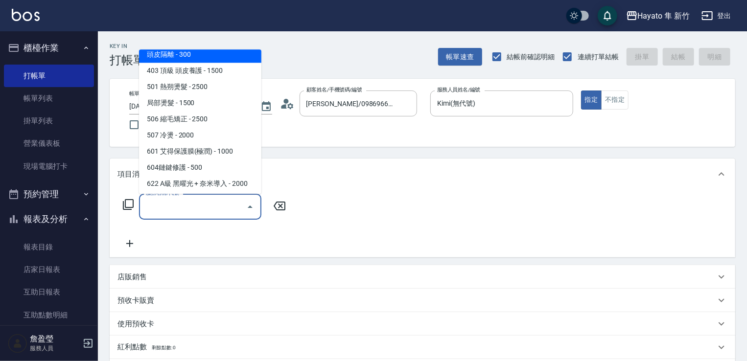
scroll to position [170, 0]
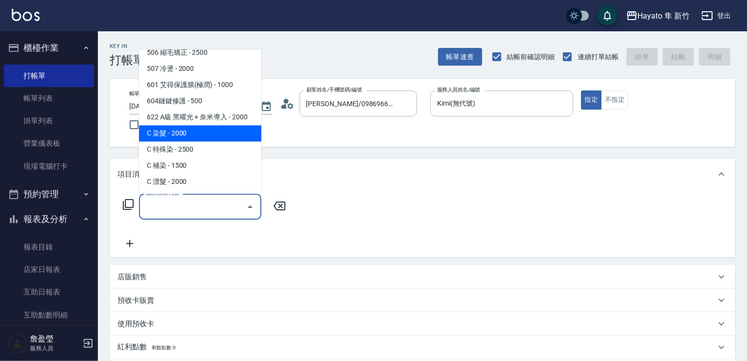
click at [215, 134] on span "C 染髮 - 2000" at bounding box center [200, 133] width 122 height 16
type input "C 染髮(701)"
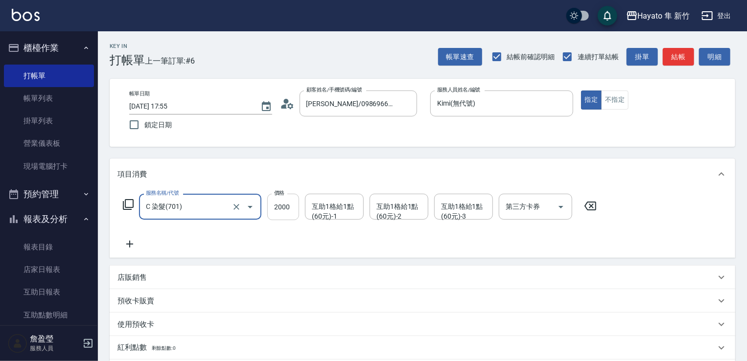
click at [273, 205] on input "2000" at bounding box center [283, 207] width 32 height 26
type input "1500"
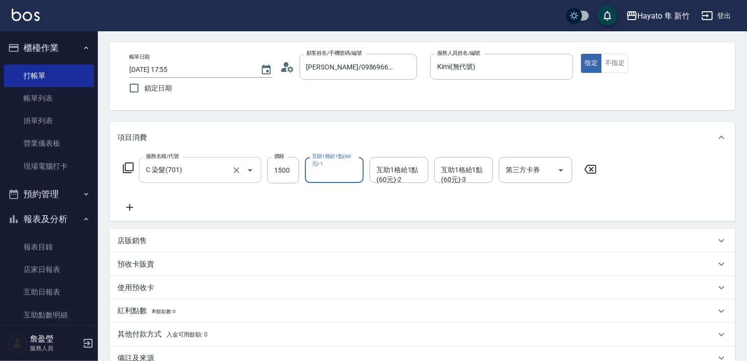
scroll to position [98, 0]
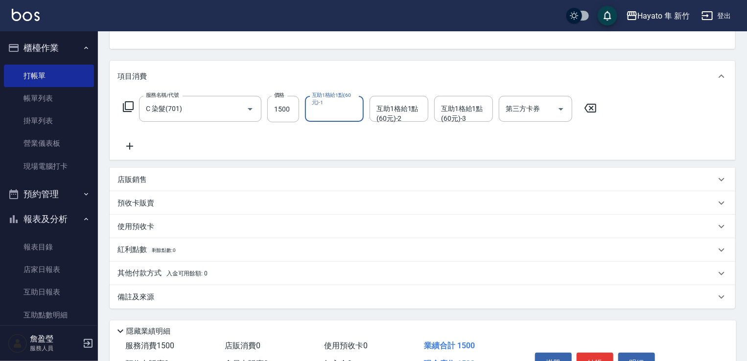
click at [189, 274] on span "入金可用餘額: 0" at bounding box center [187, 273] width 42 height 7
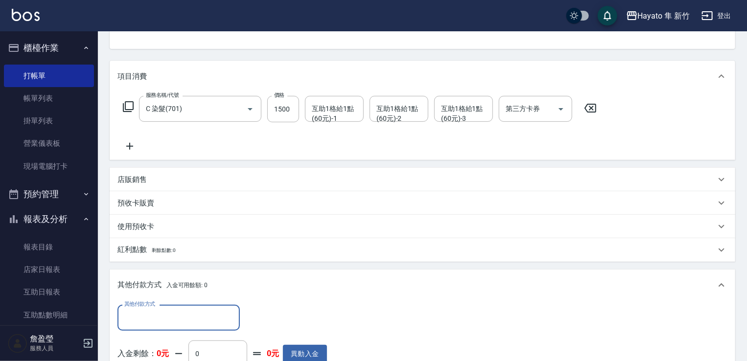
scroll to position [0, 0]
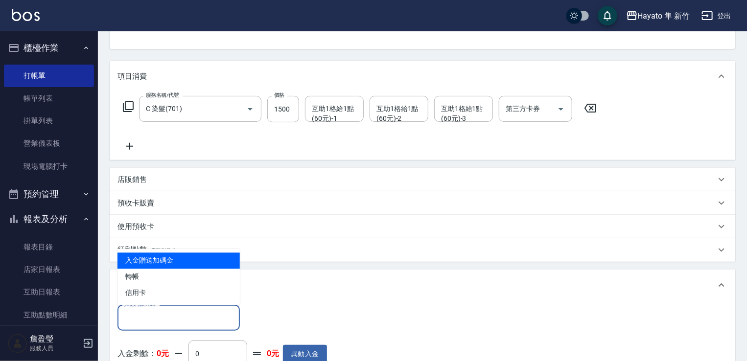
click at [207, 314] on input "其他付款方式" at bounding box center [179, 317] width 114 height 17
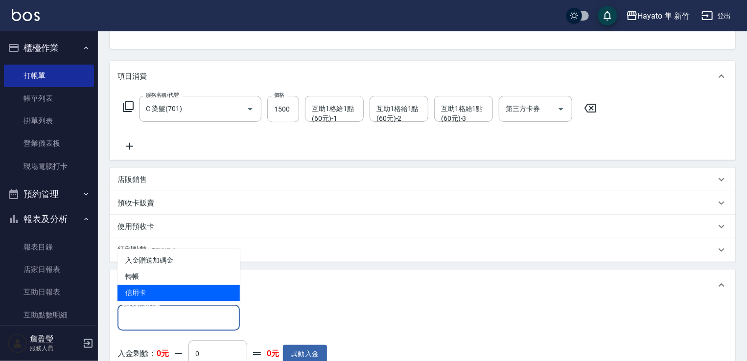
click at [203, 288] on span "信用卡" at bounding box center [178, 293] width 122 height 16
type input "信用卡"
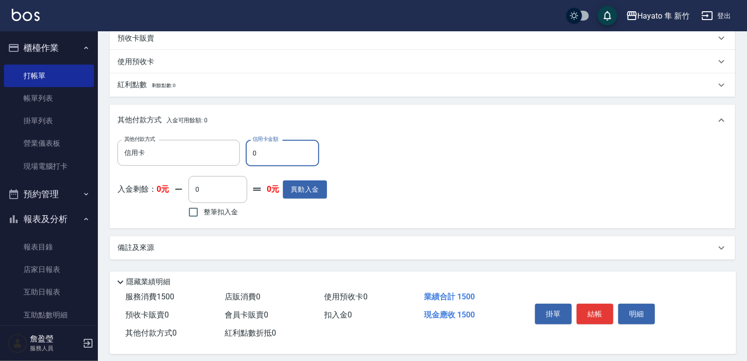
scroll to position [271, 0]
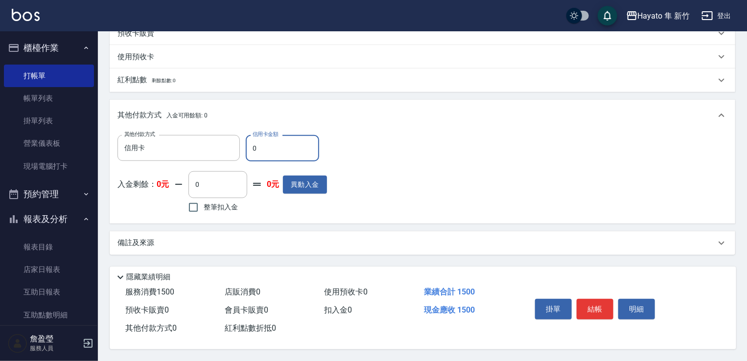
drag, startPoint x: 258, startPoint y: 140, endPoint x: 195, endPoint y: 127, distance: 64.3
click at [195, 127] on div "其他付款方式 入金可用餘額: 0 其他付款方式 信用卡 其他付款方式 信用卡金額 0 信用卡金額 入金剩餘： 0元 0 ​ 整筆扣入金 0元 異動入金" at bounding box center [423, 161] width 626 height 123
type input "1500"
click at [213, 241] on div "備註及來源" at bounding box center [416, 243] width 598 height 10
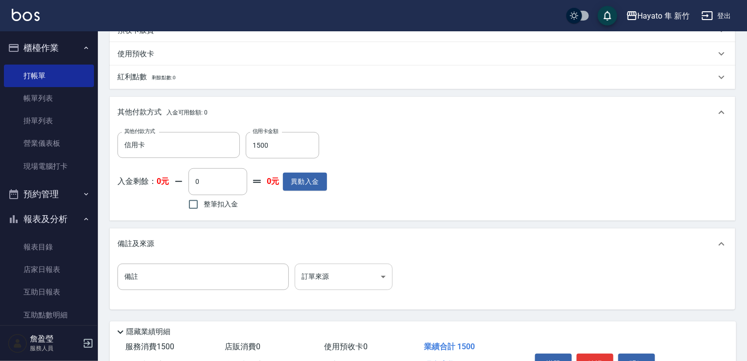
click at [330, 286] on body "Hayato 隼 新竹 登出 櫃檯作業 打帳單 帳單列表 掛單列表 營業儀表板 現場電腦打卡 預約管理 預約管理 報表及分析 報表目錄 店家日報表 互助日報表…" at bounding box center [373, 72] width 747 height 687
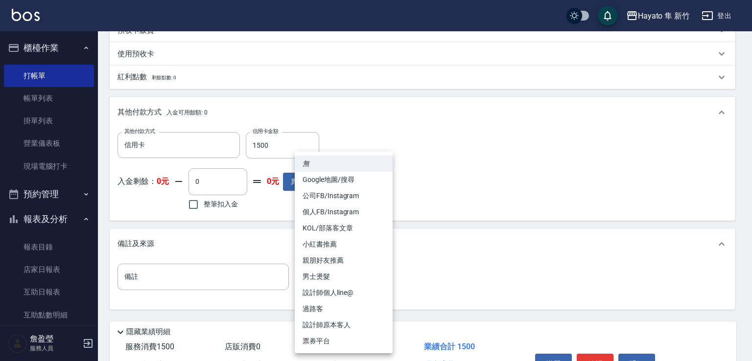
click at [330, 263] on li "親朋好友推薦" at bounding box center [344, 261] width 98 height 16
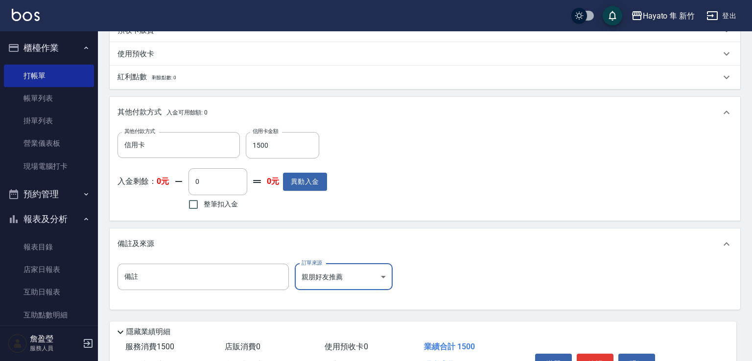
type input "親朋好友推薦"
click at [488, 240] on div "備註及來源" at bounding box center [416, 244] width 598 height 10
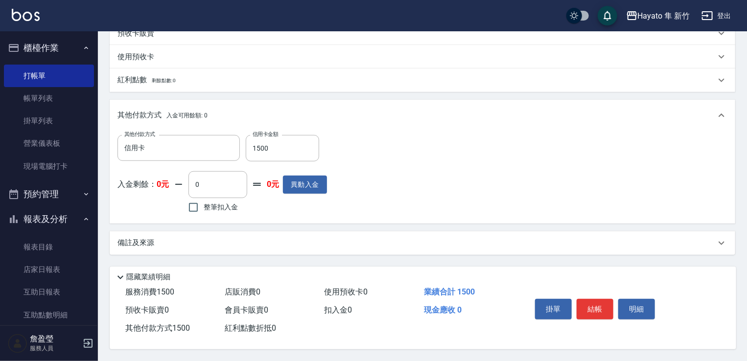
click at [487, 238] on div "備註及來源" at bounding box center [416, 243] width 598 height 10
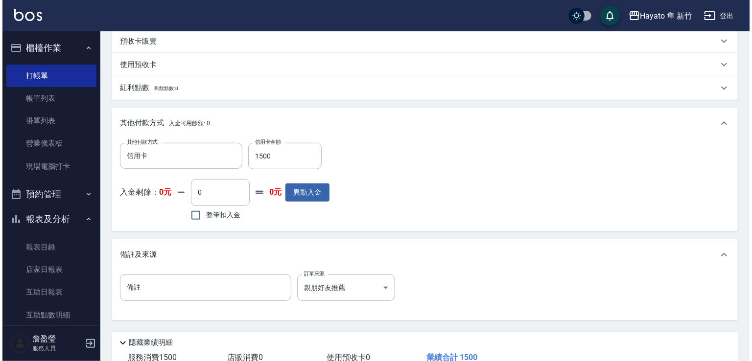
scroll to position [329, 0]
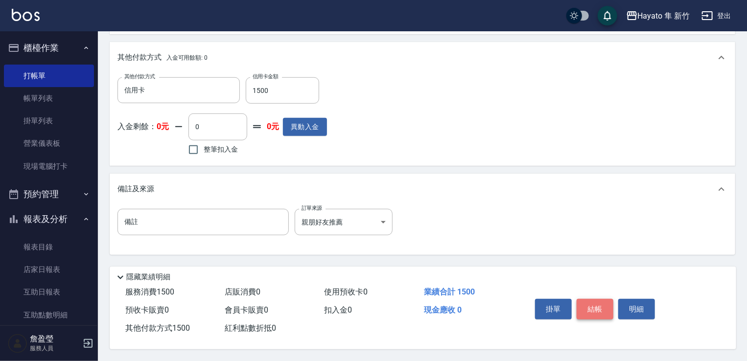
click at [591, 306] on button "結帳" at bounding box center [595, 309] width 37 height 21
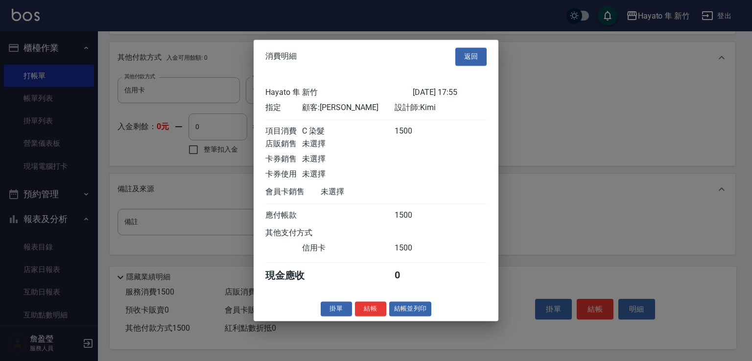
click at [354, 313] on div "掛單 結帳 結帳並列印" at bounding box center [376, 309] width 245 height 15
click at [364, 313] on button "結帳" at bounding box center [370, 309] width 31 height 15
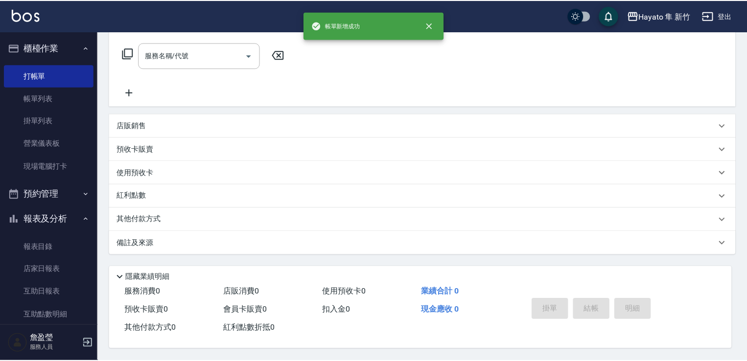
scroll to position [0, 0]
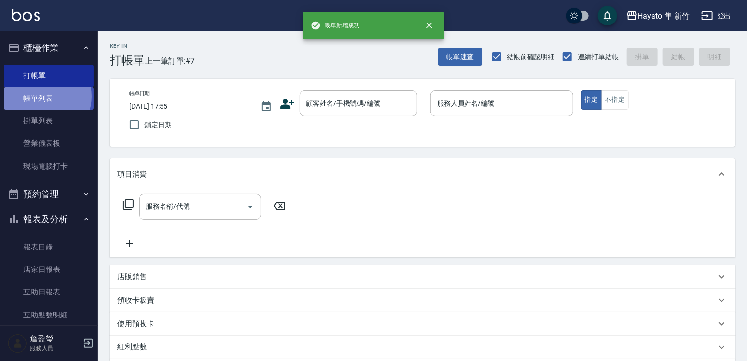
click at [43, 96] on link "帳單列表" at bounding box center [49, 98] width 90 height 23
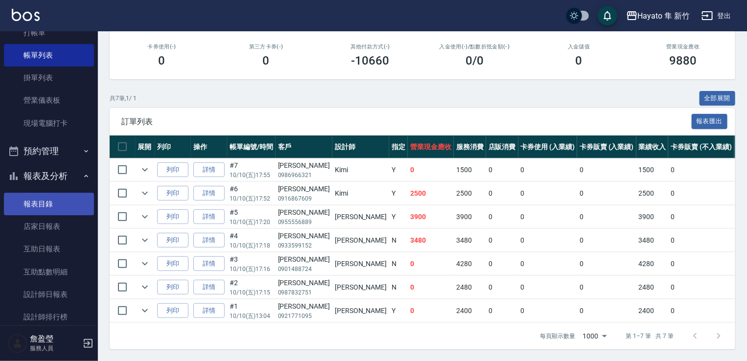
scroll to position [49, 0]
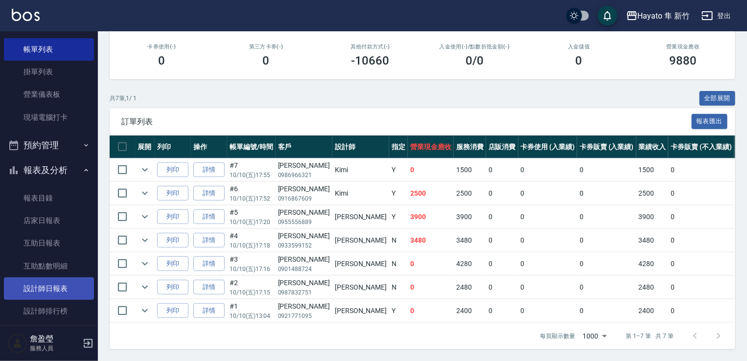
click at [70, 285] on link "設計師日報表" at bounding box center [49, 289] width 90 height 23
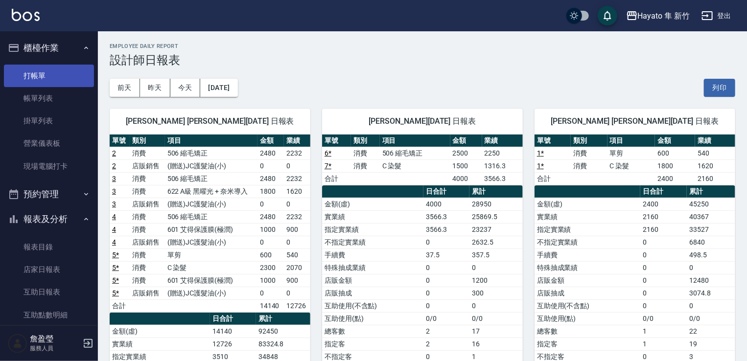
click at [51, 68] on link "打帳單" at bounding box center [49, 76] width 90 height 23
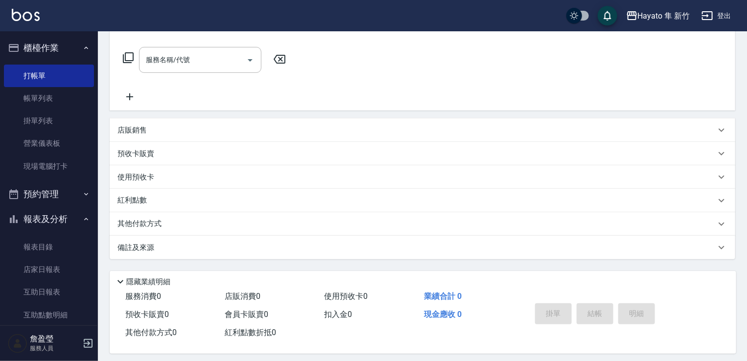
scroll to position [155, 0]
